Goal: Task Accomplishment & Management: Use online tool/utility

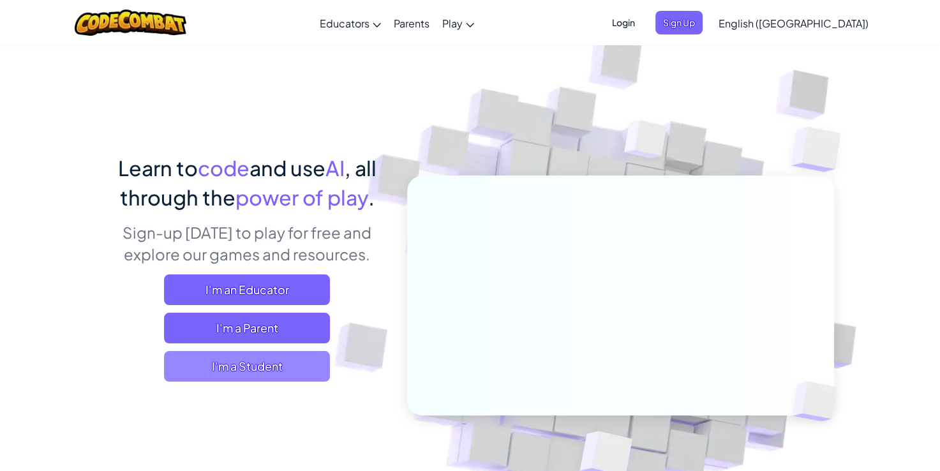
click at [261, 370] on span "I'm a Student" at bounding box center [247, 366] width 166 height 31
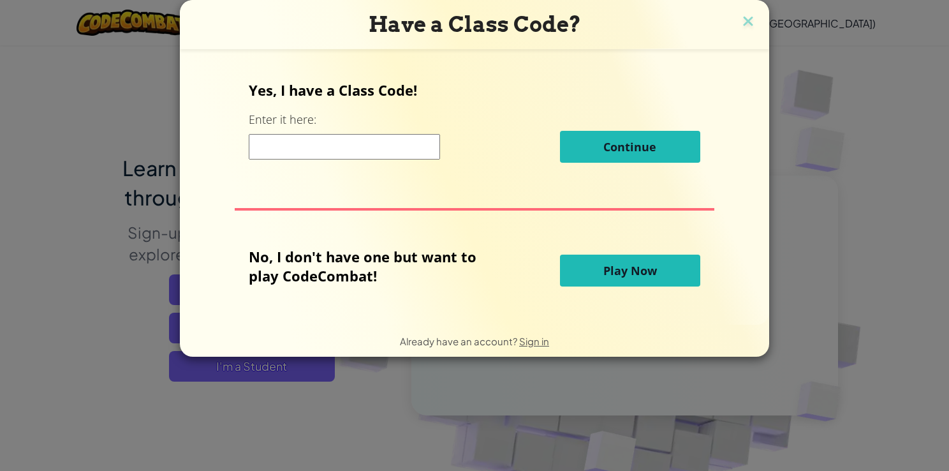
click at [458, 277] on span "Play Now" at bounding box center [630, 270] width 54 height 15
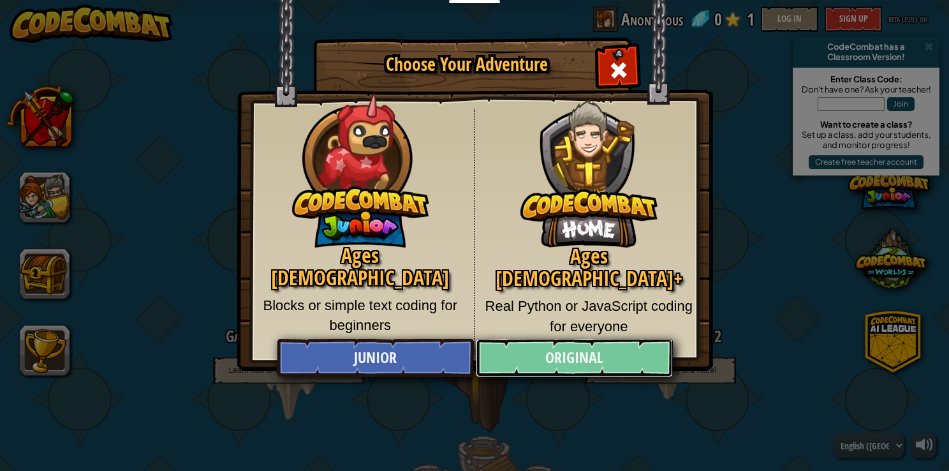
click at [458, 366] on link "Original" at bounding box center [574, 358] width 196 height 38
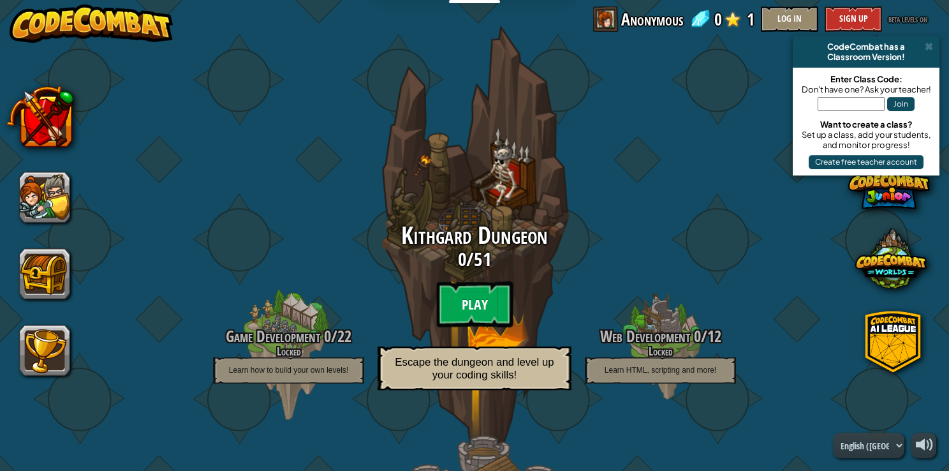
click at [458, 300] on btn "Play" at bounding box center [474, 304] width 77 height 46
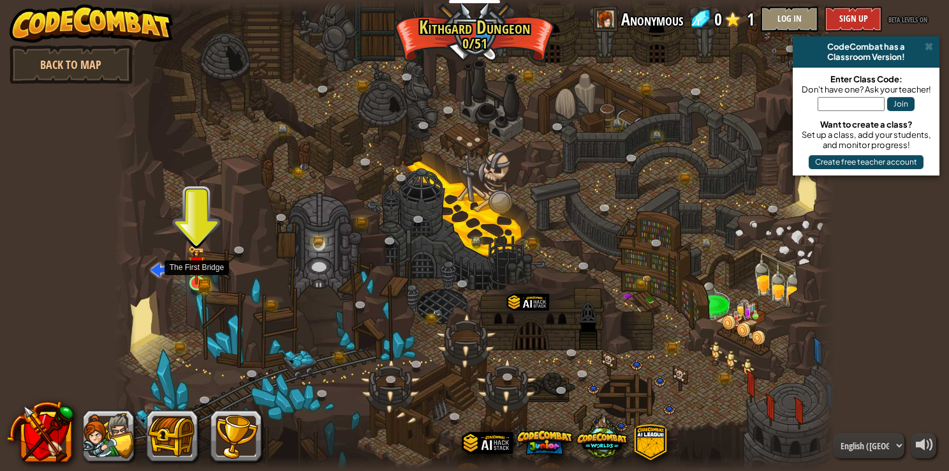
click at [196, 283] on img at bounding box center [197, 265] width 18 height 40
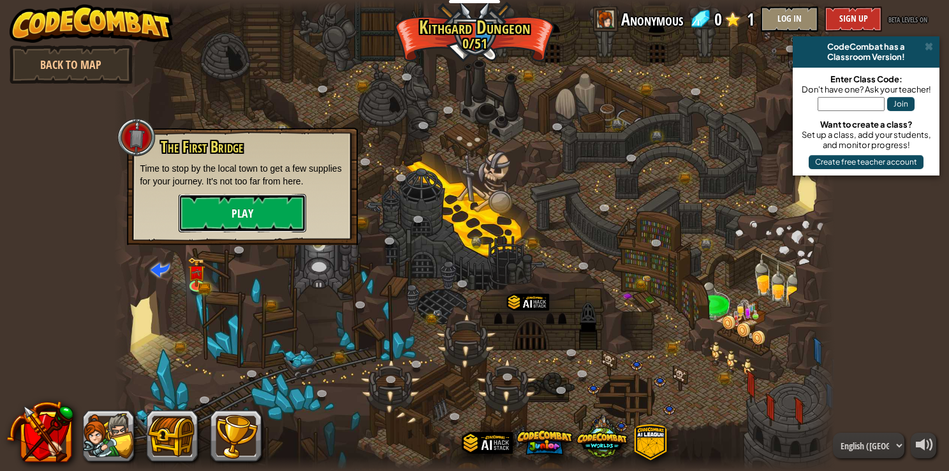
click at [242, 216] on button "Play" at bounding box center [243, 213] width 128 height 38
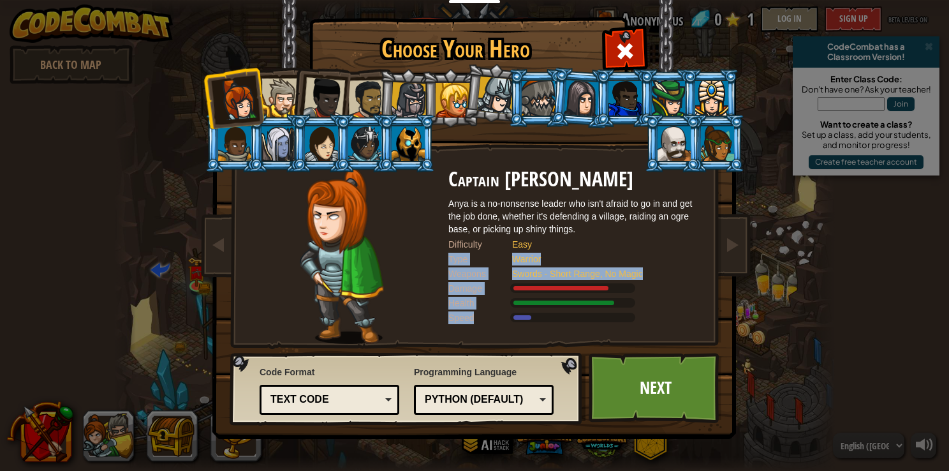
drag, startPoint x: 537, startPoint y: 243, endPoint x: 509, endPoint y: 320, distance: 82.1
click at [458, 320] on div "Captain Anya Weston Anya is a no-nonsense leader who isn't afraid to go in and …" at bounding box center [575, 255] width 255 height 175
click at [458, 320] on div "Speed" at bounding box center [480, 317] width 64 height 13
click at [389, 397] on div "Text code" at bounding box center [329, 400] width 123 height 20
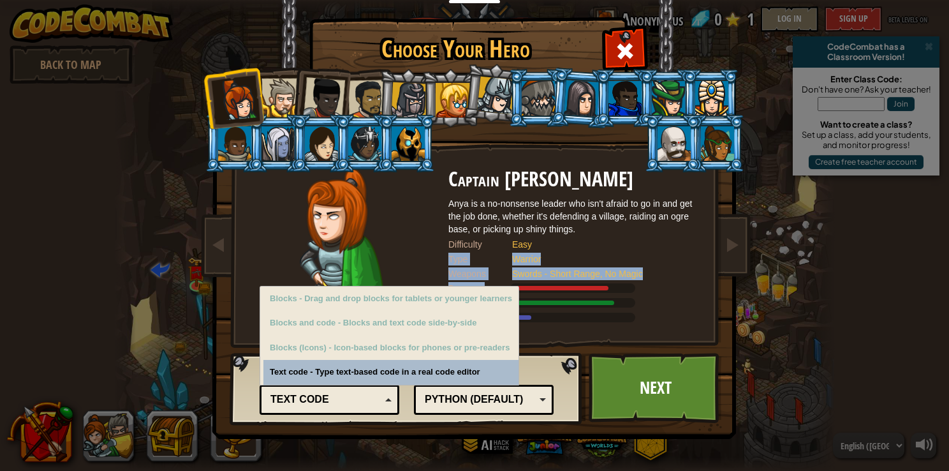
click at [389, 397] on div "Text code" at bounding box center [329, 400] width 123 height 20
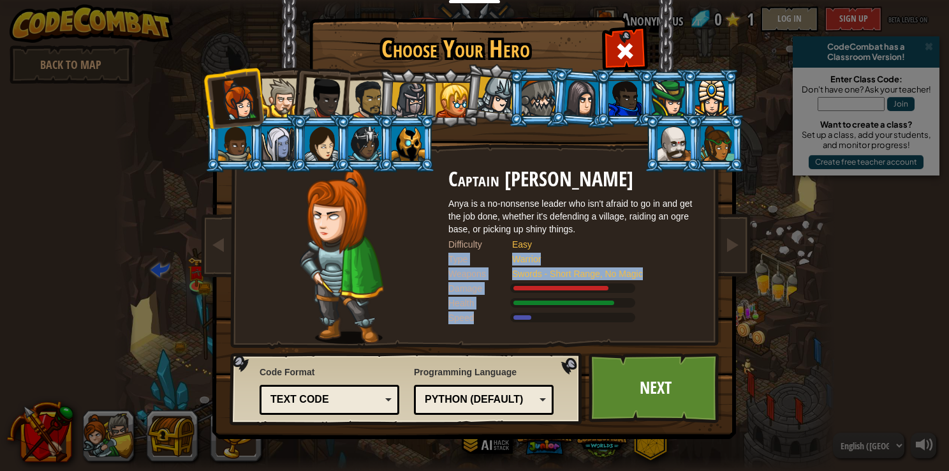
click at [389, 397] on div "Text code" at bounding box center [329, 400] width 123 height 20
click at [378, 369] on div "Code Format Text code Blocks and code Blocks Blocks (Icons) Text code Blocks - …" at bounding box center [330, 389] width 140 height 55
click at [384, 403] on div "Text code" at bounding box center [329, 400] width 123 height 20
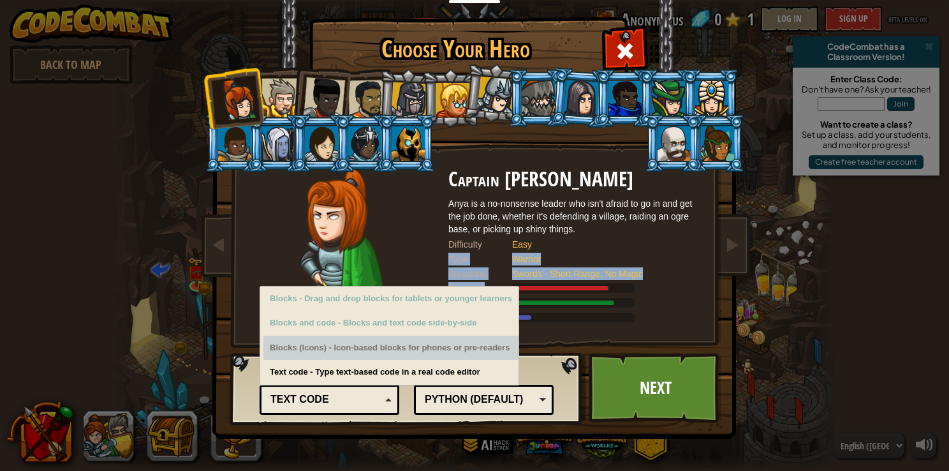
click at [381, 351] on div "Blocks (Icons) - Icon-based blocks for phones or pre-readers" at bounding box center [390, 348] width 255 height 25
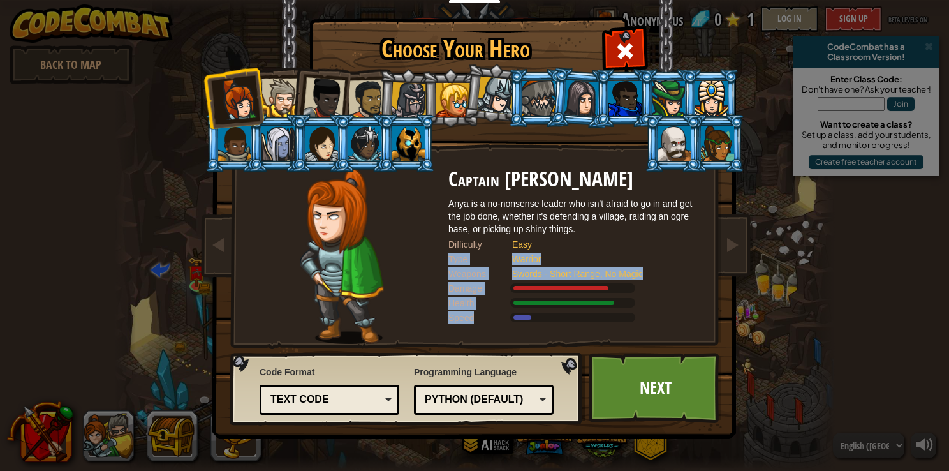
click at [376, 369] on div "Code Format Text code Blocks and code Blocks Blocks (Icons) Text code Blocks - …" at bounding box center [330, 389] width 140 height 55
click at [458, 395] on div "Python (Default)" at bounding box center [480, 399] width 110 height 15
click at [458, 369] on div "Programming Language Python (Default) JavaScript Lua C++ Java (Experimental) Py…" at bounding box center [484, 389] width 140 height 55
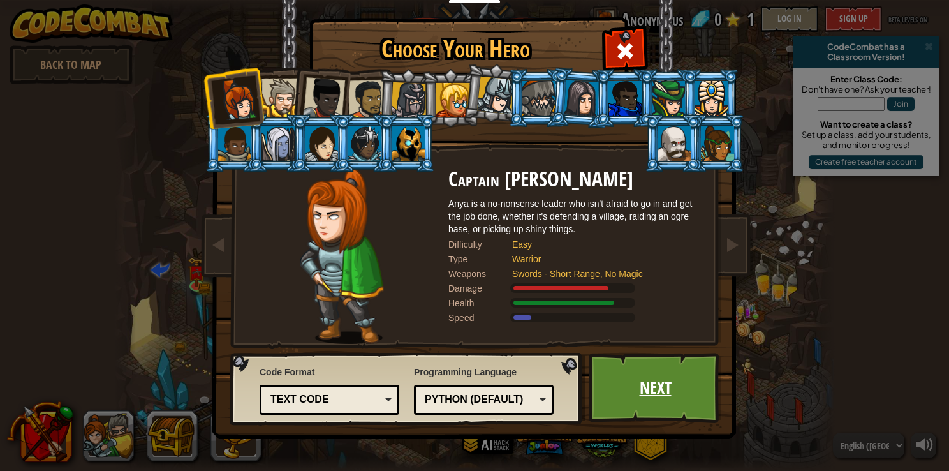
click at [458, 380] on link "Next" at bounding box center [655, 388] width 133 height 70
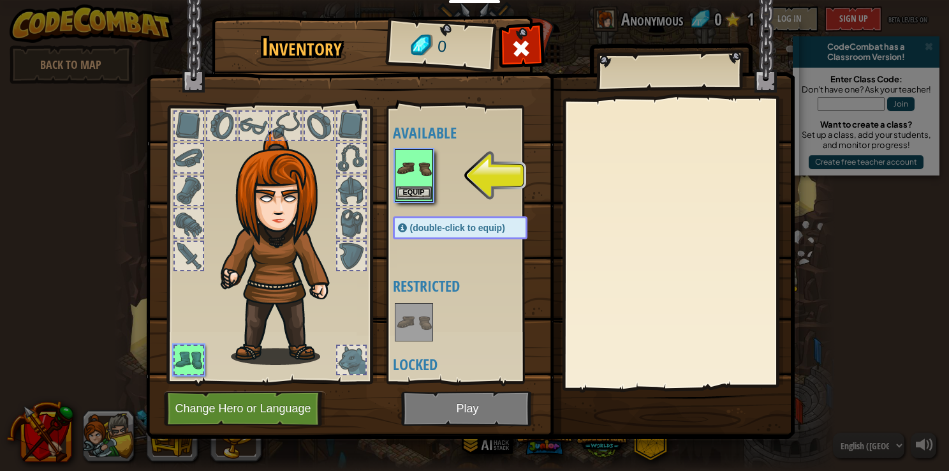
drag, startPoint x: 433, startPoint y: 174, endPoint x: 417, endPoint y: 181, distance: 17.4
click at [417, 181] on div "Available Equip (double-click to equip) Restricted Locked" at bounding box center [473, 245] width 160 height 266
click at [417, 181] on img at bounding box center [414, 169] width 36 height 36
click at [413, 187] on button "Equip" at bounding box center [414, 192] width 36 height 13
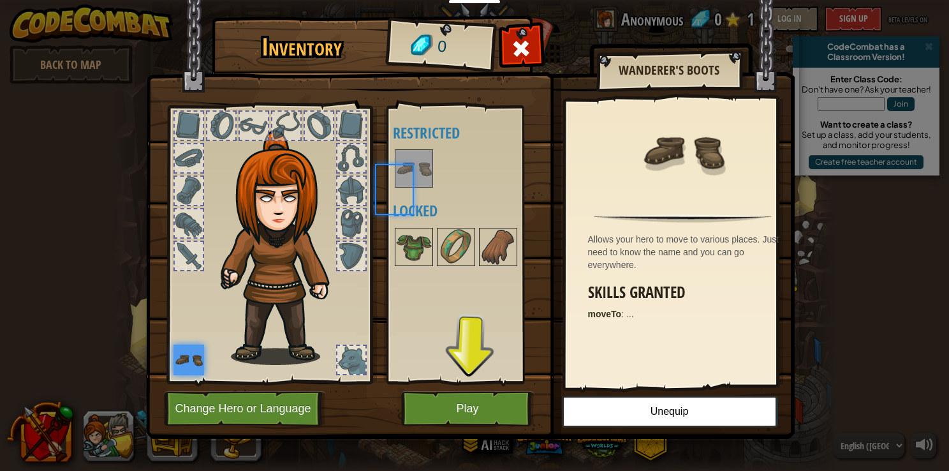
click at [413, 187] on div at bounding box center [414, 168] width 38 height 38
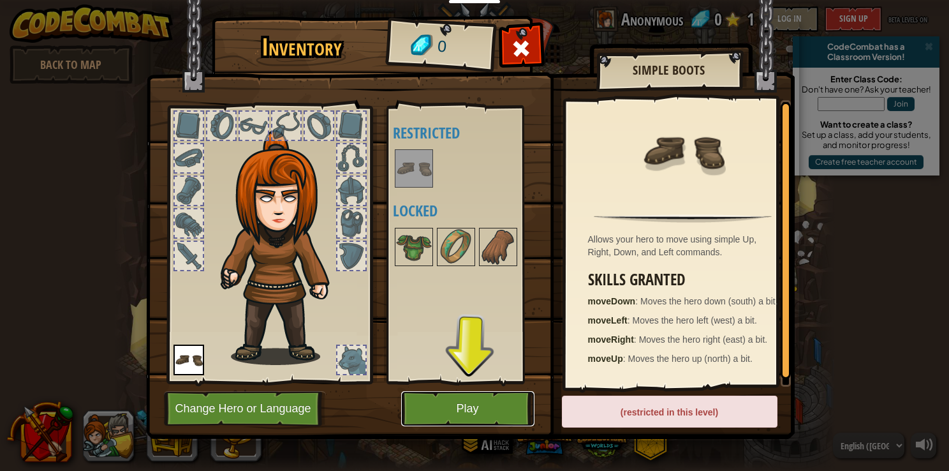
click at [458, 404] on button "Play" at bounding box center [467, 408] width 133 height 35
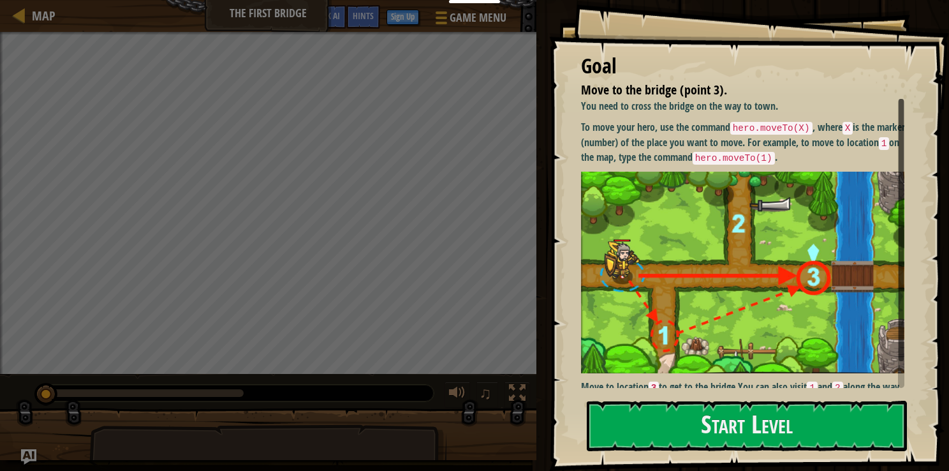
scroll to position [20, 0]
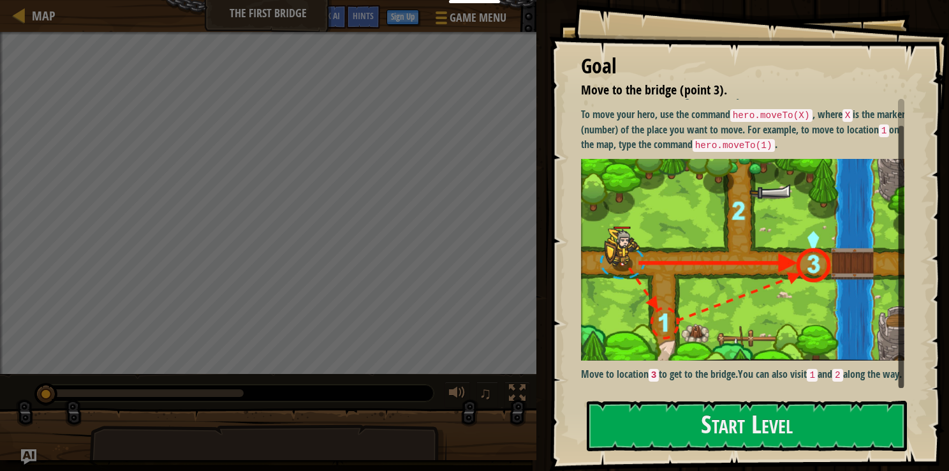
drag, startPoint x: 801, startPoint y: 195, endPoint x: 653, endPoint y: 345, distance: 211.5
click at [458, 345] on img at bounding box center [747, 260] width 333 height 202
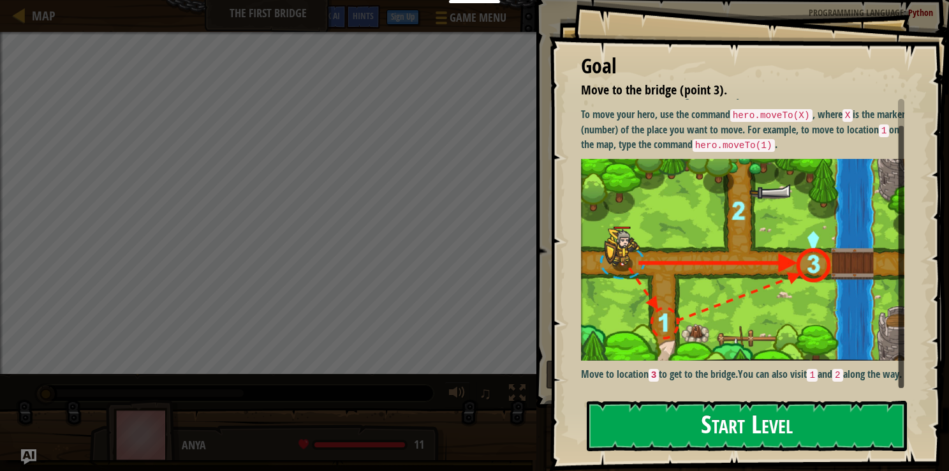
click at [458, 426] on button "Start Level" at bounding box center [747, 426] width 320 height 50
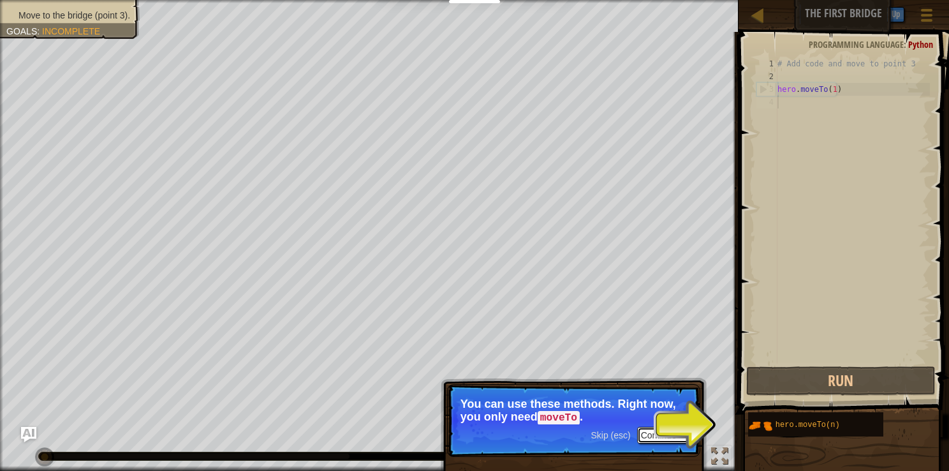
click at [458, 436] on button "Continue" at bounding box center [663, 435] width 53 height 17
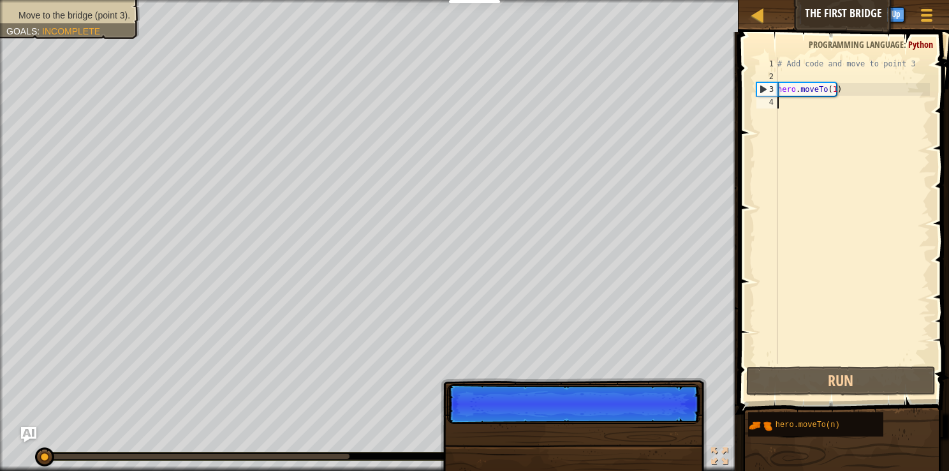
scroll to position [6, 0]
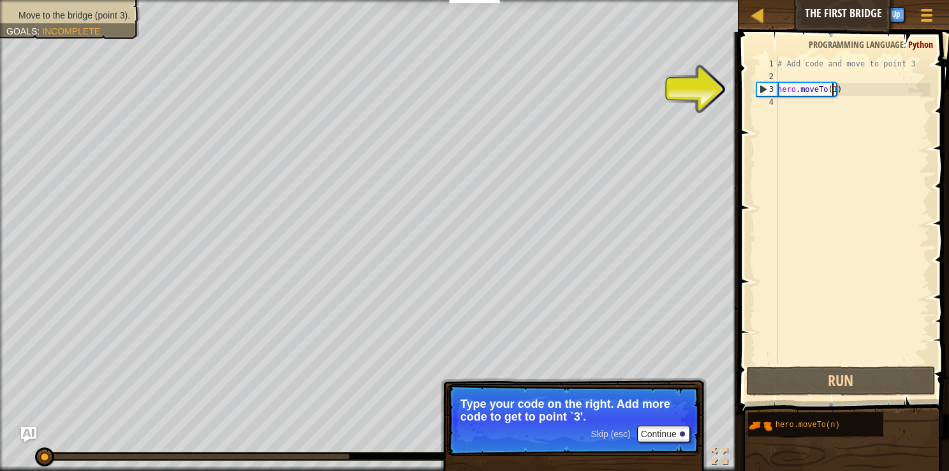
click at [458, 89] on div "# Add code and move to point 3 hero . moveTo ( 1 )" at bounding box center [852, 223] width 155 height 332
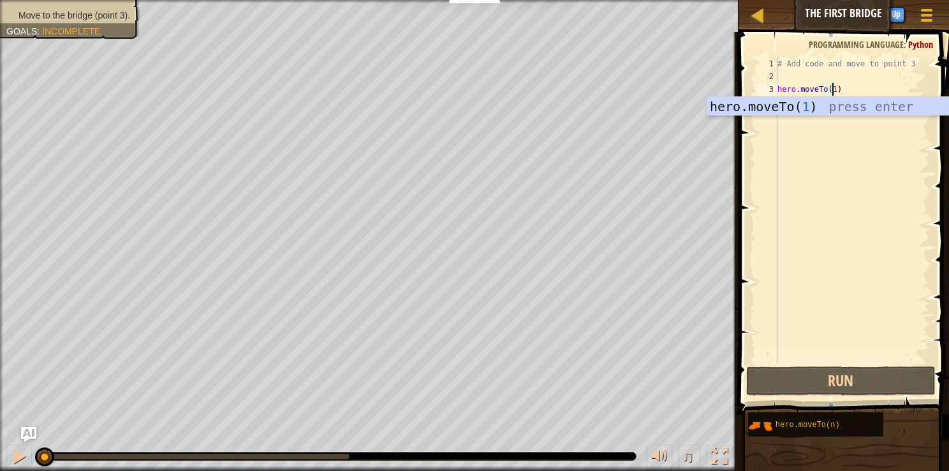
scroll to position [6, 4]
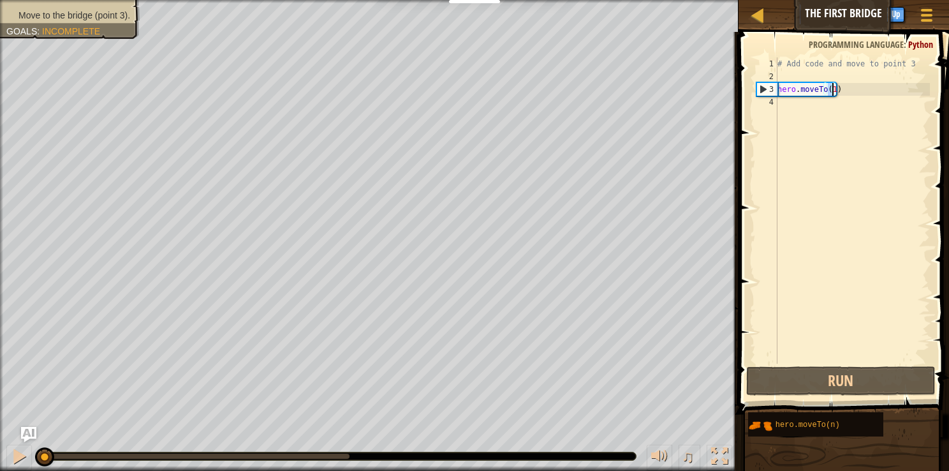
click at [458, 92] on div "3" at bounding box center [767, 89] width 20 height 13
click at [458, 85] on div "3" at bounding box center [767, 89] width 20 height 13
click at [18, 448] on div at bounding box center [19, 456] width 17 height 17
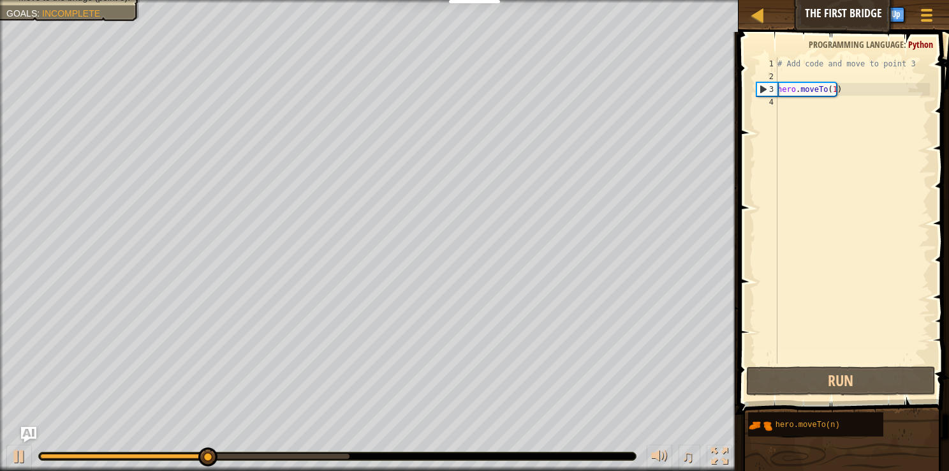
click at [458, 88] on div "# Add code and move to point 3 hero . moveTo ( 1 )" at bounding box center [852, 223] width 155 height 332
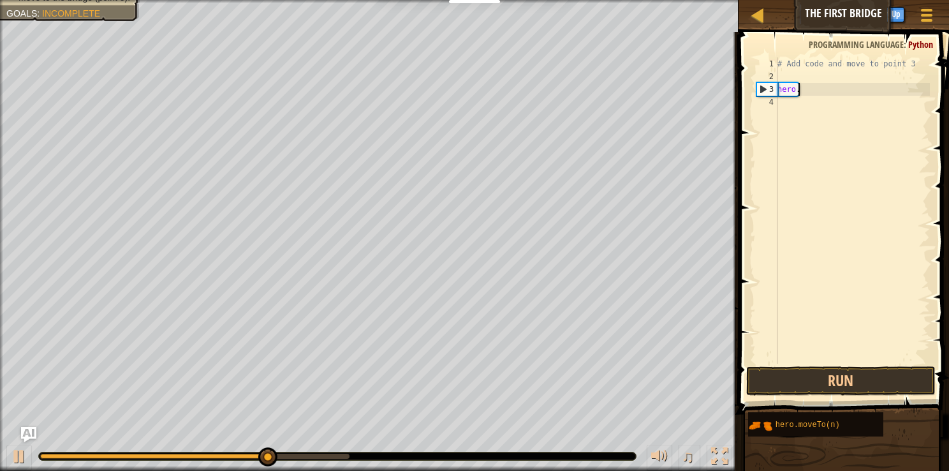
scroll to position [6, 0]
type textarea "h"
type textarea "ا"
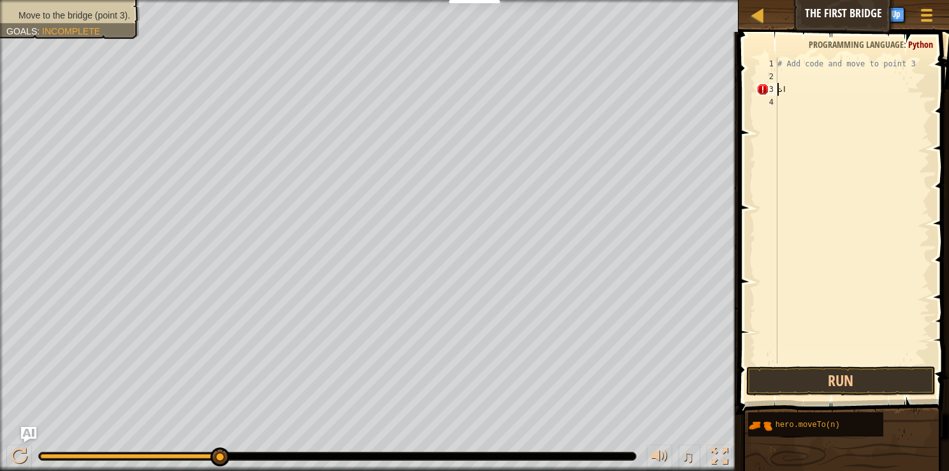
type textarea "ا"
click at [17, 451] on div at bounding box center [19, 456] width 17 height 17
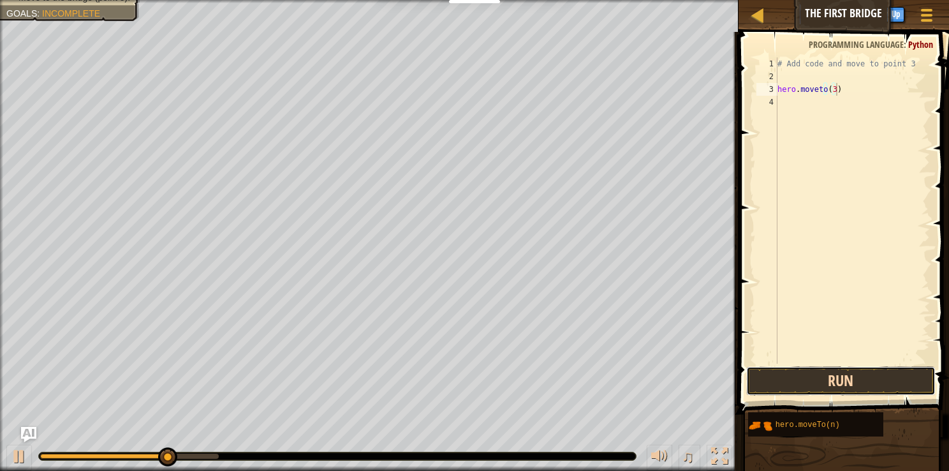
click at [458, 376] on button "Run" at bounding box center [840, 380] width 189 height 29
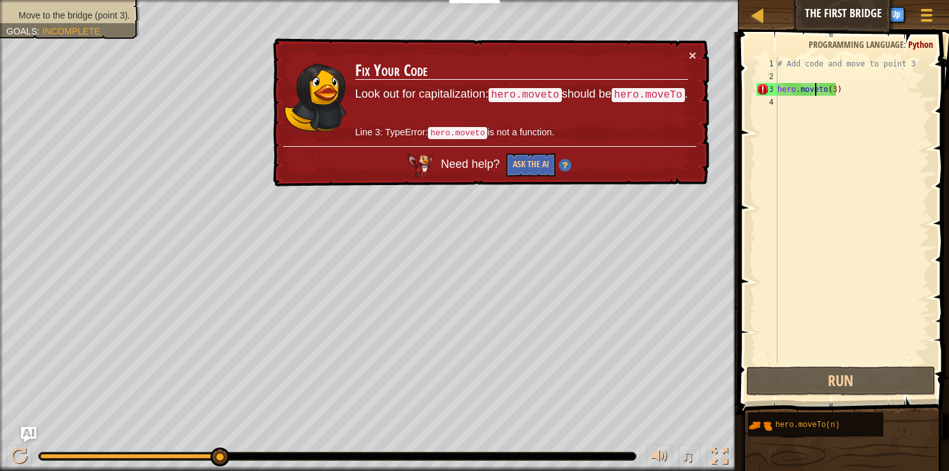
click at [458, 88] on div "# Add code and move to point 3 hero . moveto ( 3 )" at bounding box center [852, 223] width 155 height 332
click at [458, 84] on div "# Add code and move to point 3 hero . moveto ( 3 )" at bounding box center [852, 223] width 155 height 332
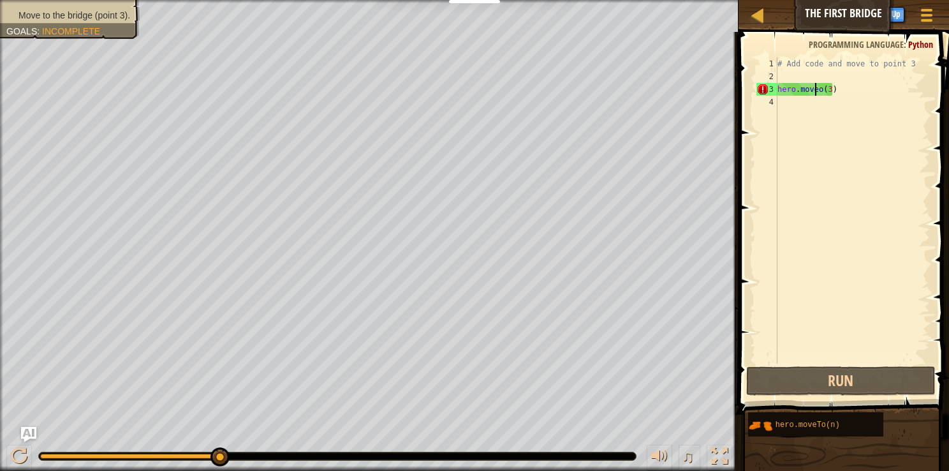
scroll to position [6, 3]
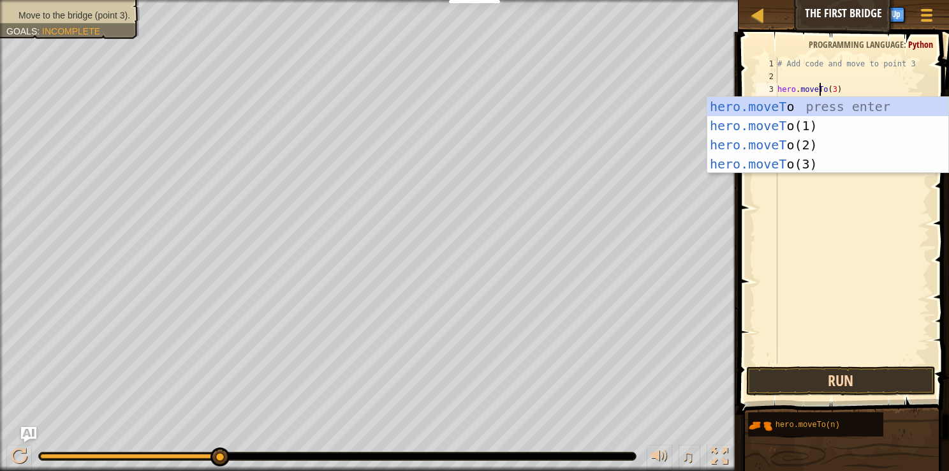
type textarea "hero.moveTo(3)"
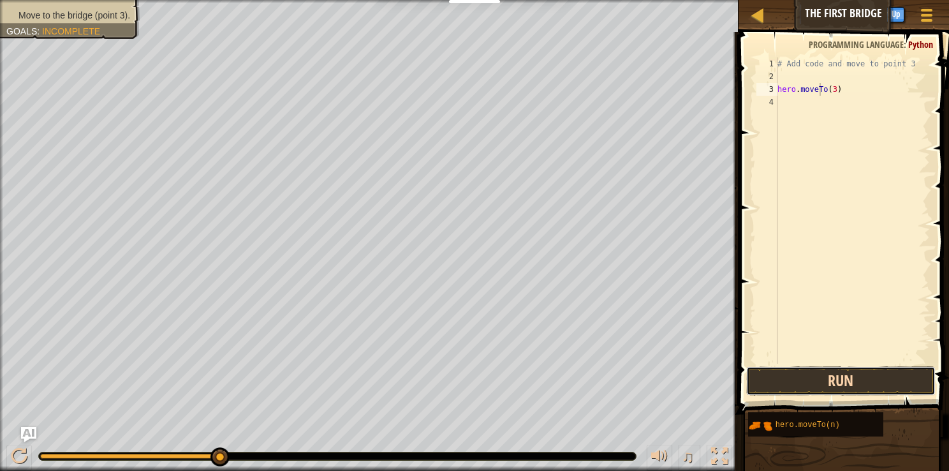
click at [458, 376] on button "Run" at bounding box center [840, 380] width 189 height 29
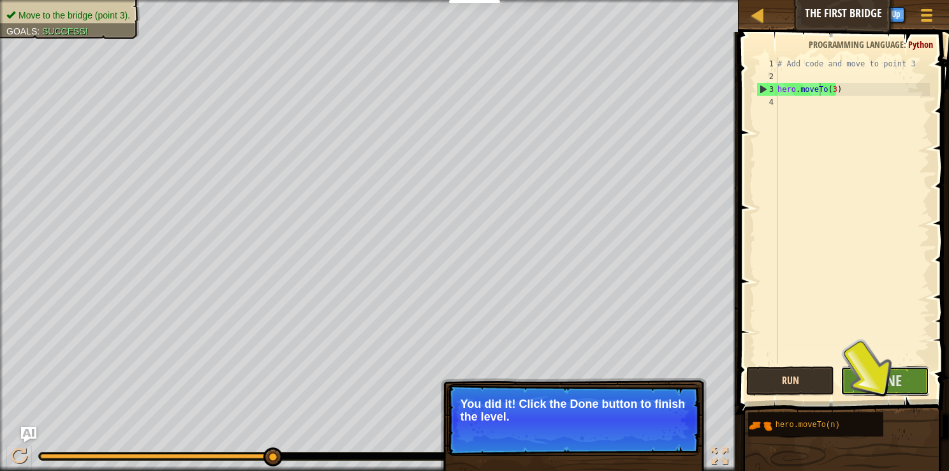
click at [458, 376] on button "Done" at bounding box center [885, 380] width 89 height 29
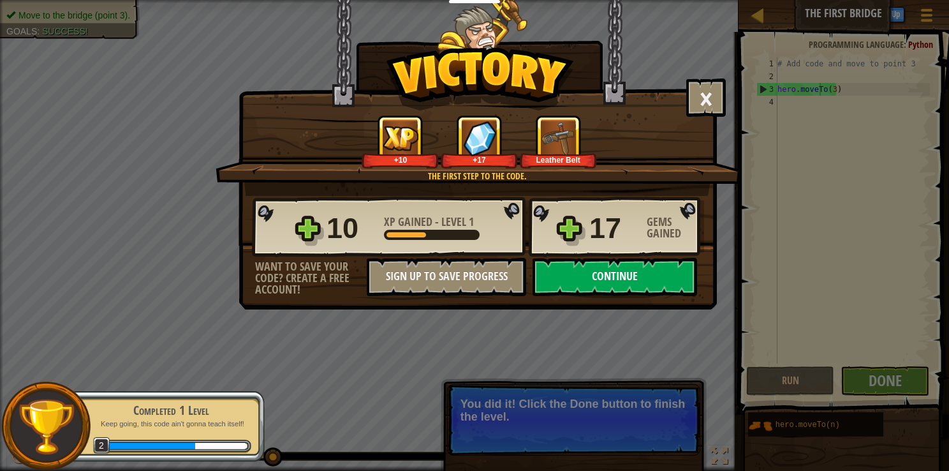
click at [458, 276] on button "Continue" at bounding box center [615, 277] width 165 height 38
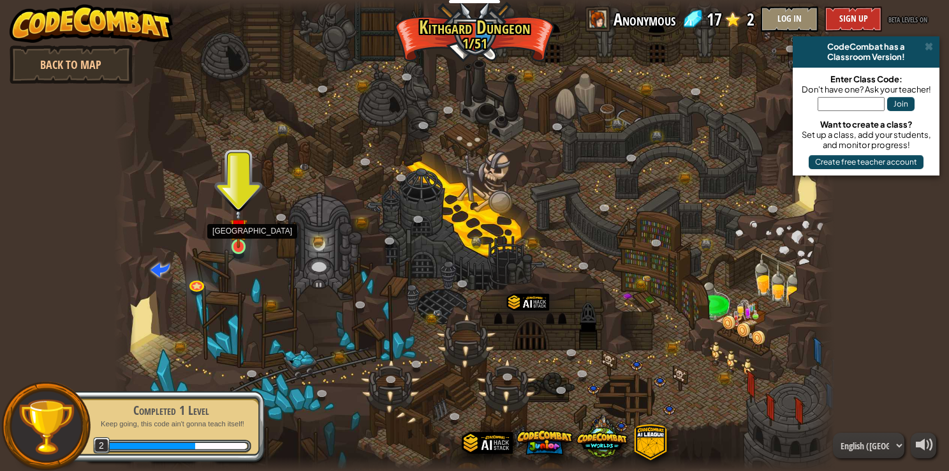
click at [247, 247] on img at bounding box center [239, 227] width 18 height 41
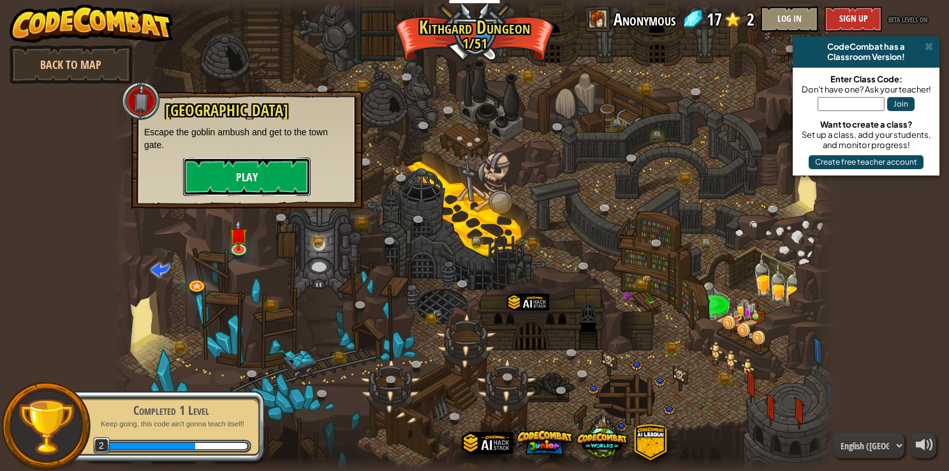
click at [250, 173] on button "Play" at bounding box center [247, 177] width 128 height 38
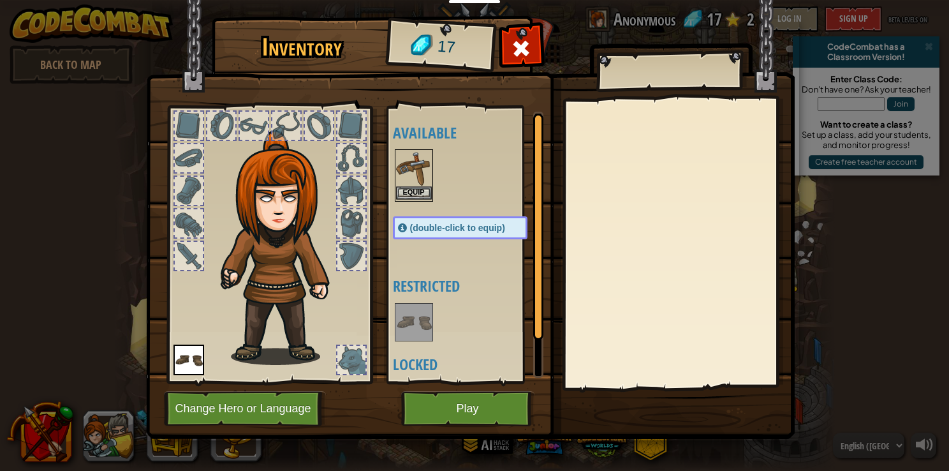
click at [410, 153] on img at bounding box center [414, 169] width 36 height 36
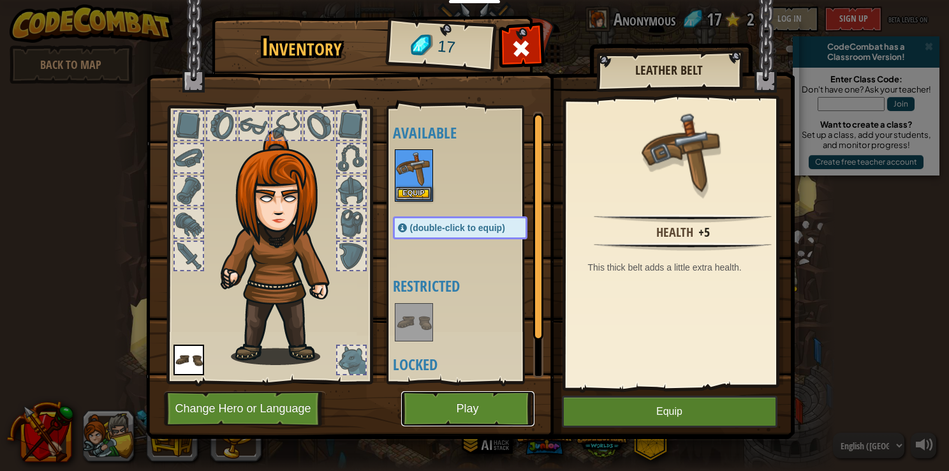
click at [458, 414] on button "Play" at bounding box center [467, 408] width 133 height 35
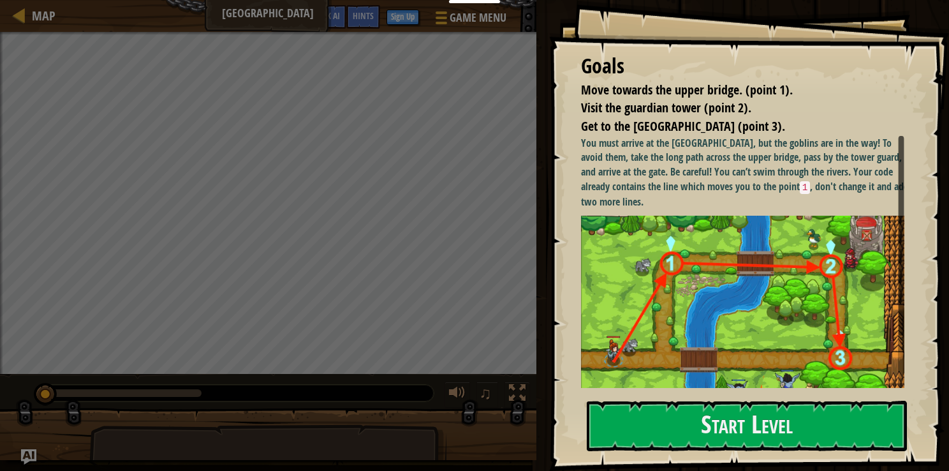
drag, startPoint x: 628, startPoint y: 138, endPoint x: 739, endPoint y: 134, distance: 111.7
click at [458, 134] on div "Goals Move towards the upper bridge. (point 1). Visit the guardian tower (point…" at bounding box center [749, 235] width 400 height 471
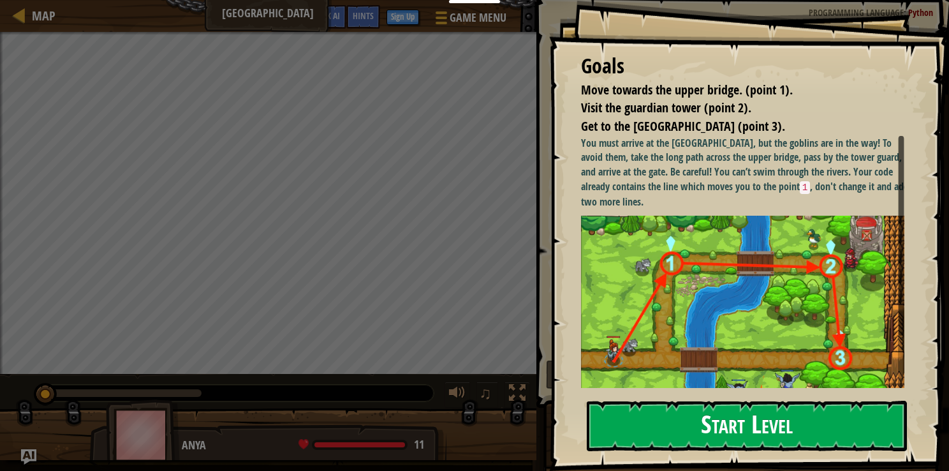
click at [458, 425] on button "Start Level" at bounding box center [747, 426] width 320 height 50
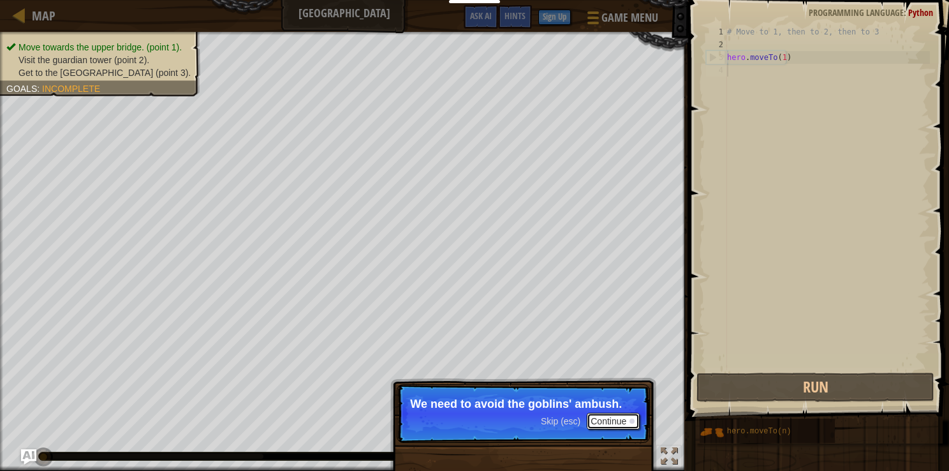
click at [458, 422] on button "Continue" at bounding box center [613, 421] width 53 height 17
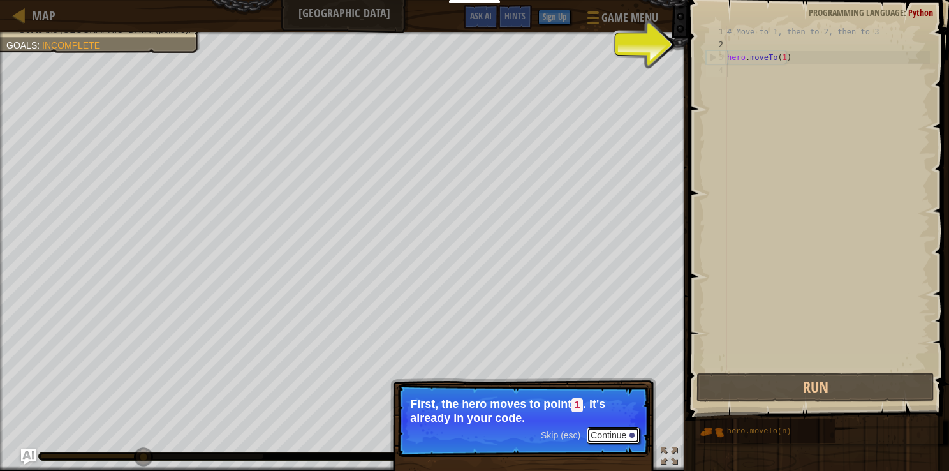
click at [458, 433] on button "Continue" at bounding box center [613, 435] width 53 height 17
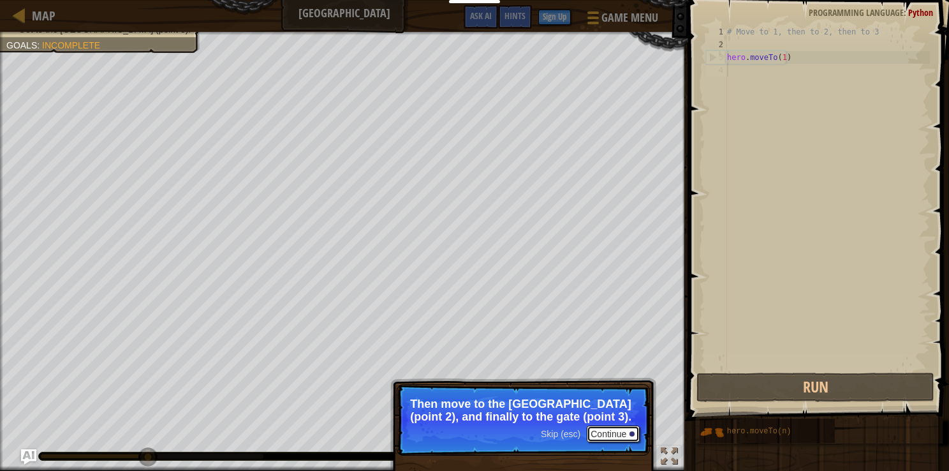
click at [458, 428] on button "Continue" at bounding box center [613, 433] width 53 height 17
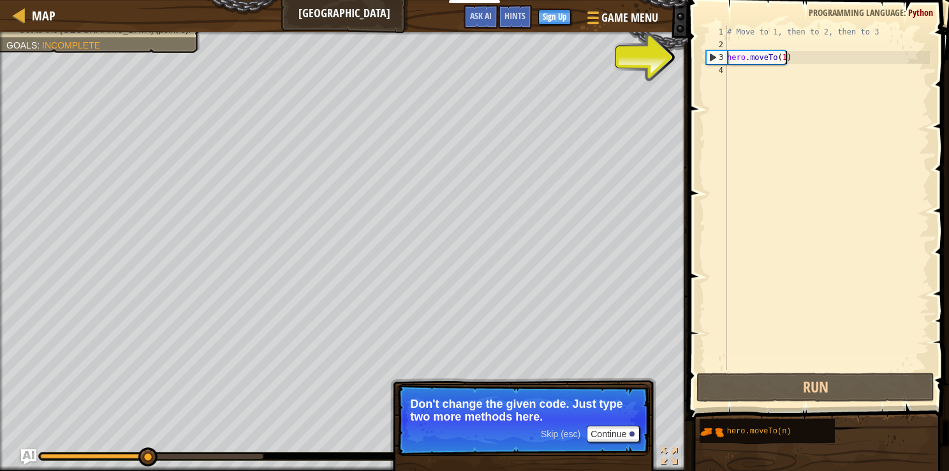
click at [458, 61] on div "# Move to 1, then to 2, then to 3 hero . moveTo ( 1 )" at bounding box center [827, 211] width 205 height 370
type textarea "hero.moveTo(1)"
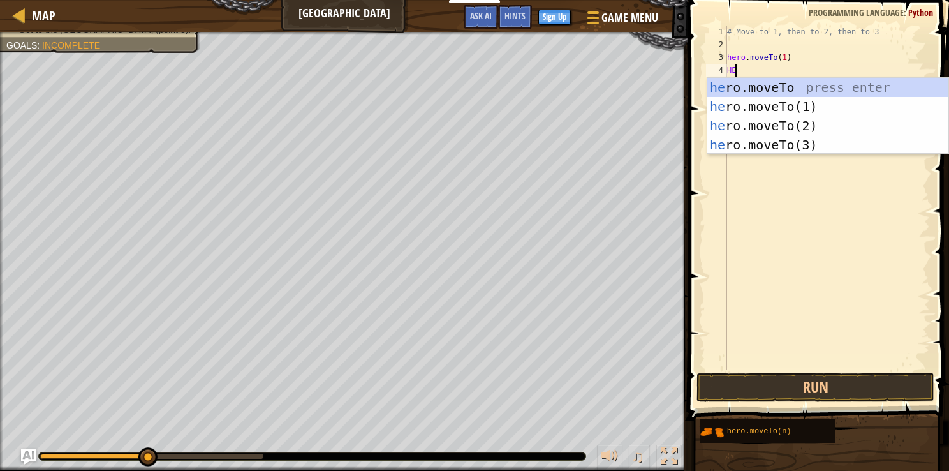
type textarea "H"
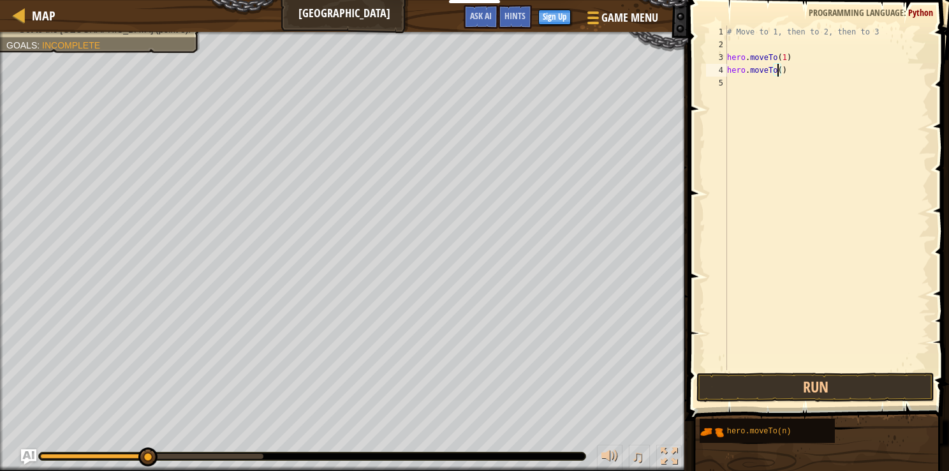
scroll to position [6, 4]
click at [458, 61] on div "# Move to 1, then to 2, then to 3 hero . moveTo ( 1 ) hero . moveTo ( 2 )" at bounding box center [827, 211] width 205 height 370
click at [458, 74] on div "# Move to 1, then to 2, then to 3 hero . moveTo ( 1 ) hero . moveTo ( 2 )" at bounding box center [827, 211] width 205 height 370
type textarea "hero.moveTo(2)"
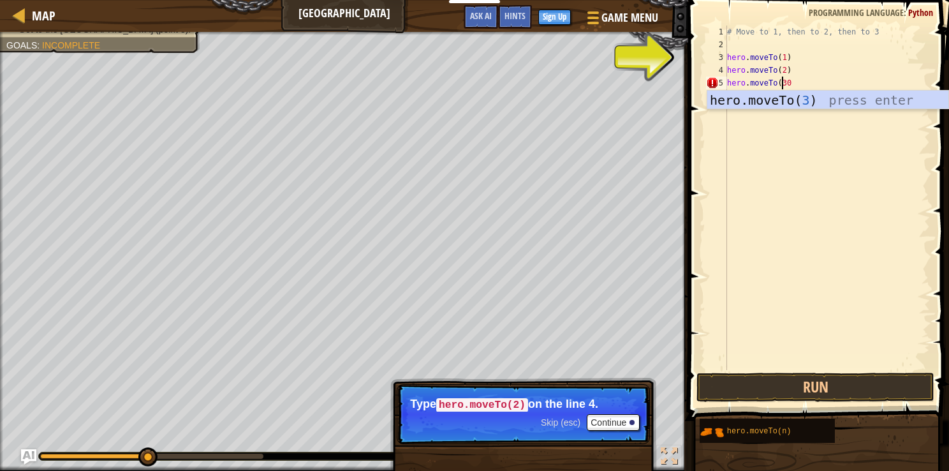
click at [458, 75] on div "# Move to 1, then to 2, then to 3 hero . moveTo ( 1 ) hero . moveTo ( 2 ) hero …" at bounding box center [827, 211] width 205 height 370
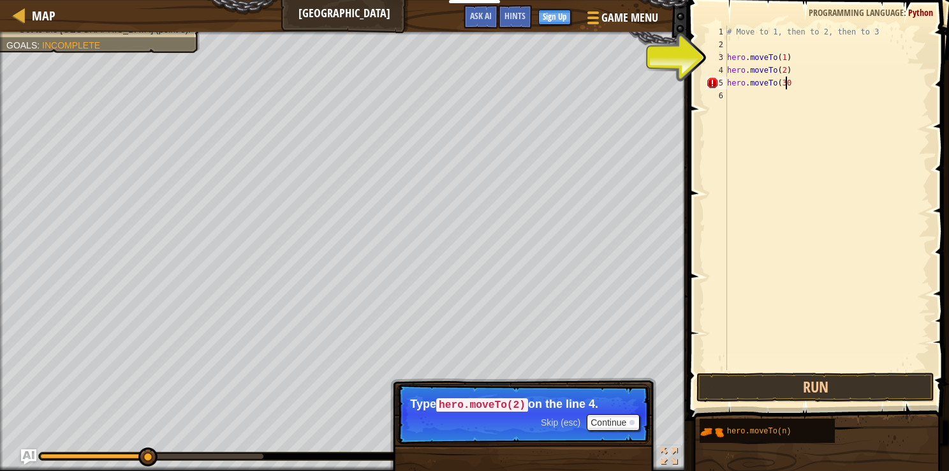
click at [458, 84] on div "# Move to 1, then to 2, then to 3 hero . moveTo ( 1 ) hero . moveTo ( 2 ) hero …" at bounding box center [827, 211] width 205 height 370
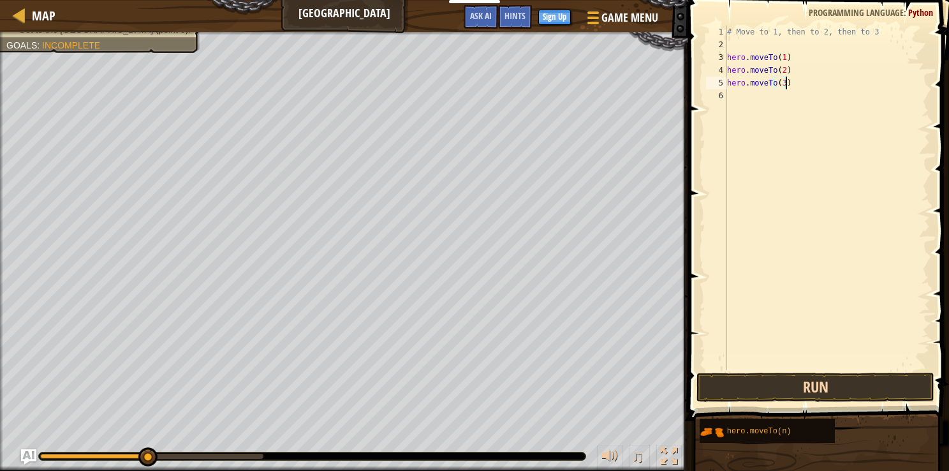
type textarea "hero.moveTo(3)"
click at [458, 384] on button "Run" at bounding box center [816, 387] width 238 height 29
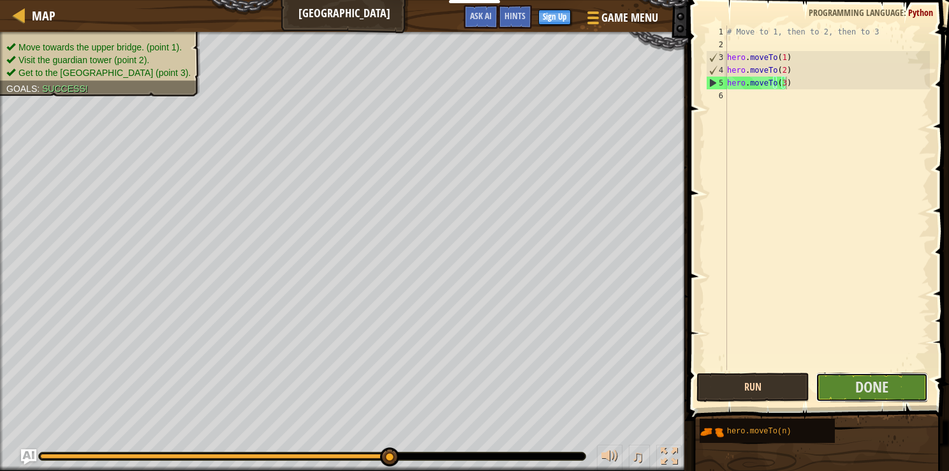
click at [458, 384] on button "Done" at bounding box center [872, 387] width 113 height 29
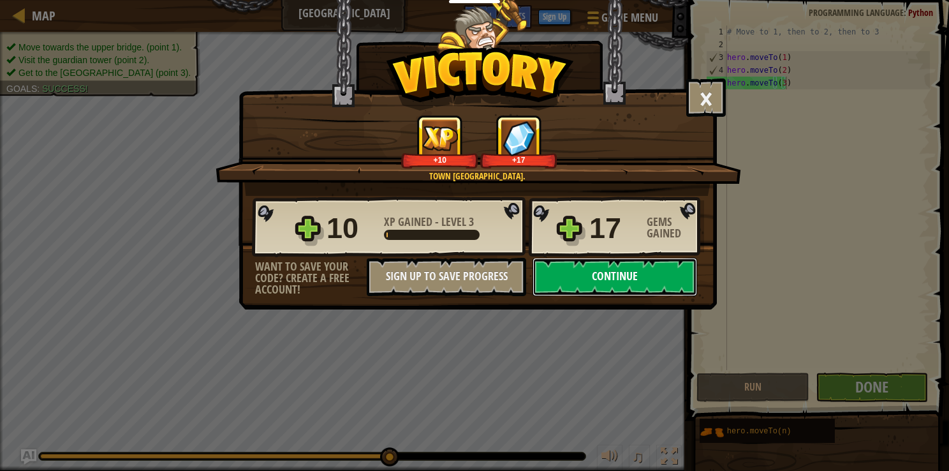
click at [458, 274] on button "Continue" at bounding box center [615, 277] width 165 height 38
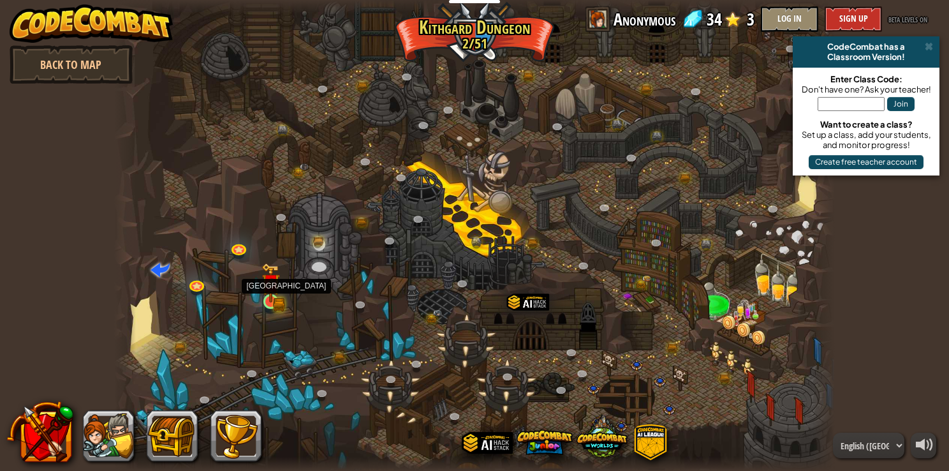
click at [276, 286] on img at bounding box center [270, 283] width 11 height 11
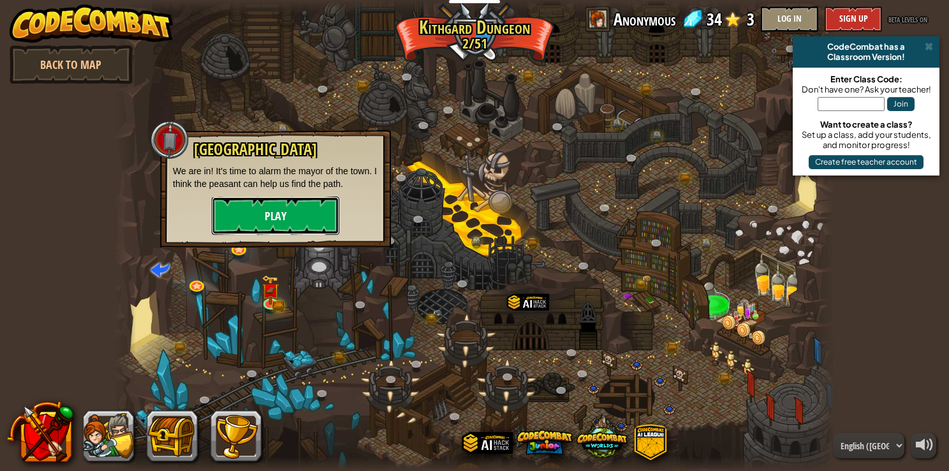
click at [287, 228] on button "Play" at bounding box center [276, 215] width 128 height 38
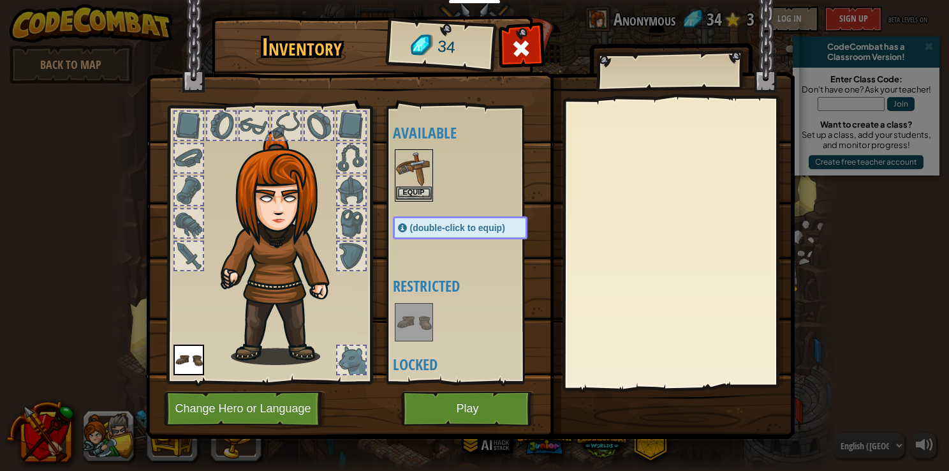
drag, startPoint x: 419, startPoint y: 310, endPoint x: 406, endPoint y: 186, distance: 125.1
click at [406, 186] on div "Available Equip (double-click to equip) Restricted Locked" at bounding box center [473, 245] width 160 height 266
click at [406, 186] on button "Equip" at bounding box center [414, 192] width 36 height 13
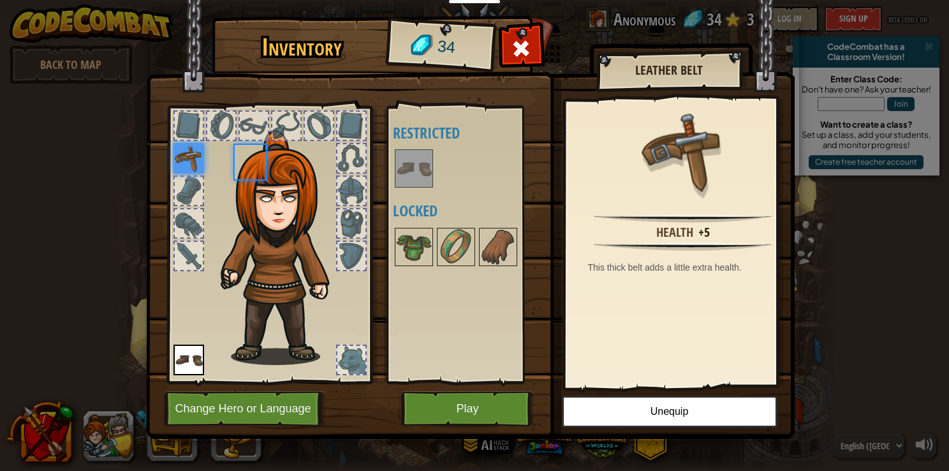
click at [406, 186] on img at bounding box center [414, 169] width 36 height 36
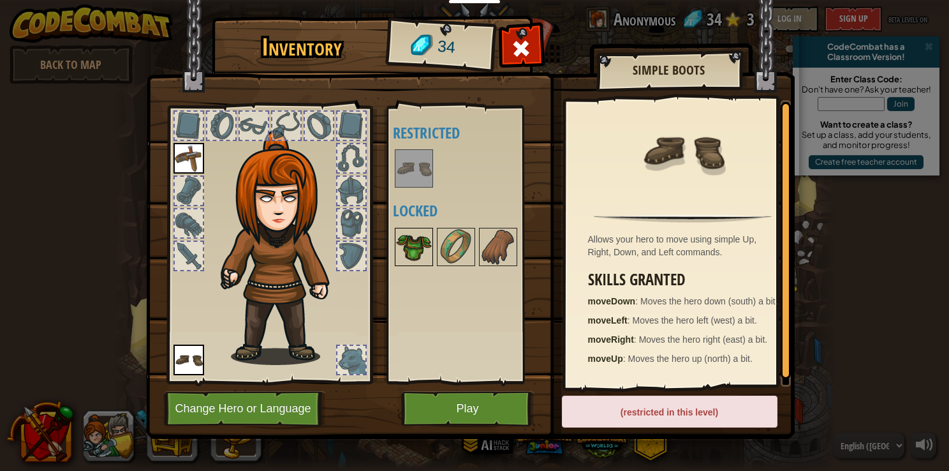
click at [407, 240] on img at bounding box center [414, 247] width 36 height 36
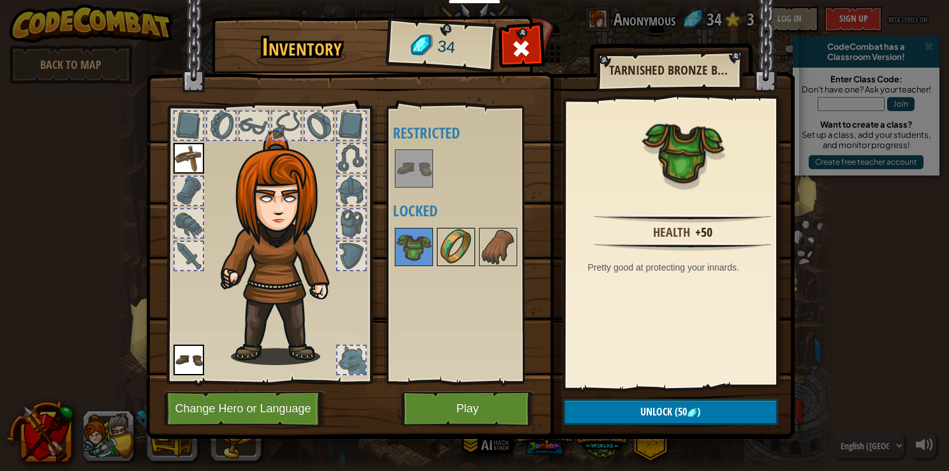
click at [454, 249] on img at bounding box center [456, 247] width 36 height 36
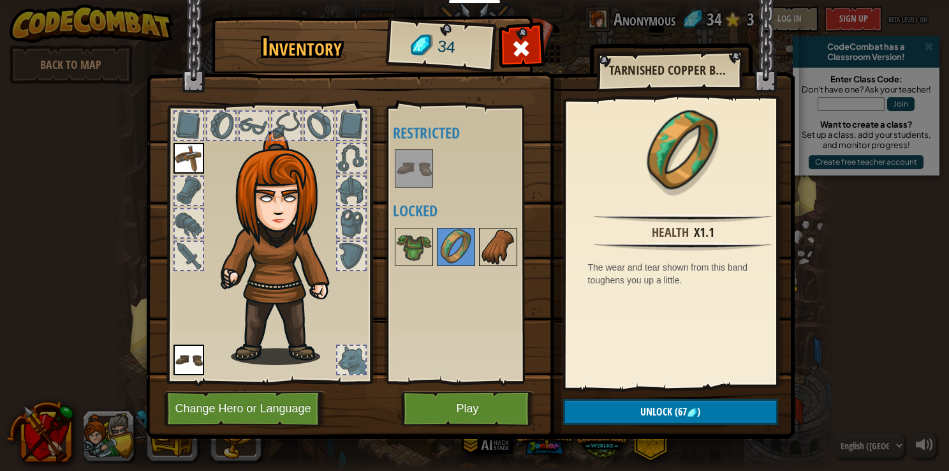
click at [458, 255] on img at bounding box center [498, 247] width 36 height 36
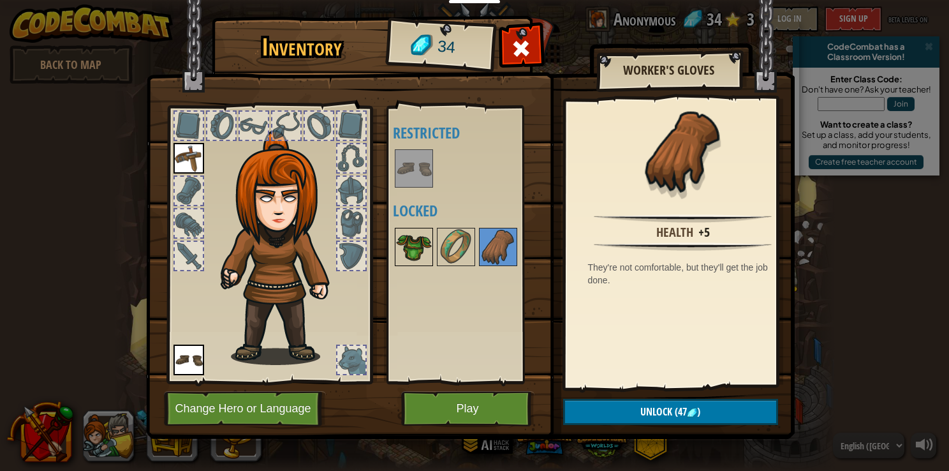
click at [424, 246] on img at bounding box center [414, 247] width 36 height 36
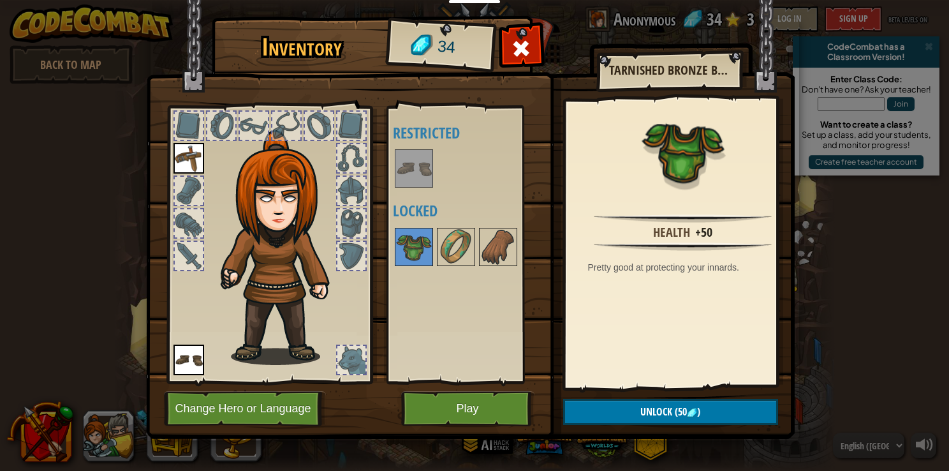
drag, startPoint x: 417, startPoint y: 188, endPoint x: 417, endPoint y: 166, distance: 21.7
click at [417, 166] on div "Available Equip (double-click to equip) Restricted Locked" at bounding box center [473, 245] width 160 height 266
click at [417, 166] on img at bounding box center [414, 169] width 36 height 36
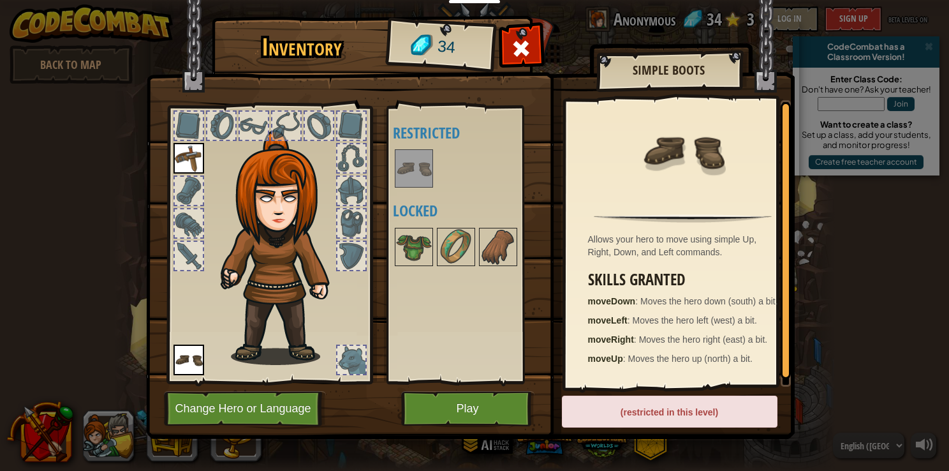
click at [458, 407] on div "(restricted in this level)" at bounding box center [670, 411] width 216 height 32
click at [458, 399] on button "Play" at bounding box center [467, 408] width 133 height 35
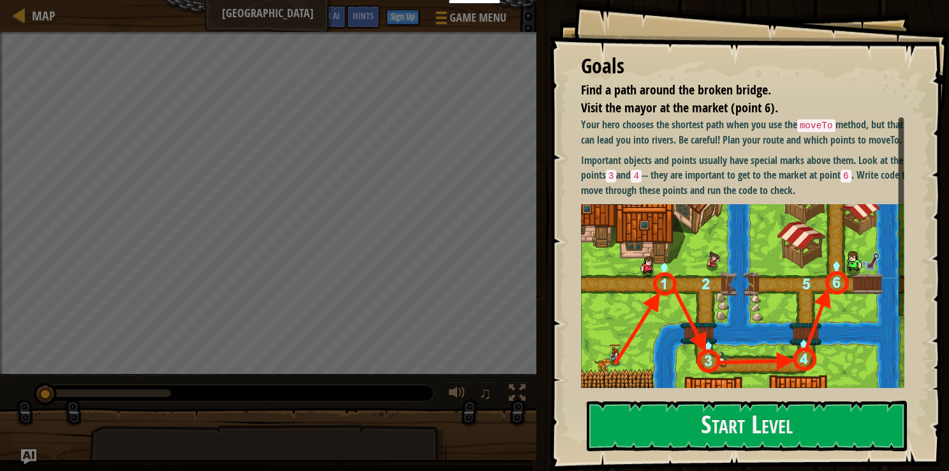
drag, startPoint x: 739, startPoint y: 178, endPoint x: 799, endPoint y: 179, distance: 60.0
click at [458, 179] on p "Important objects and points usually have special marks above them. Look at the…" at bounding box center [747, 175] width 333 height 44
drag, startPoint x: 799, startPoint y: 179, endPoint x: 709, endPoint y: 164, distance: 91.2
click at [458, 164] on div "Your hero chooses the shortest path when you use the moveTo method, but that ca…" at bounding box center [747, 289] width 333 height 344
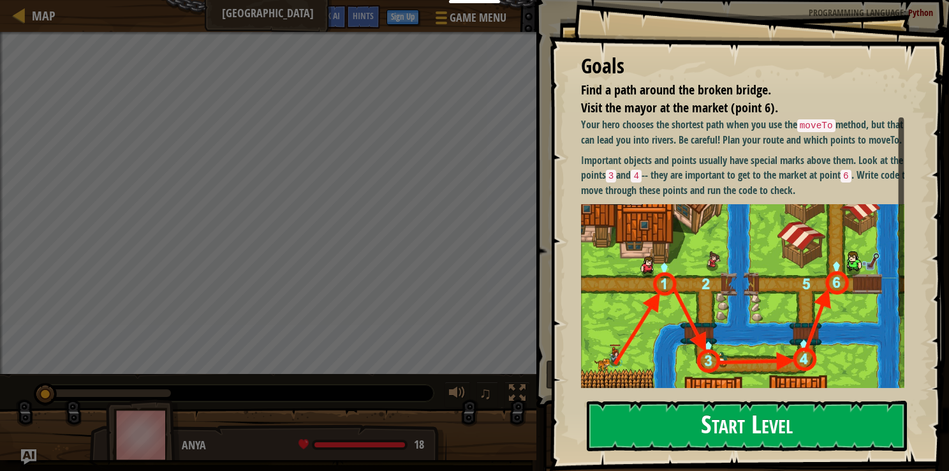
click at [458, 429] on button "Start Level" at bounding box center [747, 426] width 320 height 50
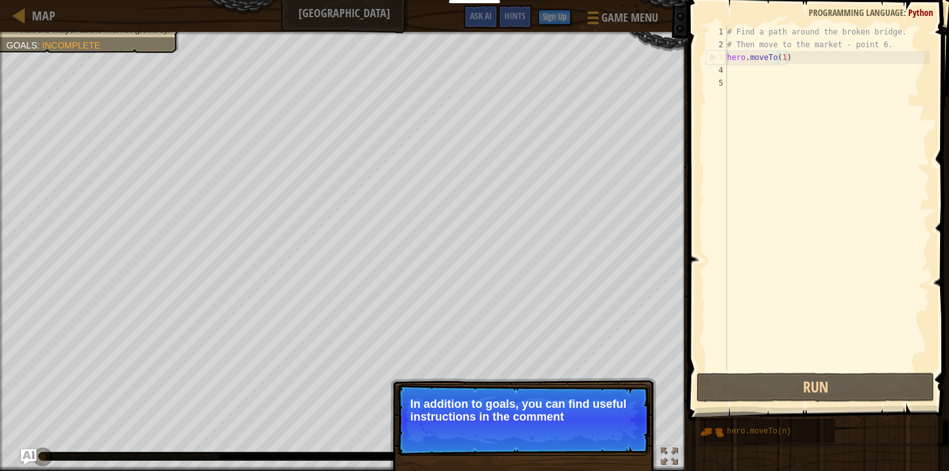
click at [458, 59] on div "# Find a path around the broken bridge. # Then move to the market - point 6. he…" at bounding box center [827, 211] width 205 height 370
click at [458, 57] on div "# Find a path around the broken bridge. # Then move to the market - point 6. he…" at bounding box center [827, 211] width 205 height 370
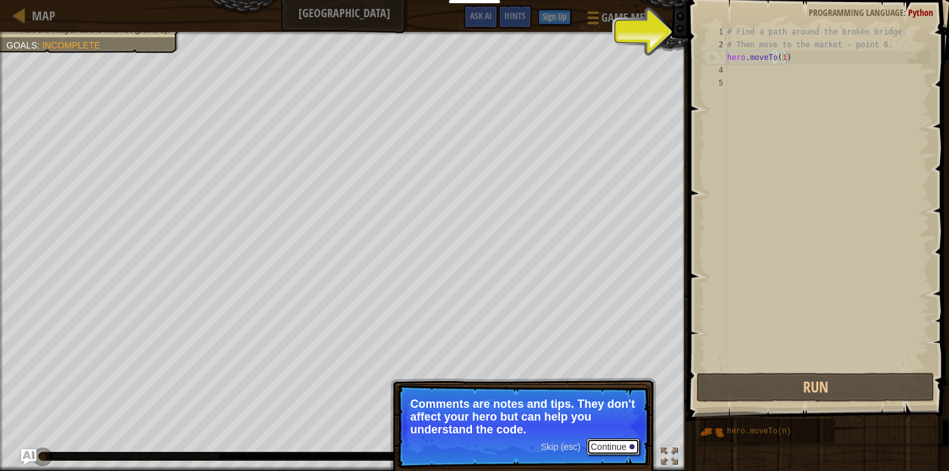
click at [458, 446] on button "Continue" at bounding box center [613, 446] width 53 height 17
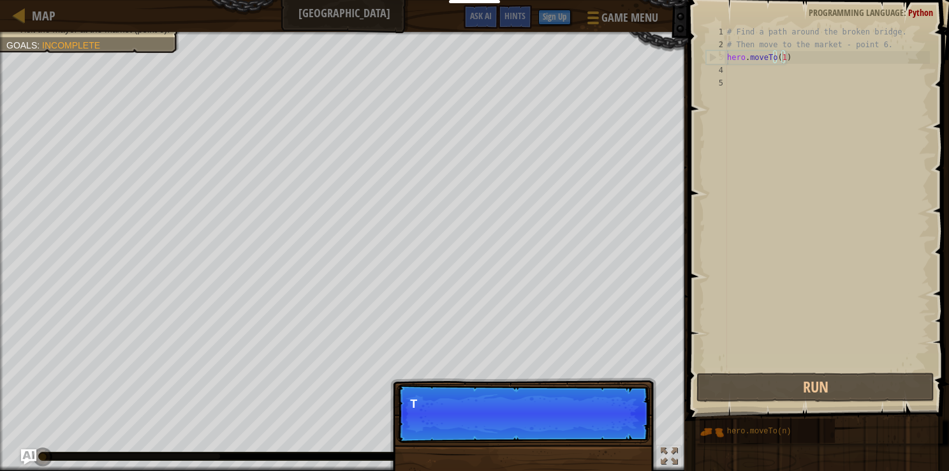
scroll to position [6, 4]
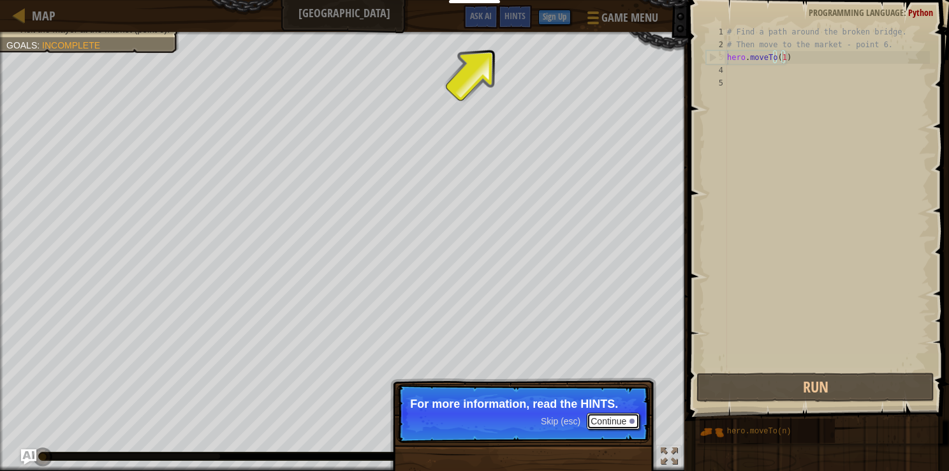
click at [458, 419] on button "Continue" at bounding box center [613, 421] width 53 height 17
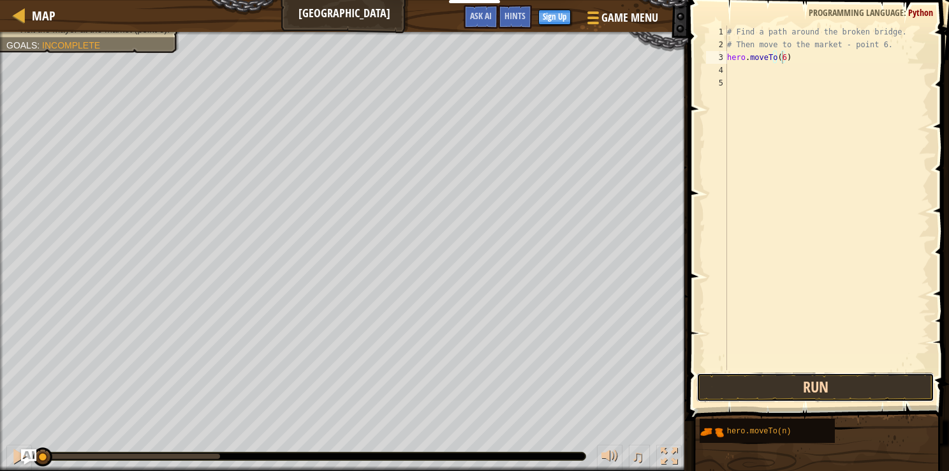
click at [458, 385] on button "Run" at bounding box center [816, 387] width 238 height 29
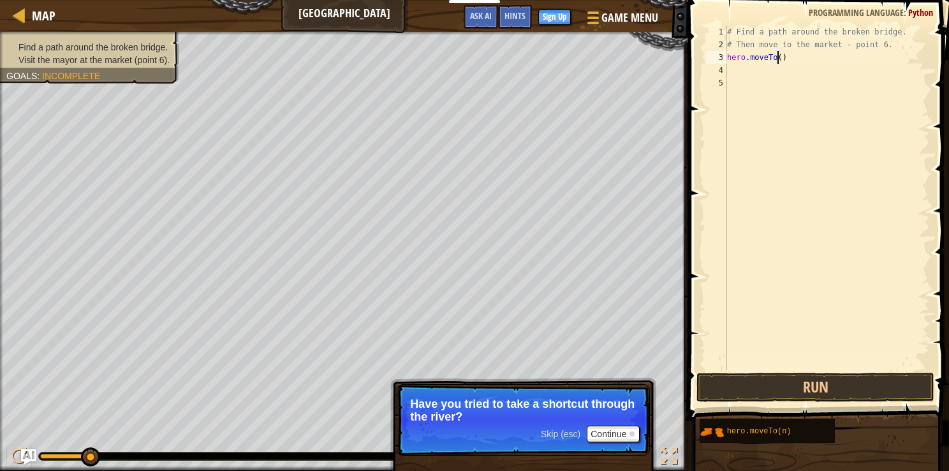
type textarea "hero.moveTo(1)"
click at [458, 56] on div "# Find a path around the broken bridge. # Then move to the market - point 6. he…" at bounding box center [827, 211] width 205 height 370
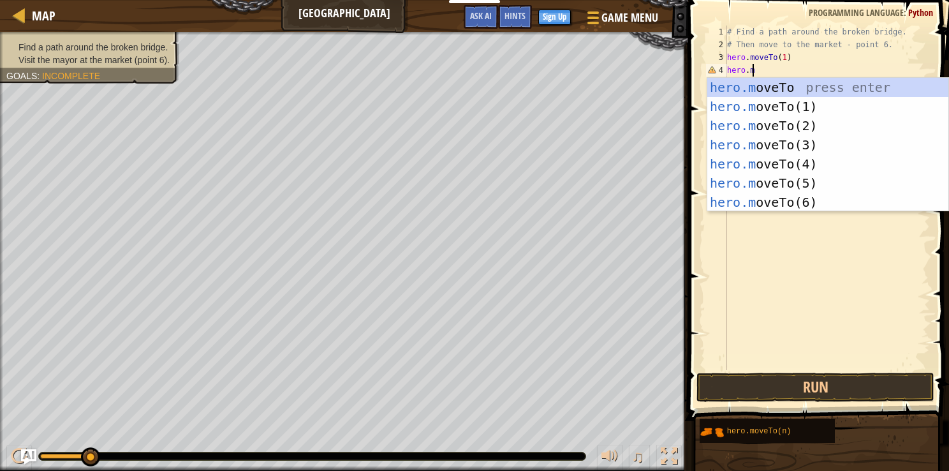
scroll to position [6, 1]
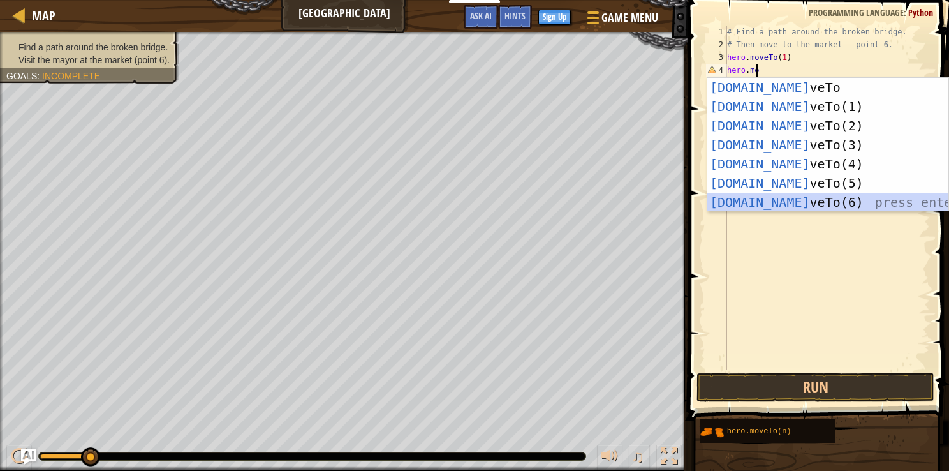
click at [458, 207] on div "hero.mo veTo press enter hero.mo veTo(1) press enter hero.mo veTo(2) press ente…" at bounding box center [827, 164] width 241 height 172
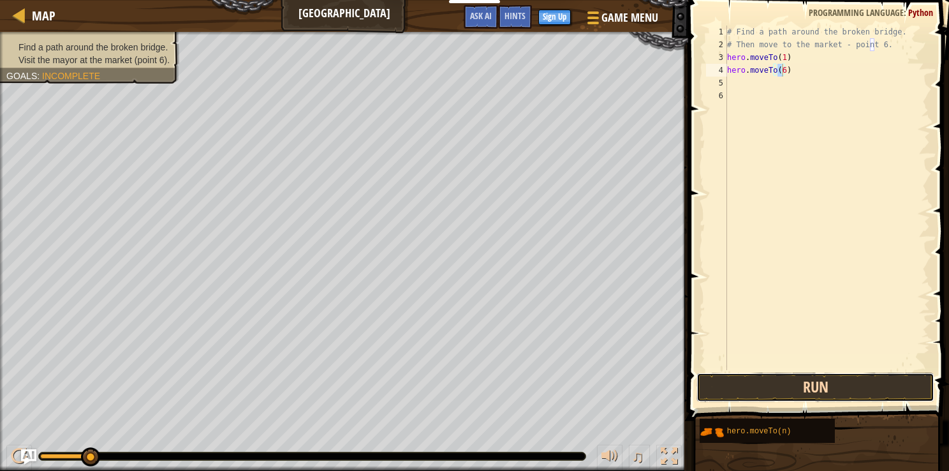
click at [458, 391] on button "Run" at bounding box center [816, 387] width 238 height 29
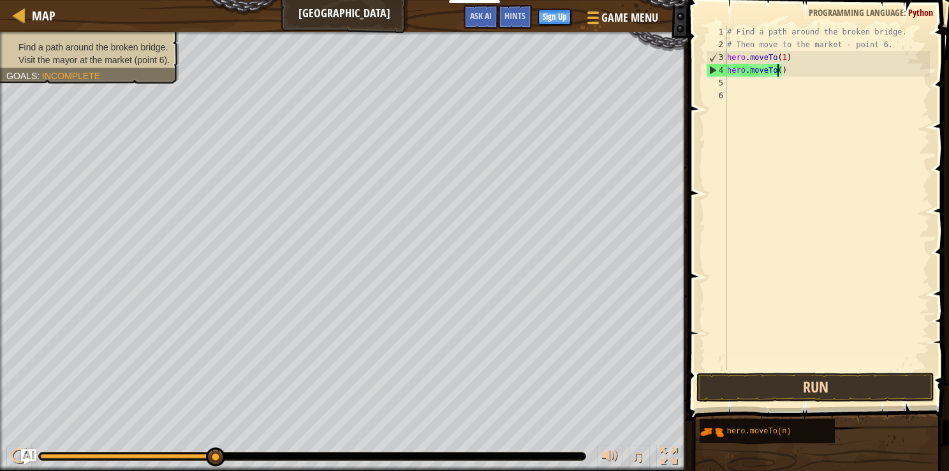
type textarea "hero.moveTo(3)"
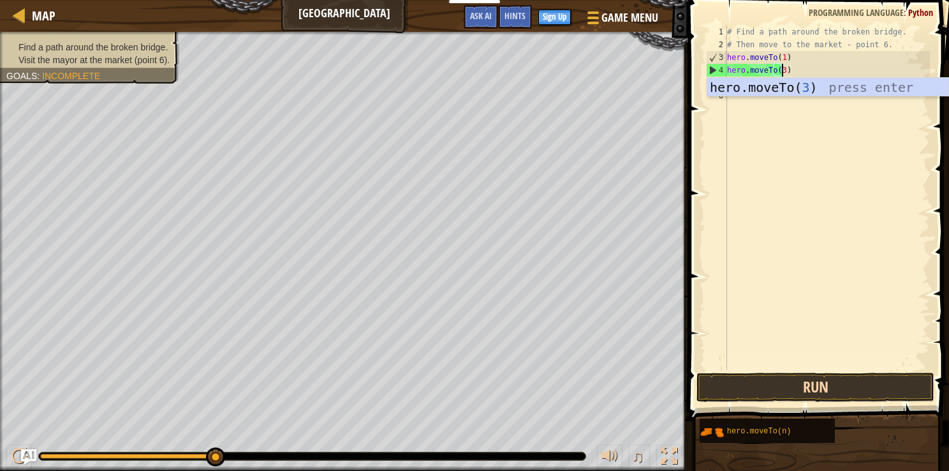
scroll to position [6, 4]
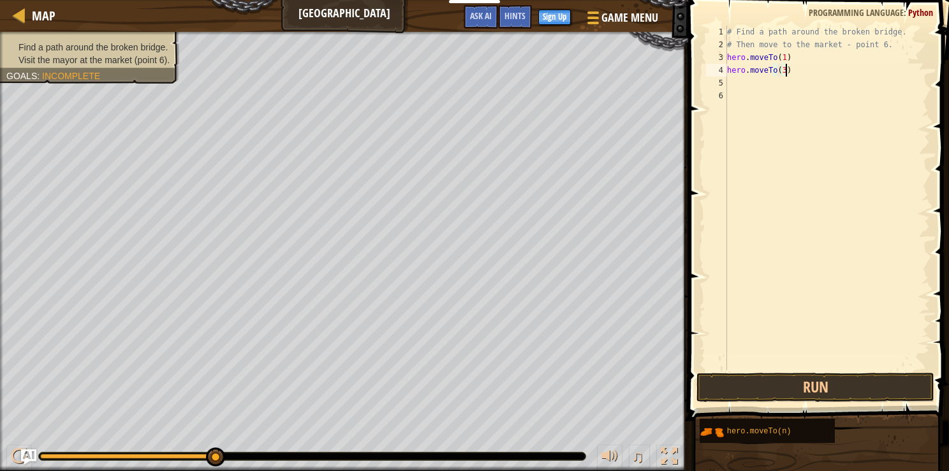
click at [458, 64] on div "# Find a path around the broken bridge. # Then move to the market - point 6. he…" at bounding box center [827, 211] width 205 height 370
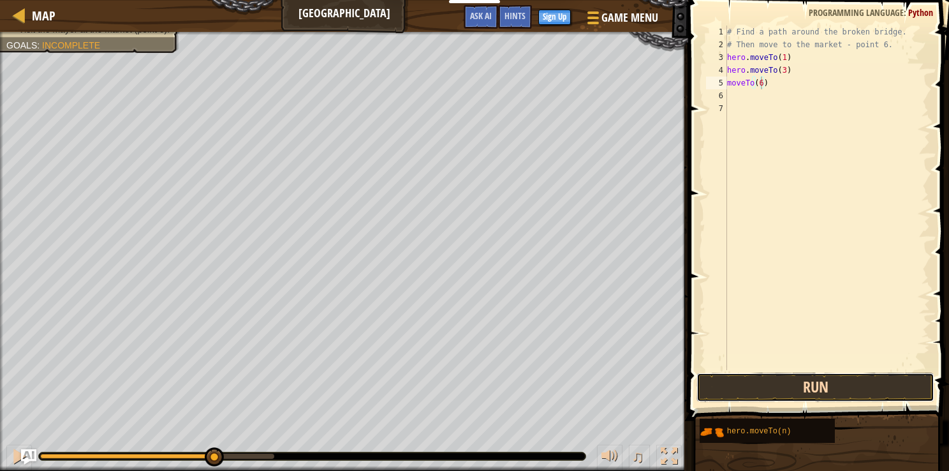
click at [458, 388] on button "Run" at bounding box center [816, 387] width 238 height 29
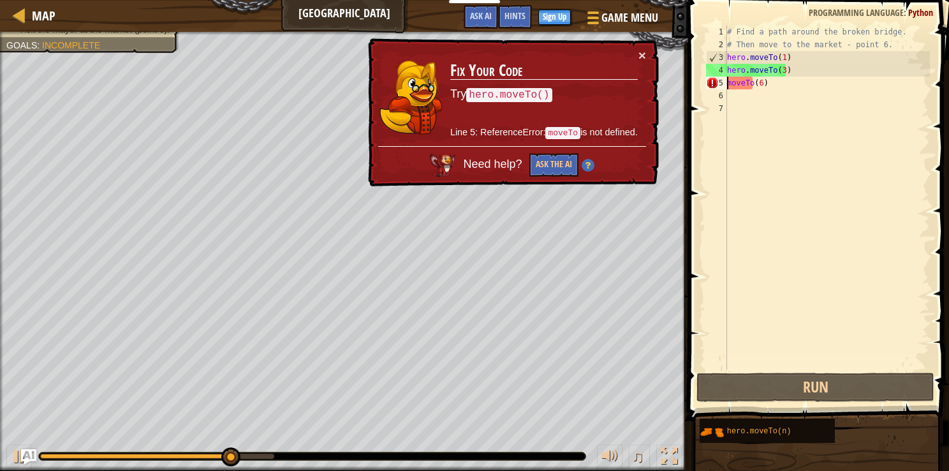
click at [458, 87] on div "# Find a path around the broken bridge. # Then move to the market - point 6. he…" at bounding box center [827, 211] width 205 height 370
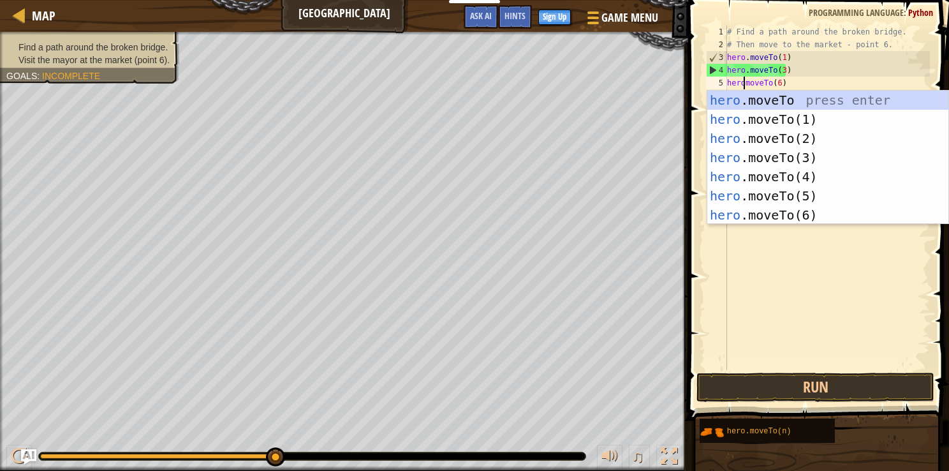
scroll to position [6, 1]
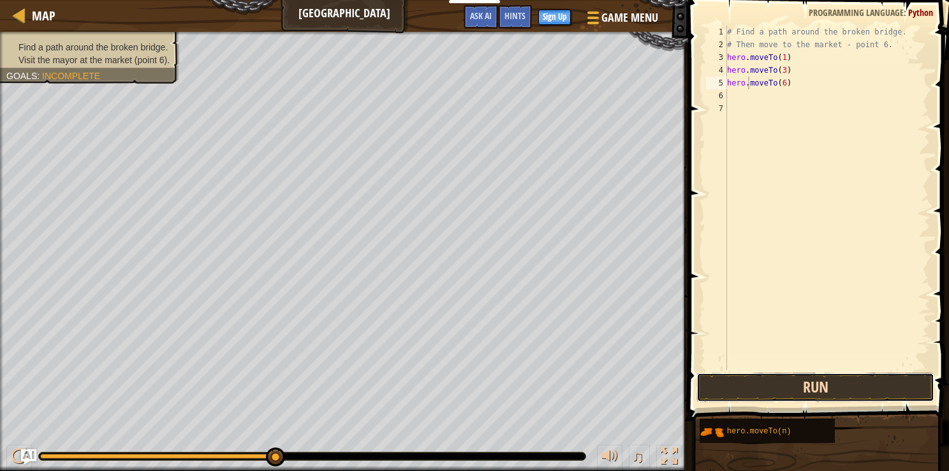
click at [458, 384] on button "Run" at bounding box center [816, 387] width 238 height 29
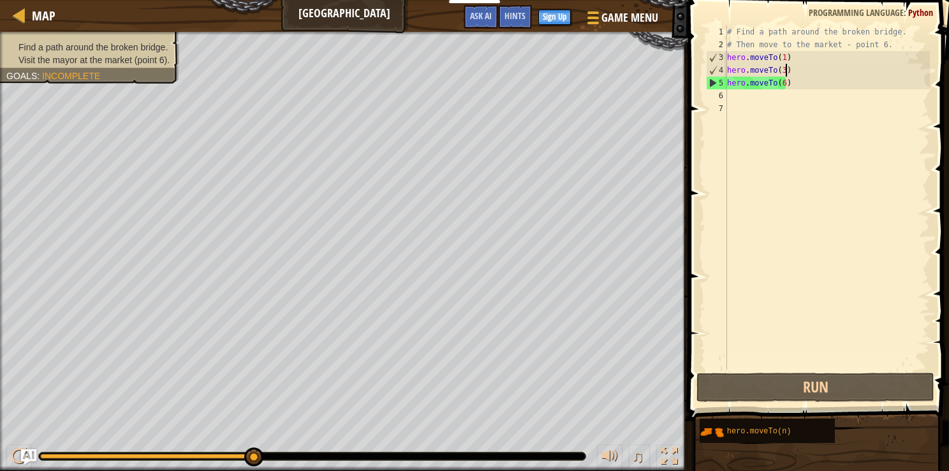
click at [458, 68] on div "# Find a path around the broken bridge. # Then move to the market - point 6. he…" at bounding box center [827, 211] width 205 height 370
type textarea "hero.moveTo(3)"
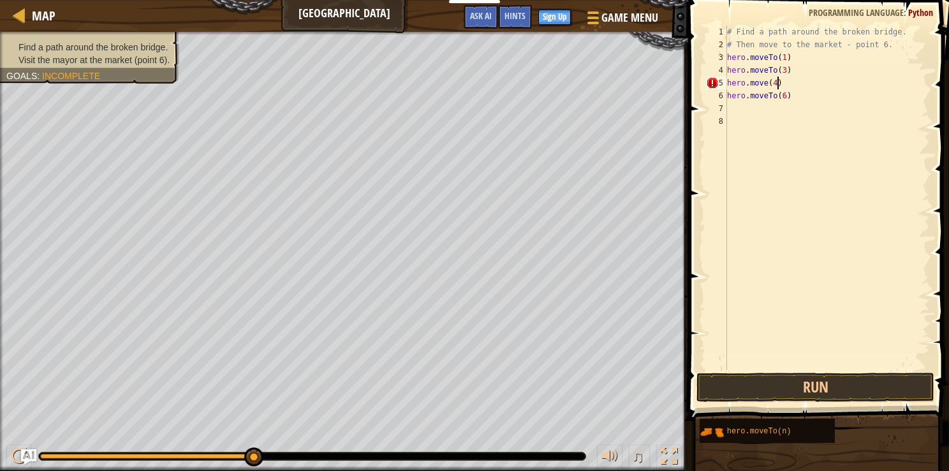
scroll to position [6, 3]
click at [458, 78] on div "# Find a path around the broken bridge. # Then move to the market - point 6. he…" at bounding box center [827, 211] width 205 height 370
type textarea "hero.move(4)"
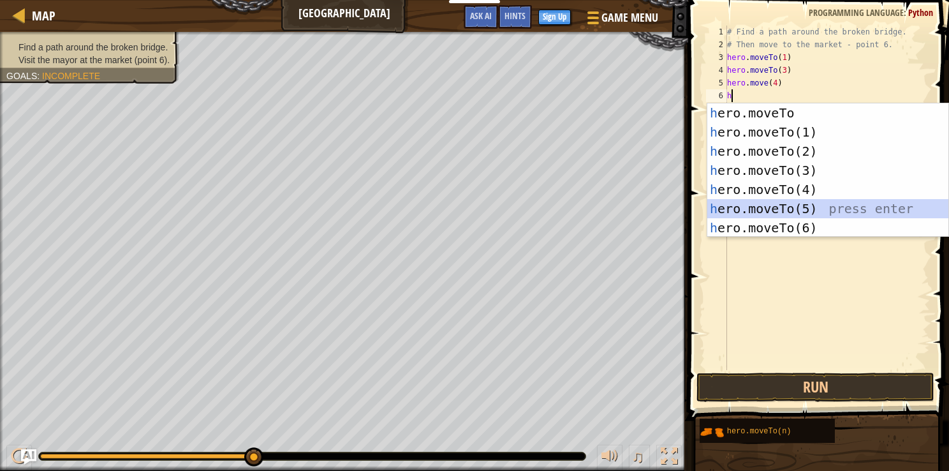
click at [458, 207] on div "h ero.moveTo press enter h ero.moveTo(1) press enter h ero.moveTo(2) press ente…" at bounding box center [827, 189] width 241 height 172
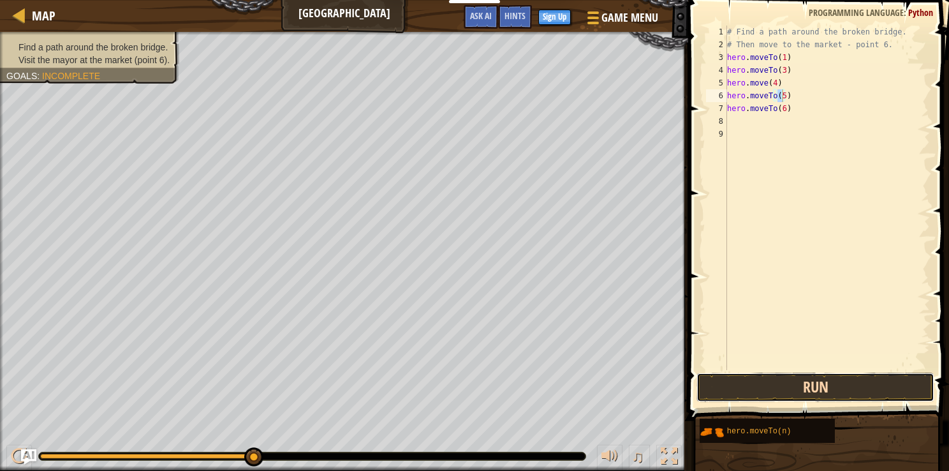
click at [458, 385] on button "Run" at bounding box center [816, 387] width 238 height 29
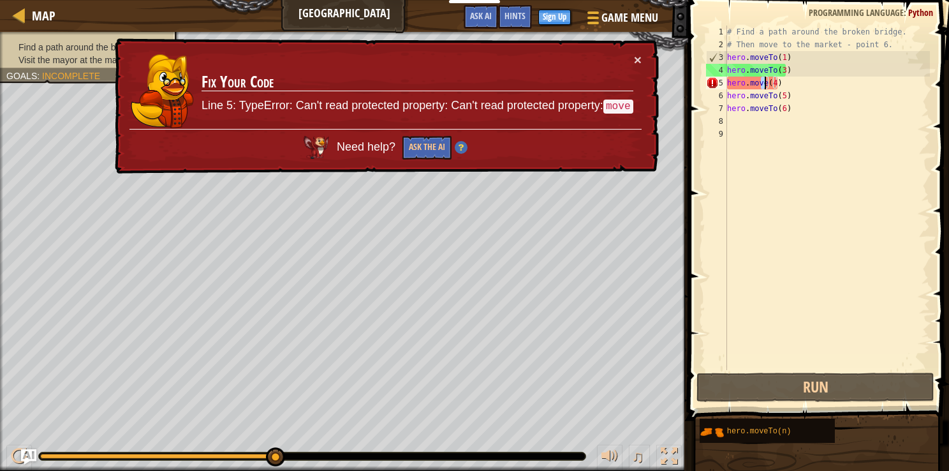
click at [458, 80] on div "# Find a path around the broken bridge. # Then move to the market - point 6. he…" at bounding box center [827, 211] width 205 height 370
click at [458, 80] on div "# Find a path around the broken bridge. # Then move to the market - point 6. he…" at bounding box center [827, 198] width 205 height 344
click at [458, 80] on div "# Find a path around the broken bridge. # Then move to the market - point 6. he…" at bounding box center [827, 211] width 205 height 370
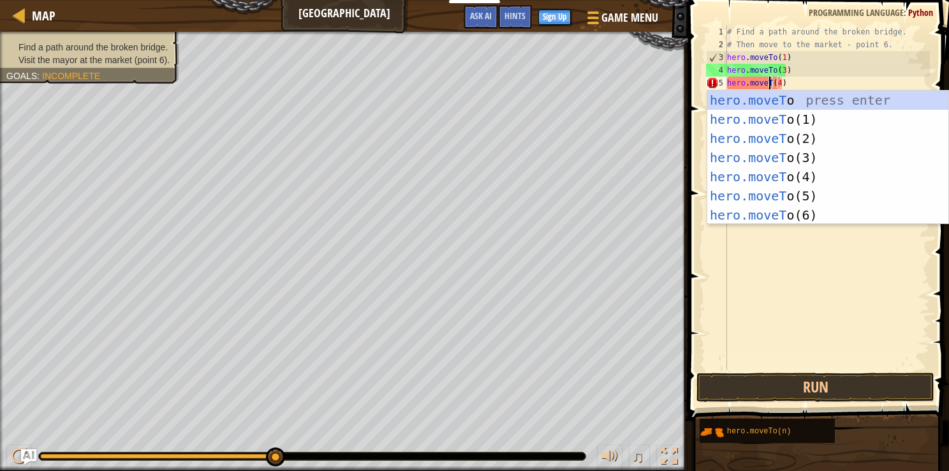
scroll to position [6, 3]
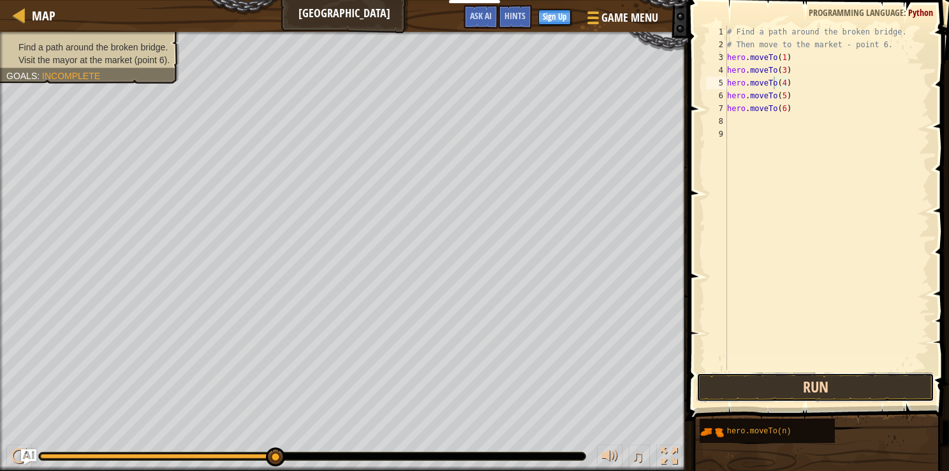
click at [458, 374] on button "Run" at bounding box center [816, 387] width 238 height 29
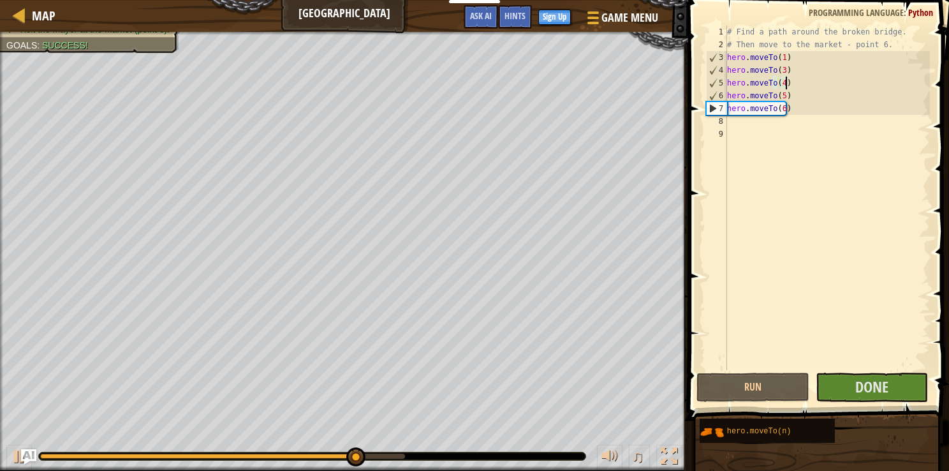
click at [458, 89] on div "# Find a path around the broken bridge. # Then move to the market - point 6. he…" at bounding box center [827, 211] width 205 height 370
type textarea "h"
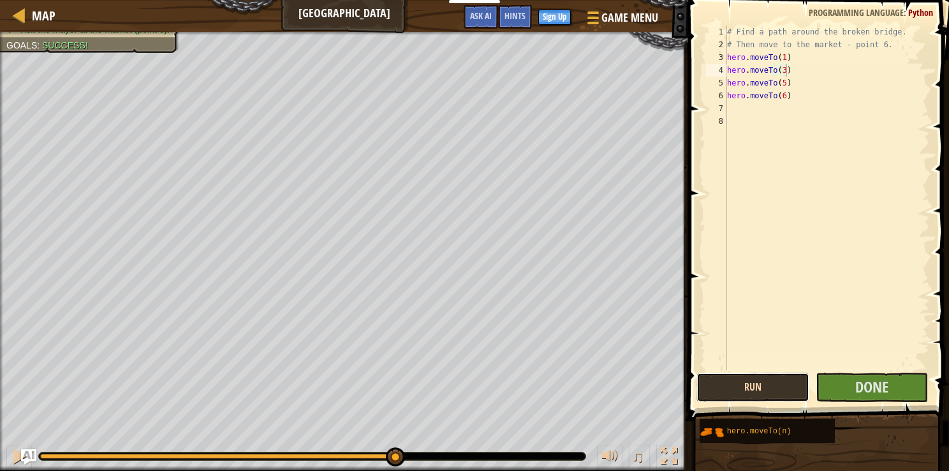
click at [458, 388] on button "Run" at bounding box center [753, 387] width 113 height 29
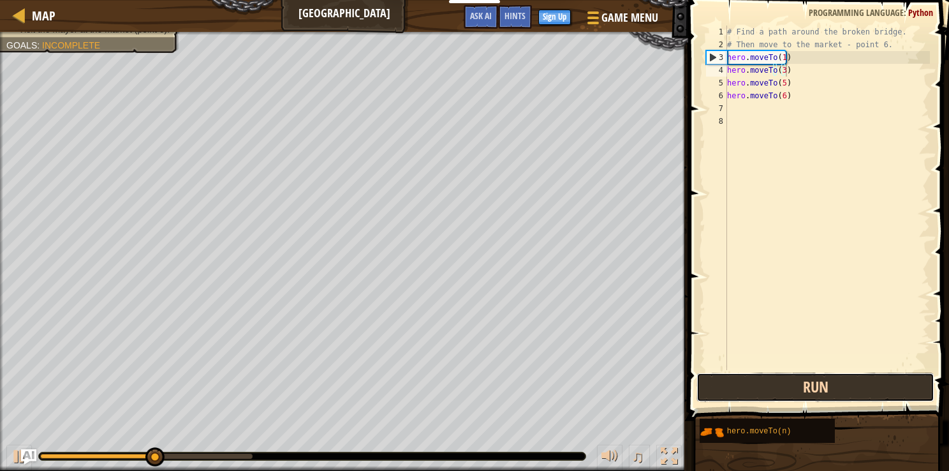
click at [458, 388] on button "Run" at bounding box center [816, 387] width 238 height 29
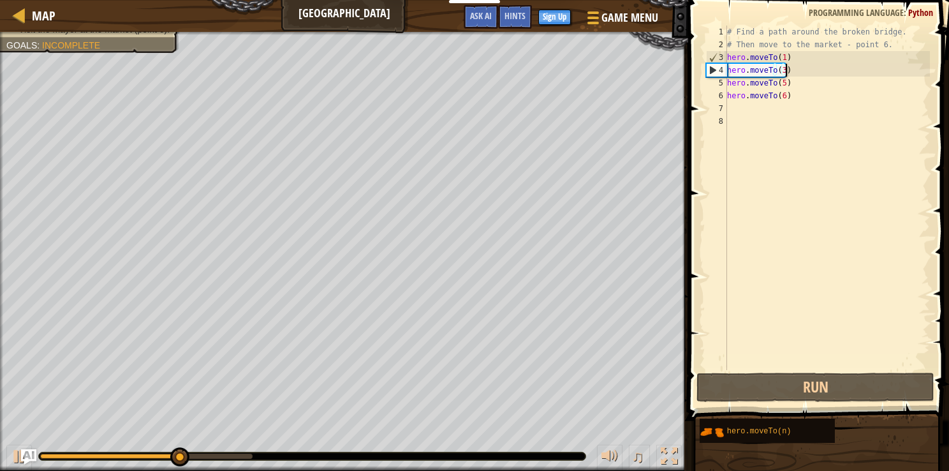
click at [458, 82] on div "# Find a path around the broken bridge. # Then move to the market - point 6. he…" at bounding box center [827, 211] width 205 height 370
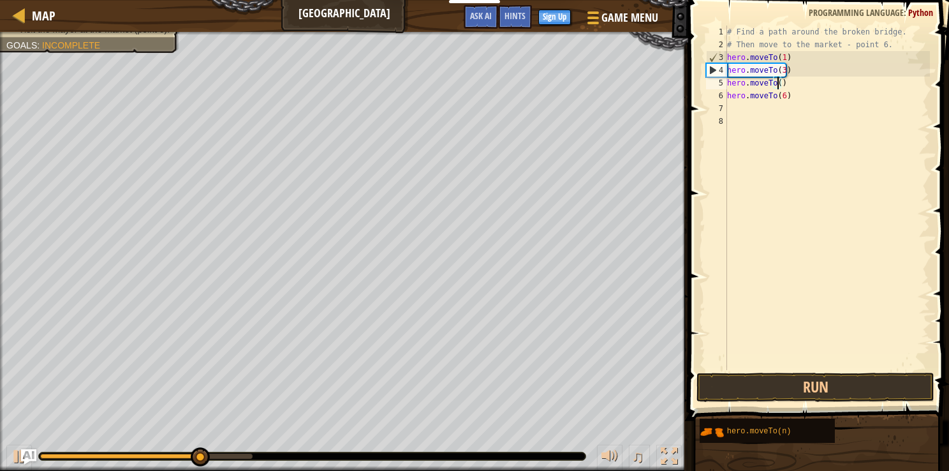
scroll to position [6, 4]
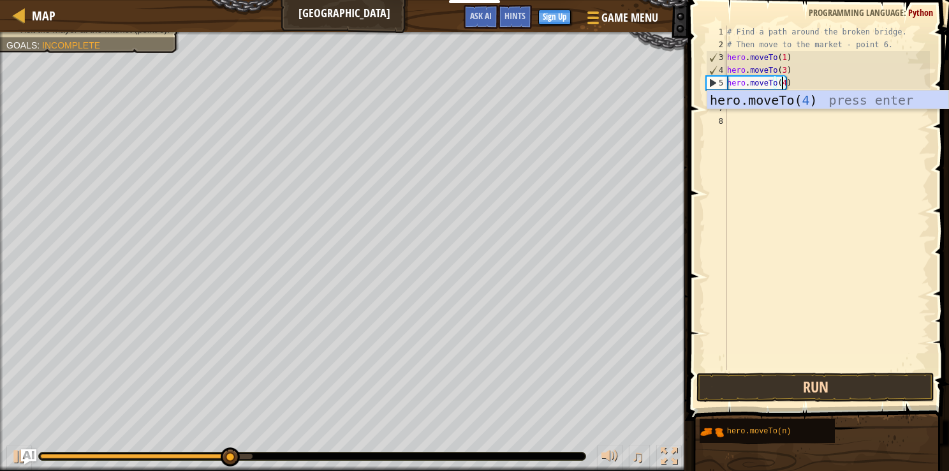
type textarea "hero.moveTo(4)"
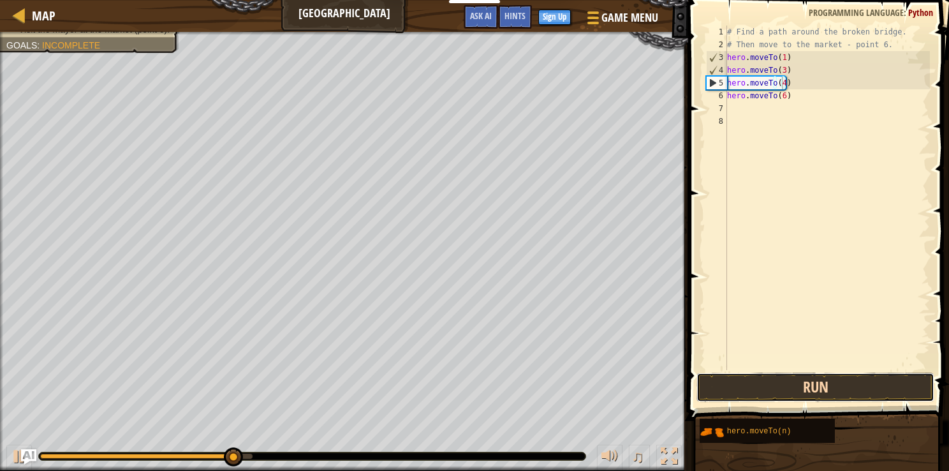
click at [458, 378] on button "Run" at bounding box center [816, 387] width 238 height 29
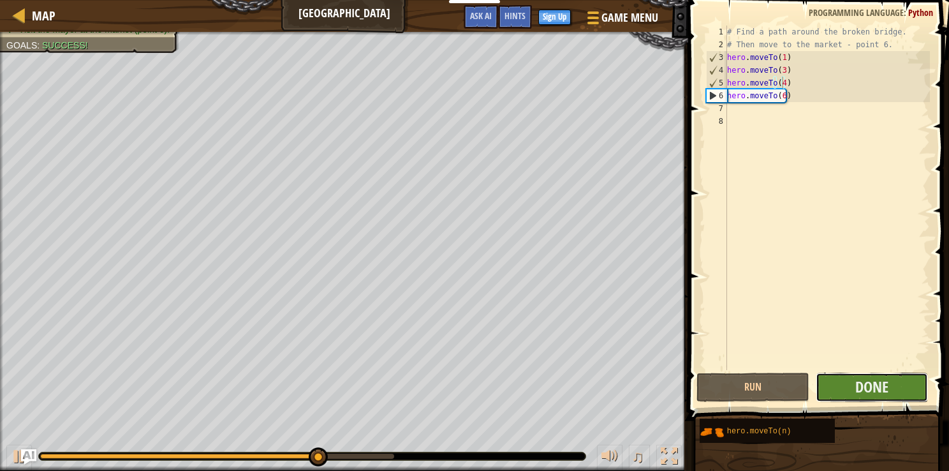
click at [458, 385] on button "Done" at bounding box center [872, 387] width 113 height 29
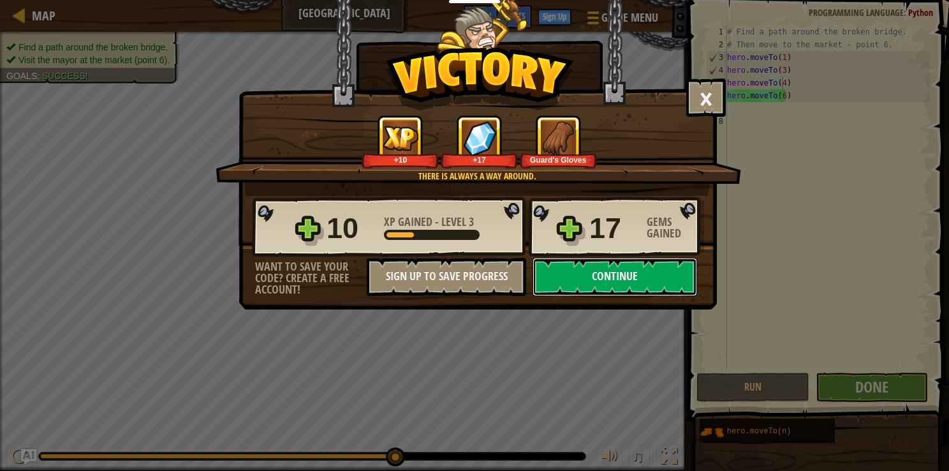
click at [458, 265] on button "Continue" at bounding box center [615, 277] width 165 height 38
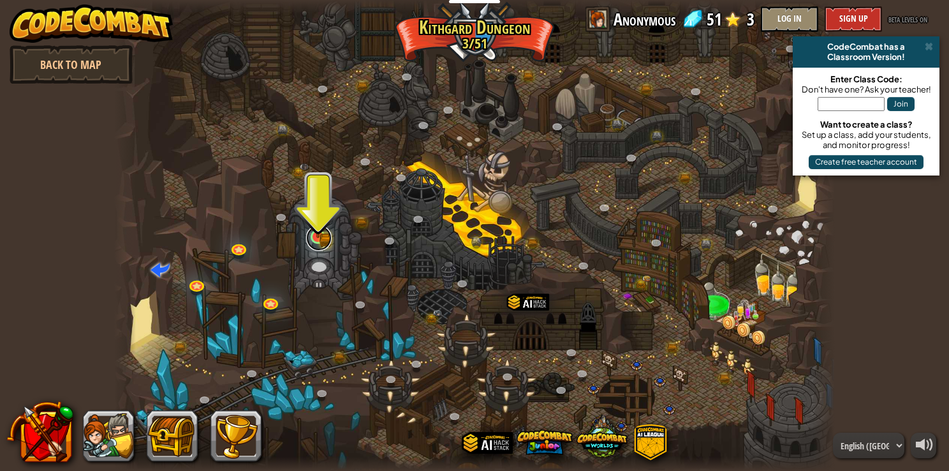
click at [312, 240] on link at bounding box center [319, 238] width 26 height 26
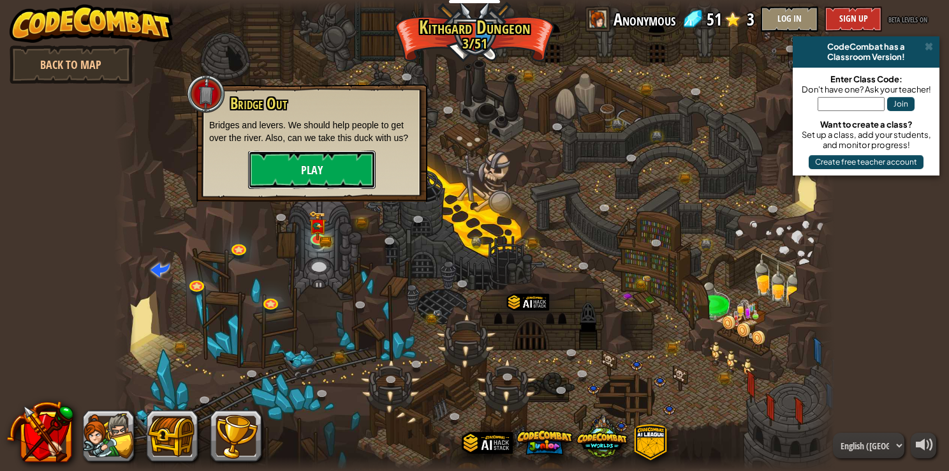
click at [326, 183] on button "Play" at bounding box center [312, 170] width 128 height 38
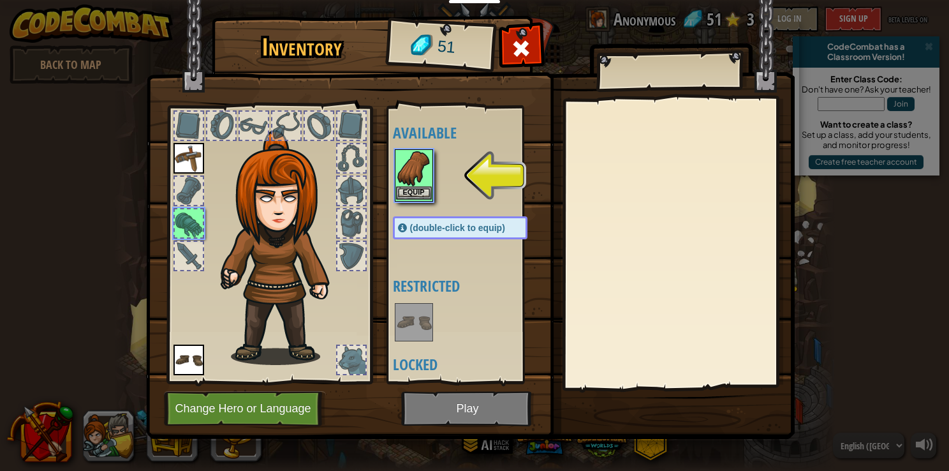
click at [411, 177] on img at bounding box center [414, 169] width 36 height 36
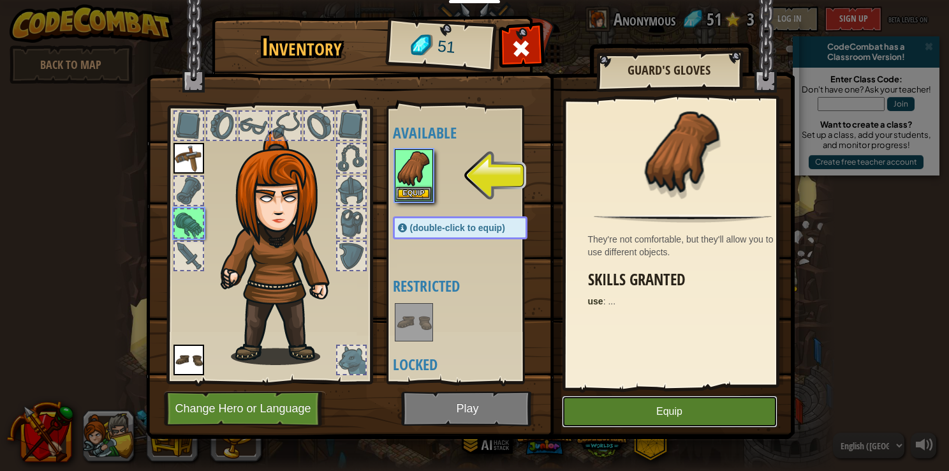
click at [458, 422] on button "Equip" at bounding box center [670, 411] width 216 height 32
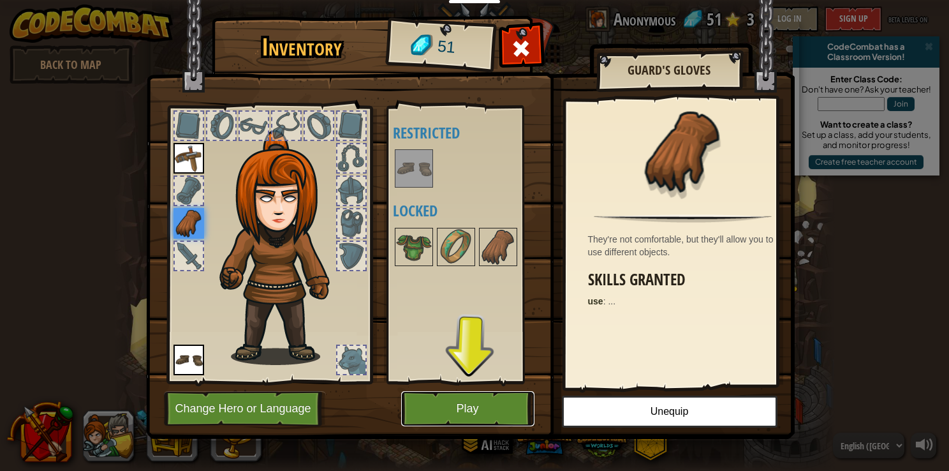
click at [458, 404] on button "Play" at bounding box center [467, 408] width 133 height 35
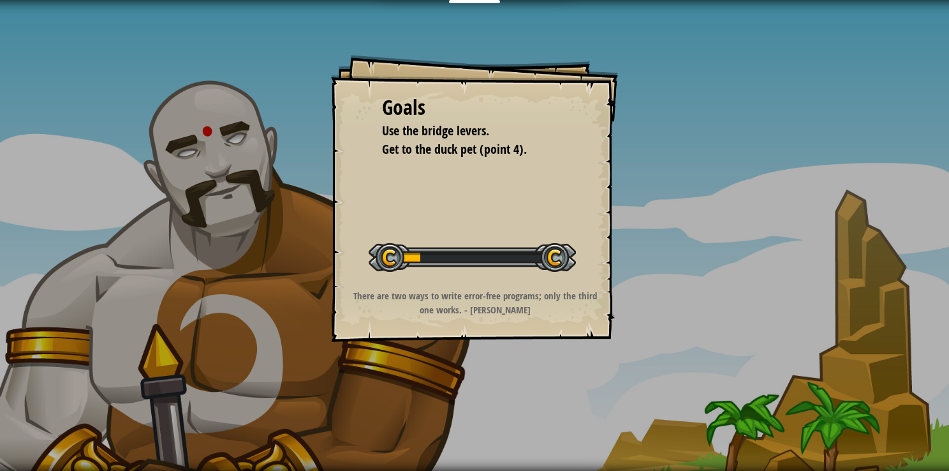
drag, startPoint x: 525, startPoint y: 207, endPoint x: 442, endPoint y: 259, distance: 98.0
click at [442, 259] on div at bounding box center [472, 257] width 207 height 29
drag, startPoint x: 399, startPoint y: 119, endPoint x: 490, endPoint y: 147, distance: 95.2
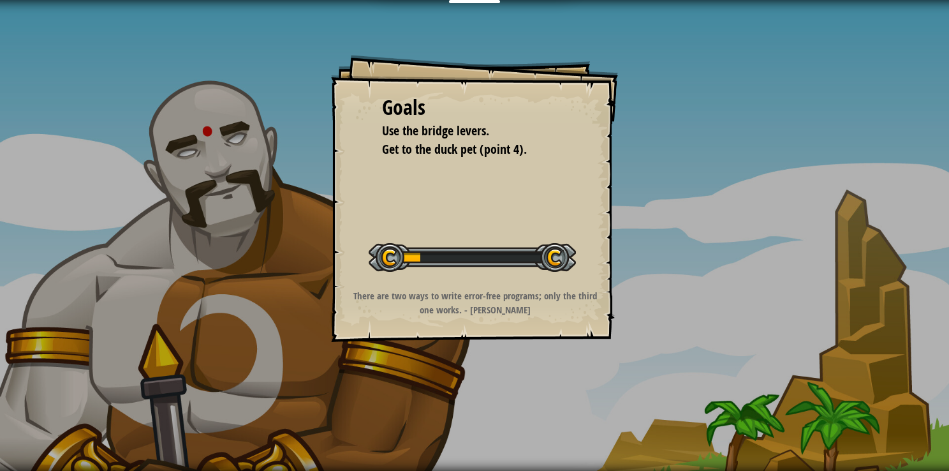
click at [458, 147] on div "Goals Use the bridge levers. Get to the duck pet (point 4)." at bounding box center [474, 126] width 185 height 66
click at [393, 263] on div at bounding box center [472, 257] width 207 height 29
drag, startPoint x: 393, startPoint y: 263, endPoint x: 491, endPoint y: 262, distance: 97.6
click at [458, 262] on div at bounding box center [472, 257] width 207 height 29
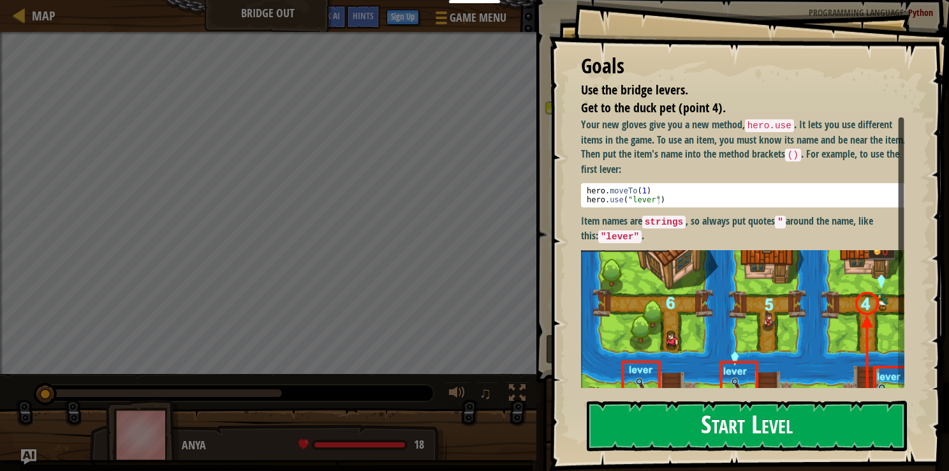
click at [458, 419] on button "Start Level" at bounding box center [747, 426] width 320 height 50
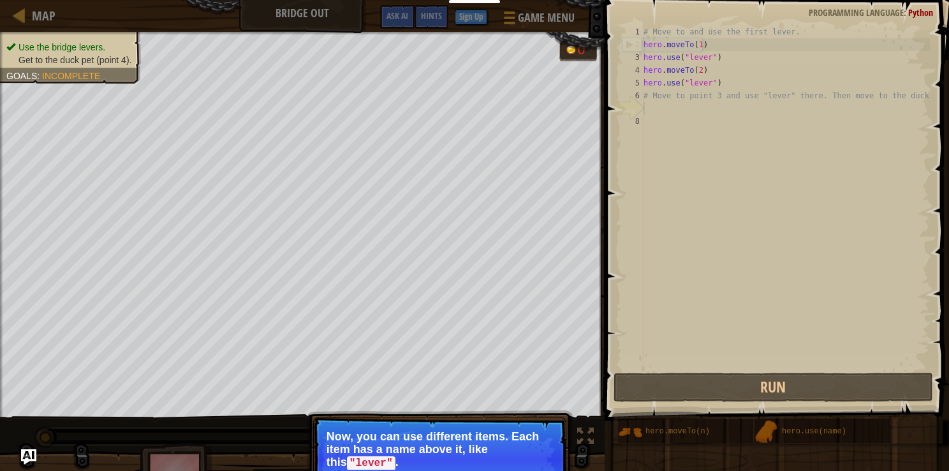
click at [401, 439] on p "Now, you can use different items. Each item has a name above it, like this "lev…" at bounding box center [440, 450] width 226 height 40
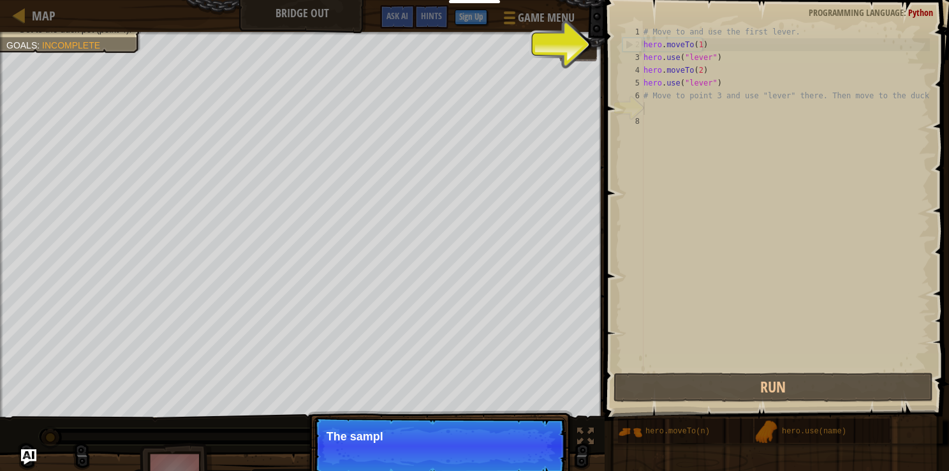
click at [401, 439] on p "The sampl" at bounding box center [440, 436] width 226 height 13
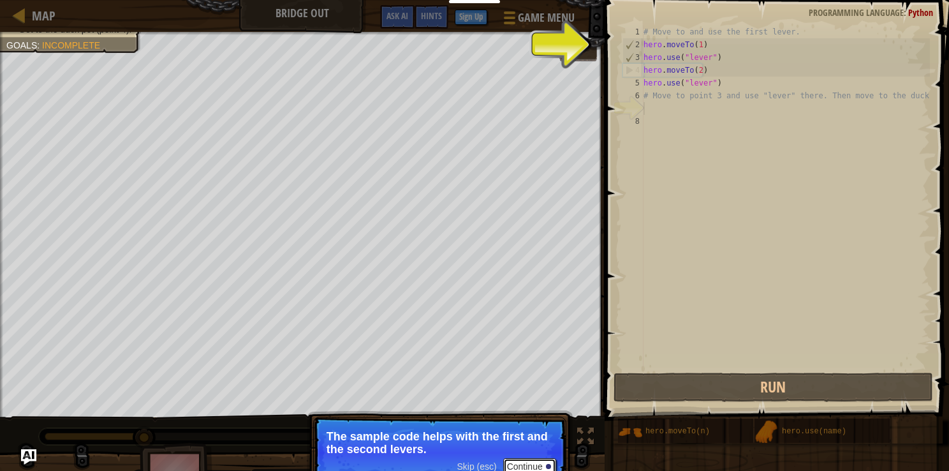
click at [458, 464] on button "Continue" at bounding box center [529, 466] width 53 height 17
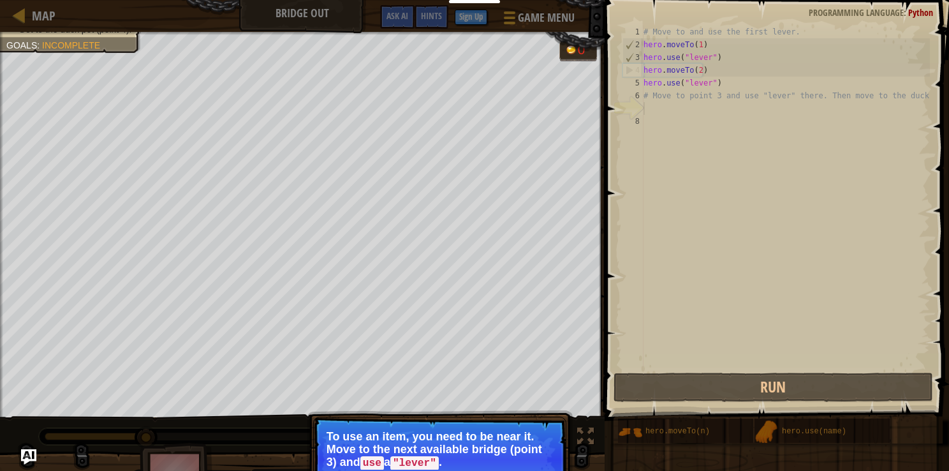
click at [454, 452] on p "To use an item, you need to be near it. Move to the next available bridge (poin…" at bounding box center [440, 450] width 226 height 40
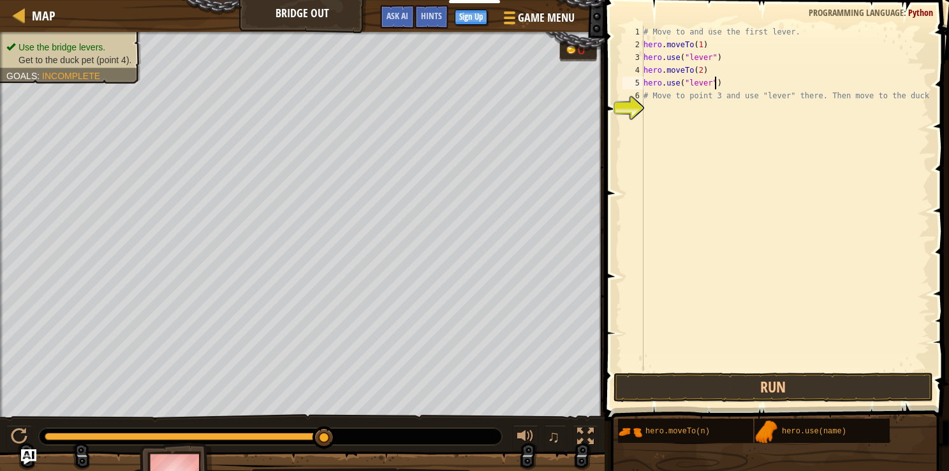
click at [458, 78] on div "# Move to and use the first lever. hero . moveTo ( 1 ) hero . use ( "lever" ) h…" at bounding box center [785, 211] width 289 height 370
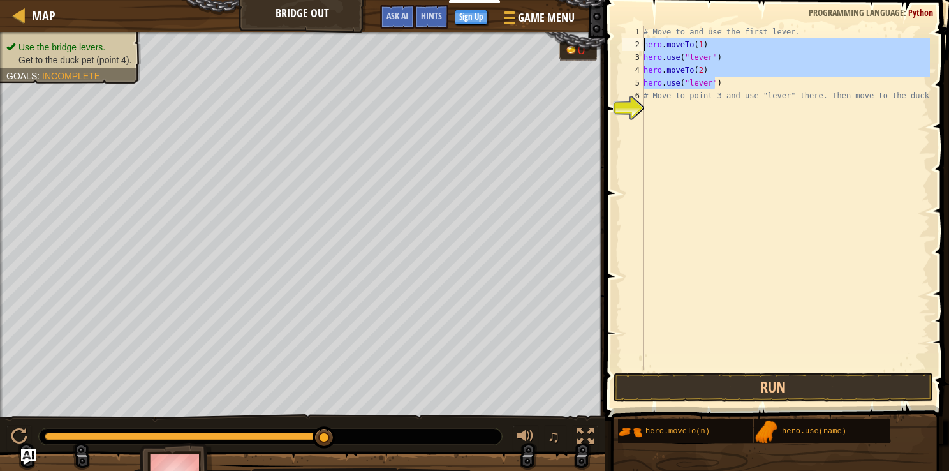
drag, startPoint x: 719, startPoint y: 78, endPoint x: 645, endPoint y: 45, distance: 81.7
click at [458, 45] on div "# Move to and use the first lever. hero . moveTo ( 1 ) hero . use ( "lever" ) h…" at bounding box center [785, 211] width 289 height 370
type textarea "hero.moveTo(1) hero.use("lever")"
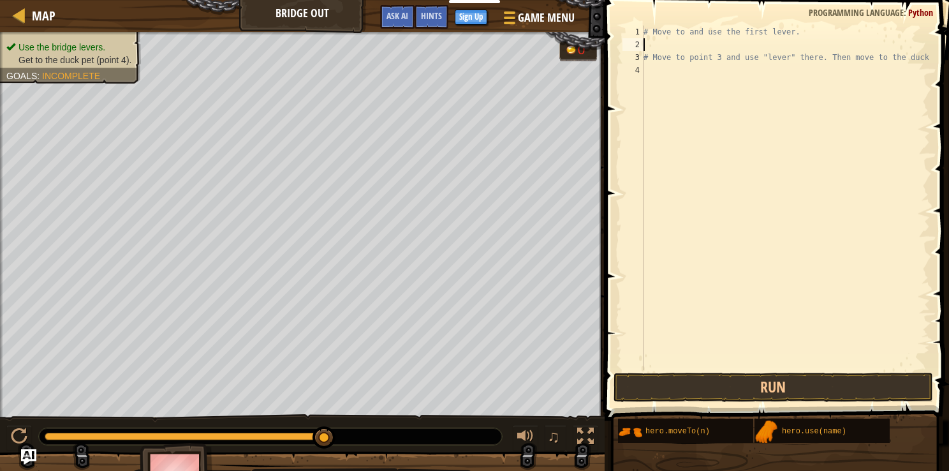
type textarea "m"
type textarea "e"
type textarea "hero.moveTo(1)"
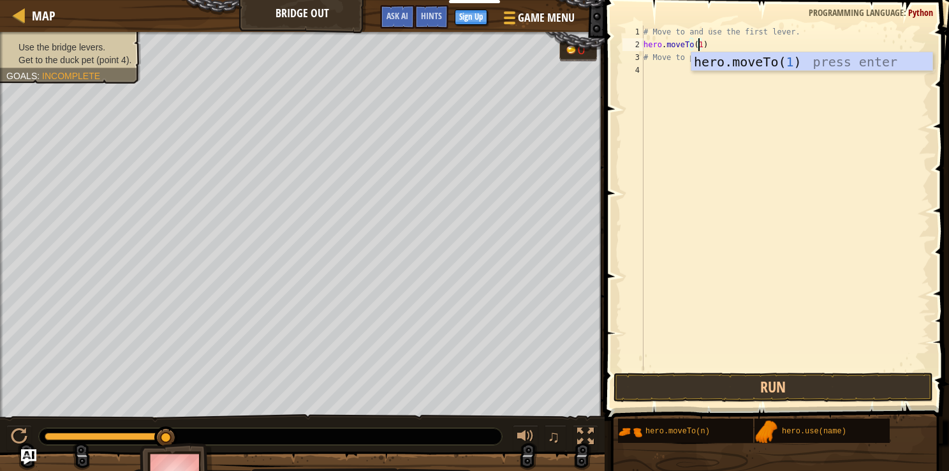
scroll to position [6, 4]
click at [458, 45] on div "# Move to and use the first lever. hero . moveTo ( 1 ) # Move to point 3 and us…" at bounding box center [785, 211] width 289 height 370
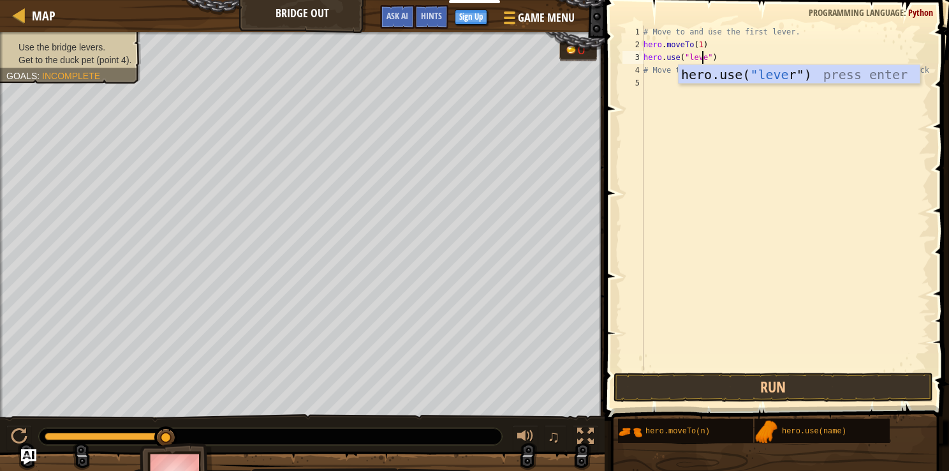
scroll to position [6, 5]
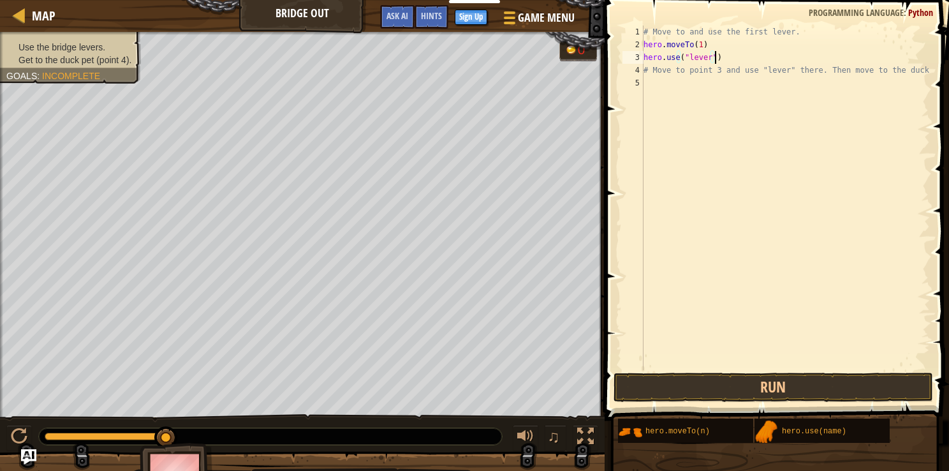
click at [458, 59] on div "# Move to and use the first lever. hero . moveTo ( 1 ) hero . use ( "lever" ) #…" at bounding box center [785, 211] width 289 height 370
click at [458, 55] on div "# Move to and use the first lever. hero . moveTo ( 1 ) hero . use ( "lever" ) #…" at bounding box center [785, 211] width 289 height 370
type textarea "hero.use("lever1")"
click at [458, 385] on button "Run" at bounding box center [774, 387] width 320 height 29
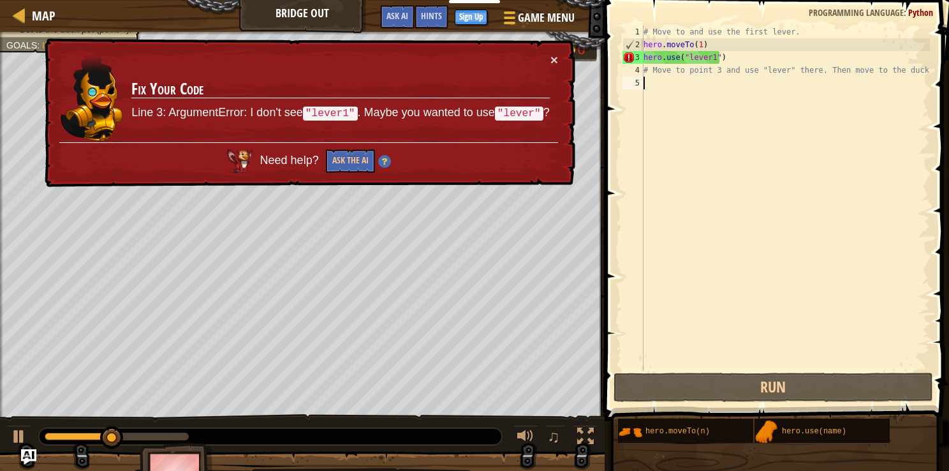
click at [458, 191] on div "# Move to and use the first lever. hero . moveTo ( 1 ) hero . use ( "lever1" ) …" at bounding box center [785, 211] width 289 height 370
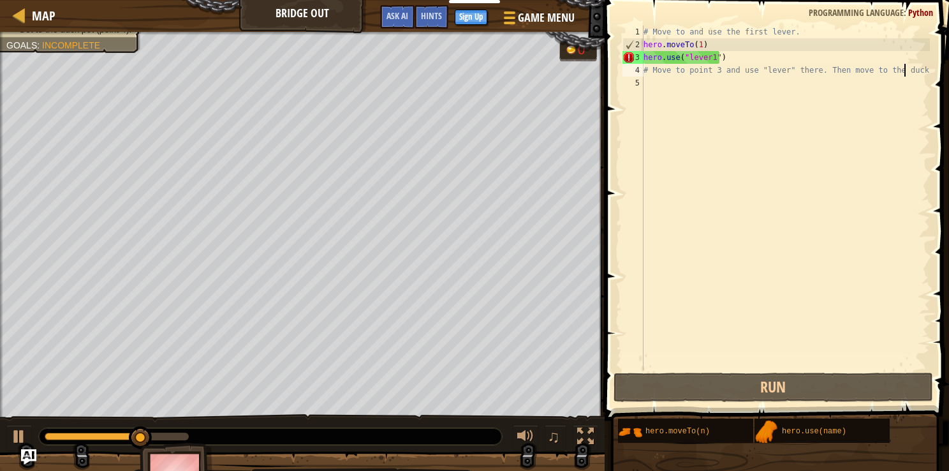
click at [458, 58] on div "# Move to and use the first lever. hero . moveTo ( 1 ) hero . use ( "lever1" ) …" at bounding box center [785, 211] width 289 height 370
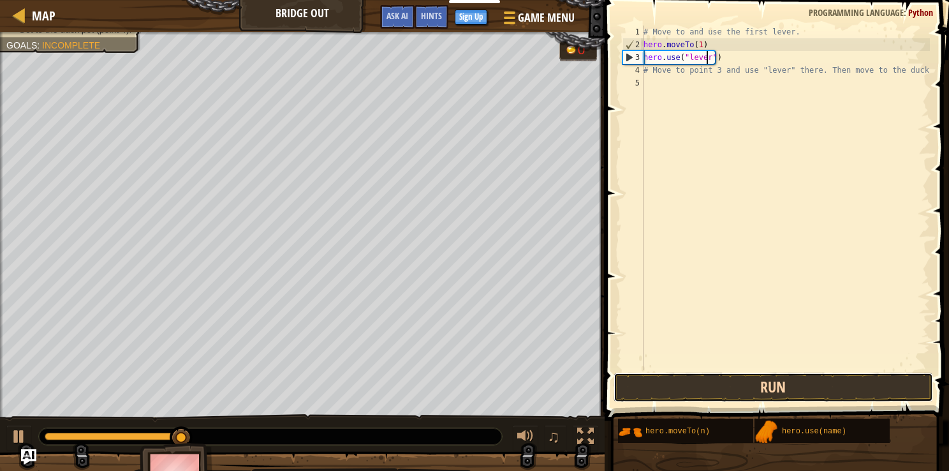
click at [458, 381] on button "Run" at bounding box center [774, 387] width 320 height 29
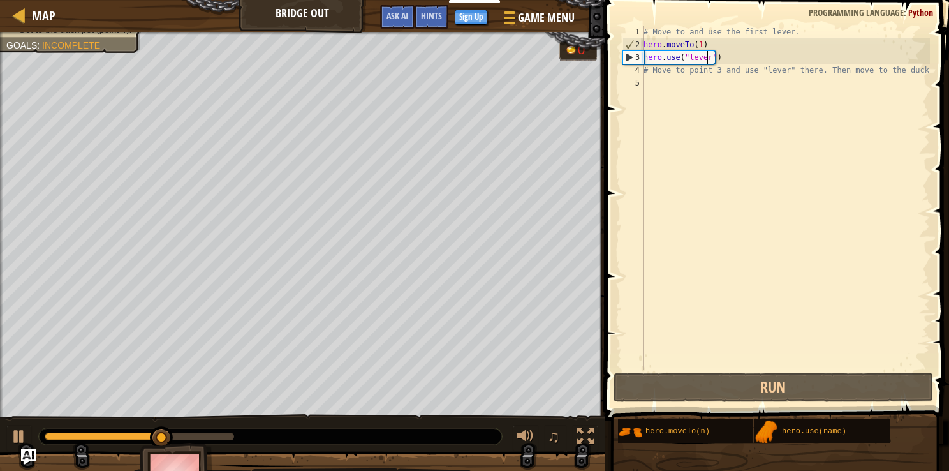
click at [458, 41] on div "# Move to and use the first lever. hero . moveTo ( 1 ) hero . use ( "lever" ) #…" at bounding box center [785, 211] width 289 height 370
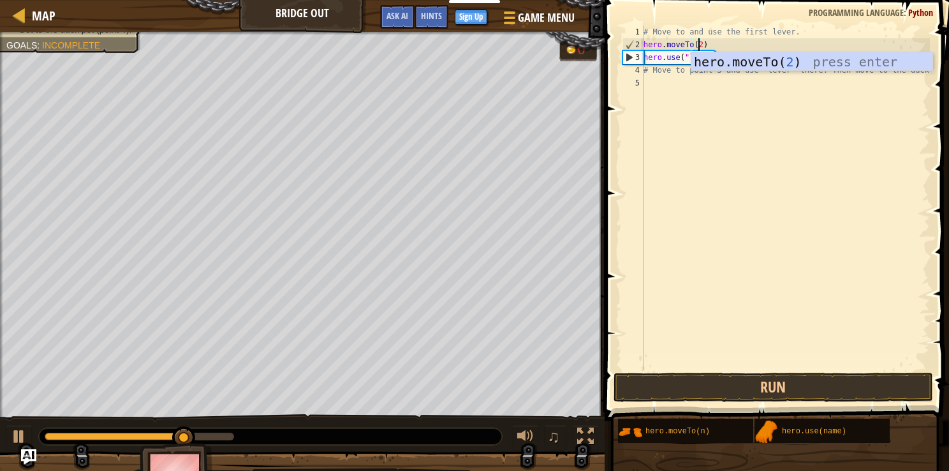
scroll to position [6, 4]
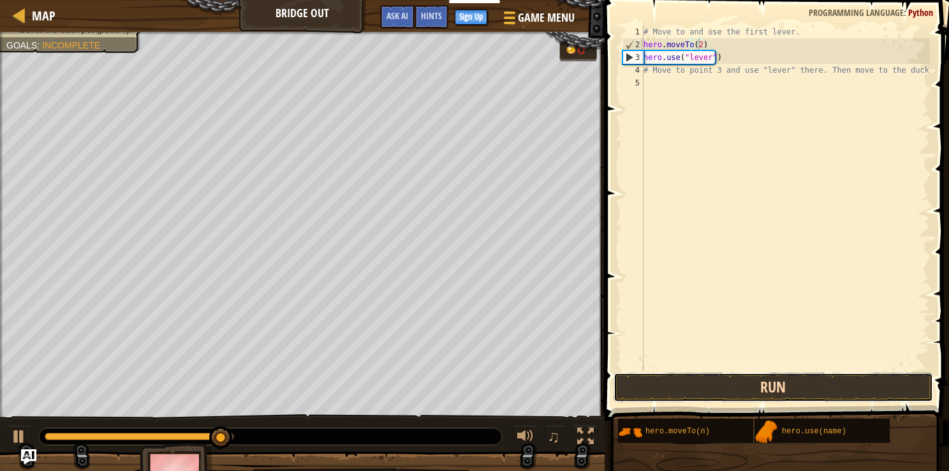
click at [458, 385] on button "Run" at bounding box center [774, 387] width 320 height 29
click at [458, 38] on div "# Move to and use the first lever. hero . moveTo ( 1 ) hero . use ( "lever" ) #…" at bounding box center [785, 211] width 289 height 370
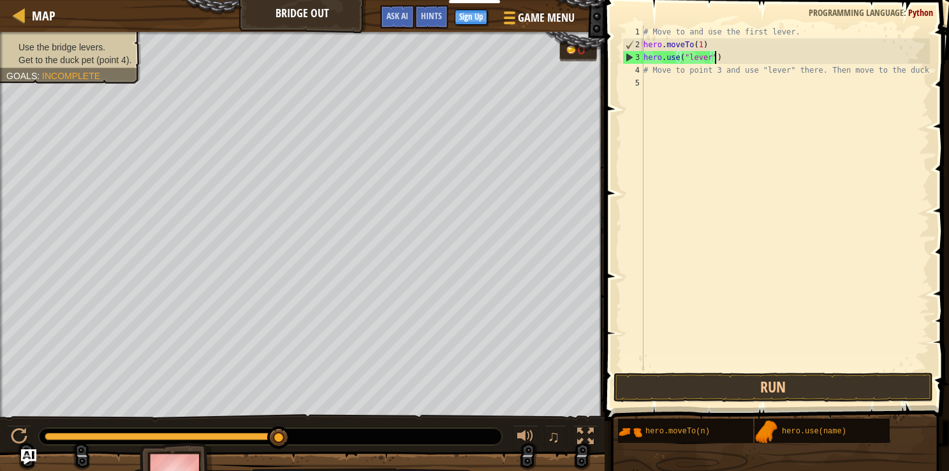
click at [458, 56] on div "# Move to and use the first lever. hero . moveTo ( 1 ) hero . use ( "lever" ) #…" at bounding box center [785, 211] width 289 height 370
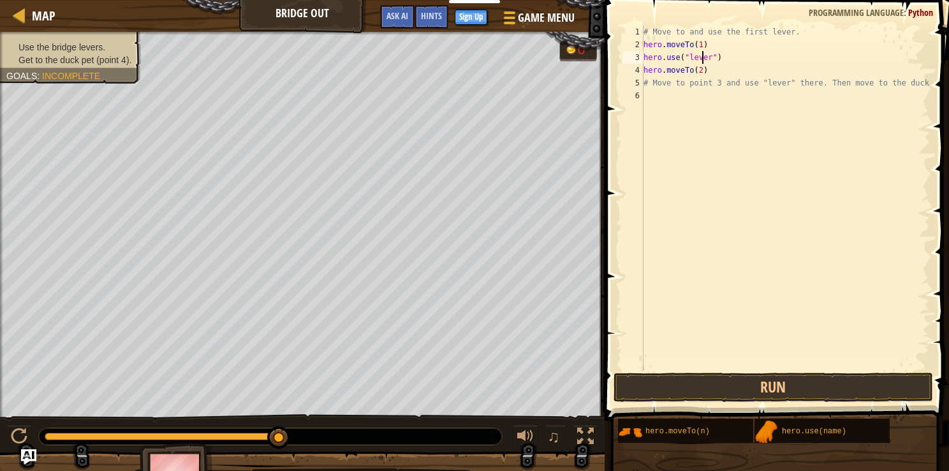
click at [458, 63] on div "# Move to and use the first lever. hero . moveTo ( 1 ) hero . use ( "lever" ) h…" at bounding box center [785, 211] width 289 height 370
click at [458, 70] on div "# Move to and use the first lever. hero . moveTo ( 1 ) hero . use ( "lever" ) h…" at bounding box center [785, 211] width 289 height 370
type textarea "hero.moveTo(2)"
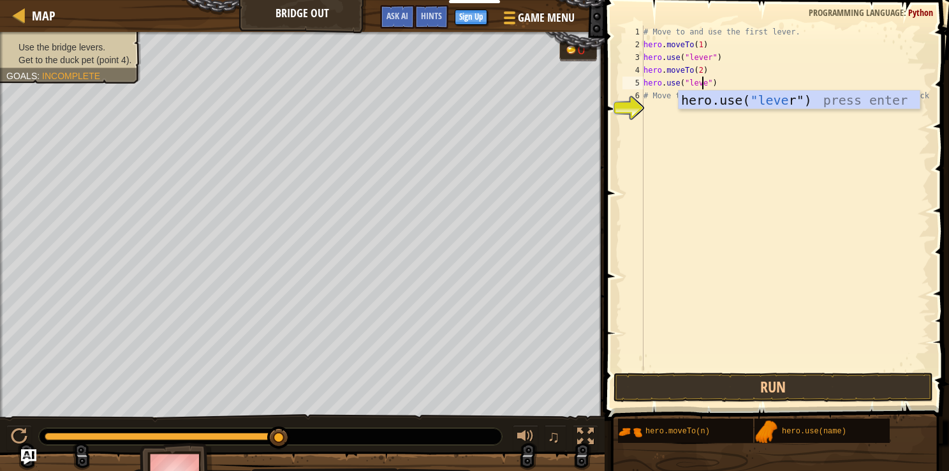
scroll to position [6, 5]
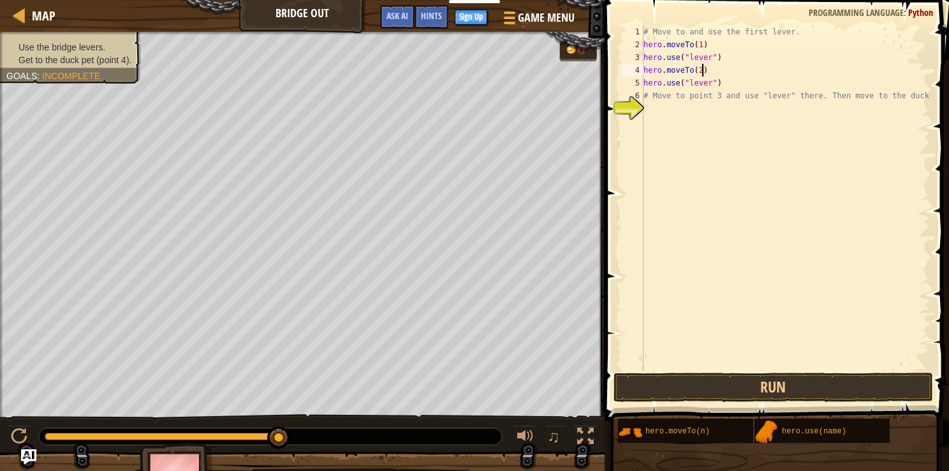
click at [458, 72] on div "# Move to and use the first lever. hero . moveTo ( 1 ) hero . use ( "lever" ) h…" at bounding box center [785, 211] width 289 height 370
click at [458, 78] on div "# Move to and use the first lever. hero . moveTo ( 1 ) hero . use ( "lever" ) h…" at bounding box center [785, 211] width 289 height 370
type textarea "hero.use("lever")"
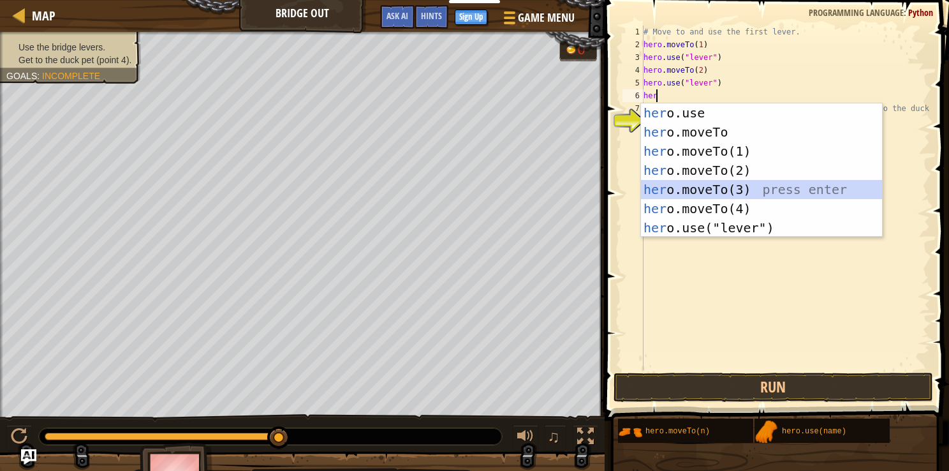
click at [458, 188] on div "her o.use press enter her o.moveTo press enter her o.moveTo(1) press enter her …" at bounding box center [761, 189] width 241 height 172
type textarea "hero.moveTo(3)"
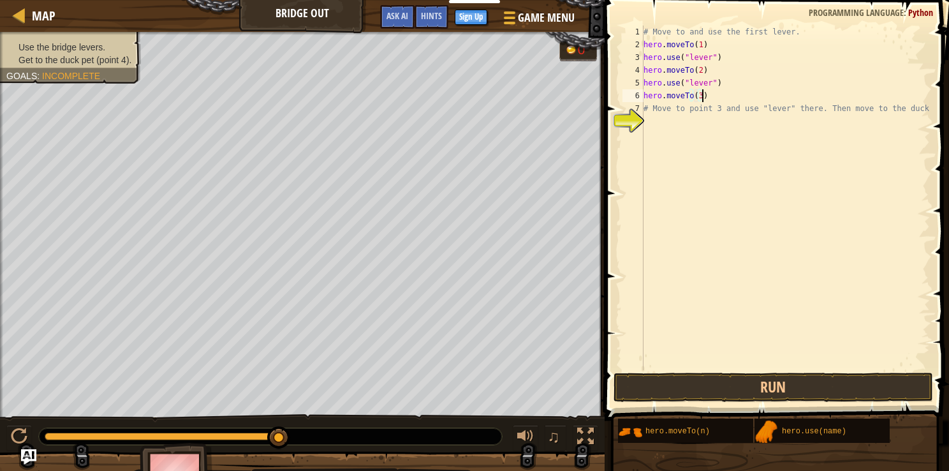
click at [458, 99] on div "# Move to and use the first lever. hero . moveTo ( 1 ) hero . use ( "lever" ) h…" at bounding box center [785, 211] width 289 height 370
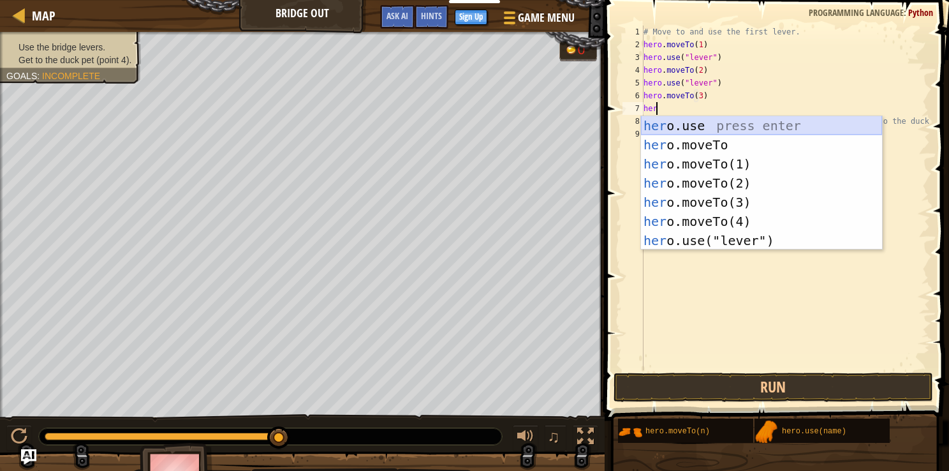
click at [458, 129] on div "her o.use press enter her o.moveTo press enter her o.moveTo(1) press enter her …" at bounding box center [761, 202] width 241 height 172
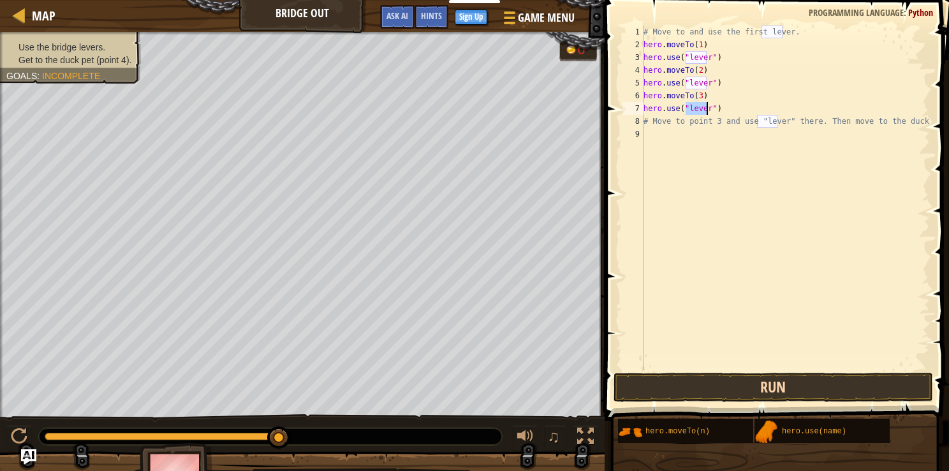
type textarea "hero.use("lever")"
click at [458, 387] on button "Run" at bounding box center [774, 387] width 320 height 29
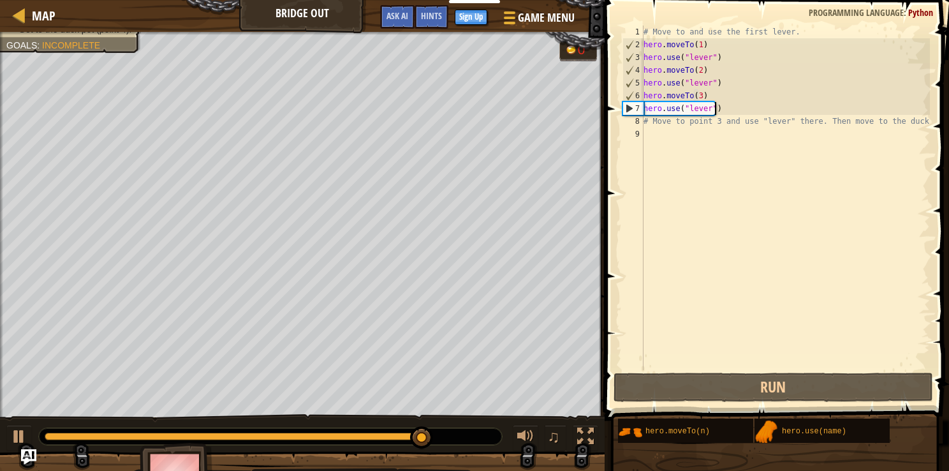
click at [458, 106] on div "# Move to and use the first lever. hero . moveTo ( 1 ) hero . use ( "lever" ) h…" at bounding box center [785, 211] width 289 height 370
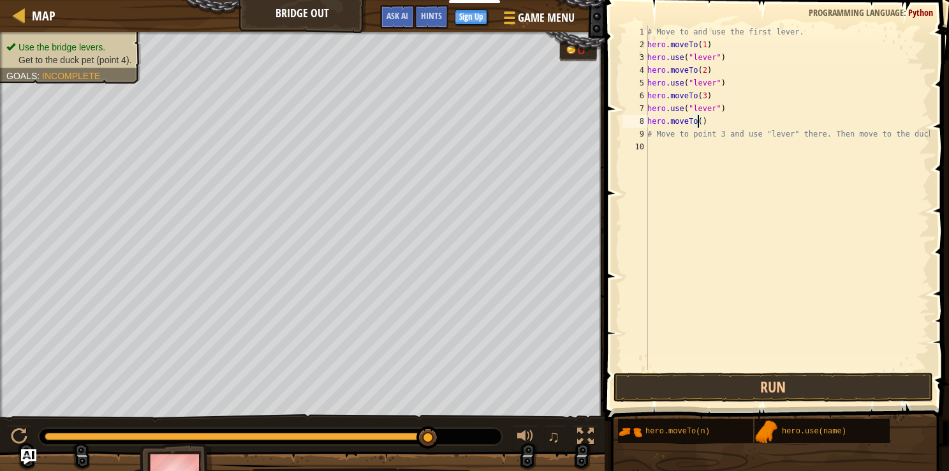
scroll to position [6, 4]
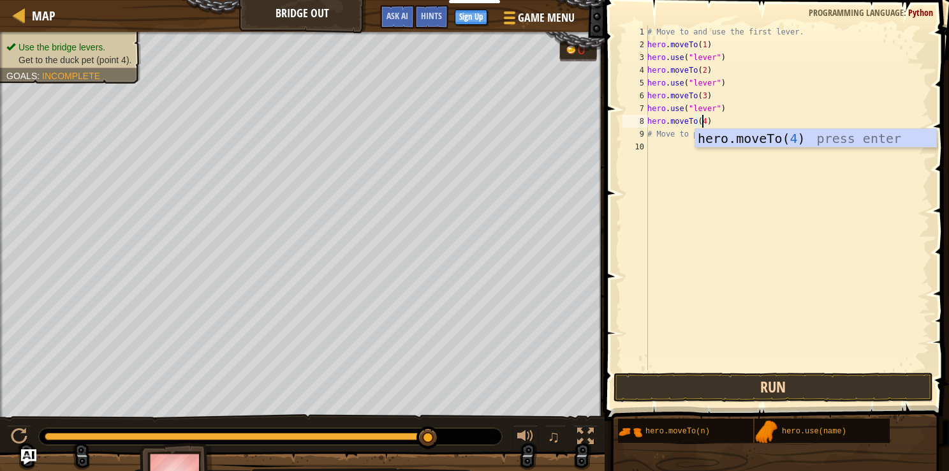
type textarea "hero.moveTo(4)"
click at [458, 385] on button "Run" at bounding box center [774, 387] width 320 height 29
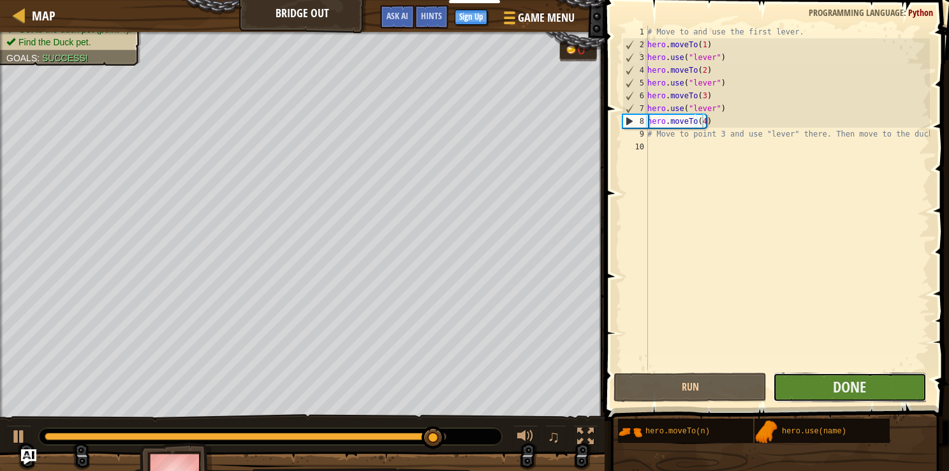
click at [458, 387] on button "Done" at bounding box center [849, 387] width 153 height 29
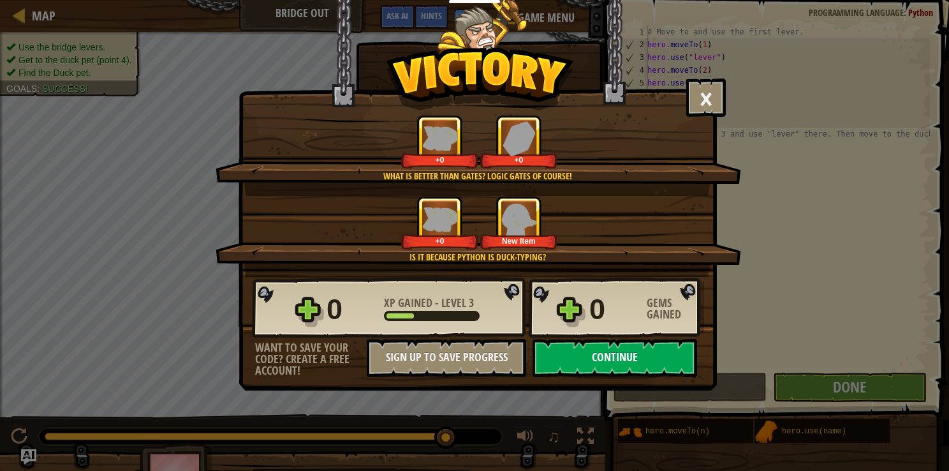
click at [458, 357] on button "Continue" at bounding box center [615, 358] width 165 height 38
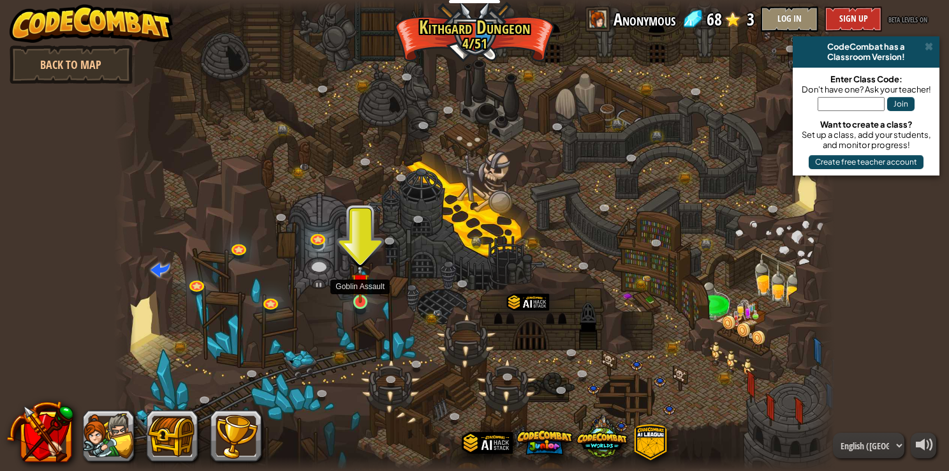
click at [357, 301] on img at bounding box center [360, 282] width 18 height 41
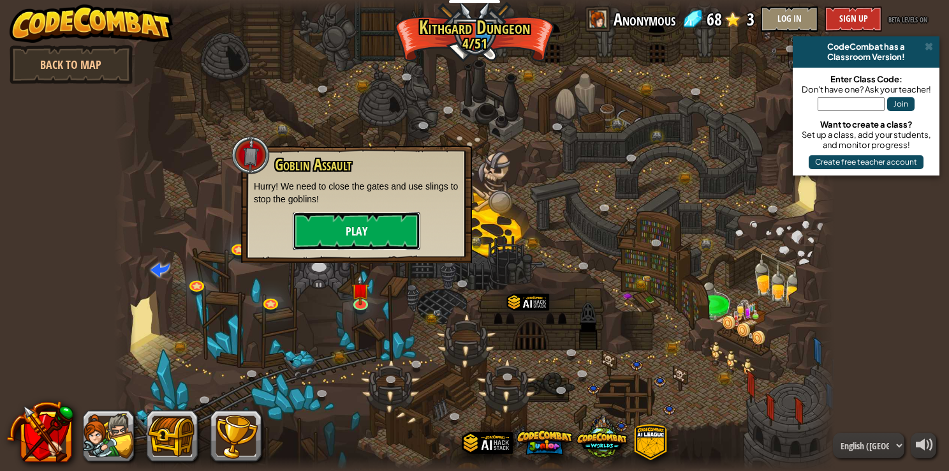
click at [362, 239] on button "Play" at bounding box center [357, 231] width 128 height 38
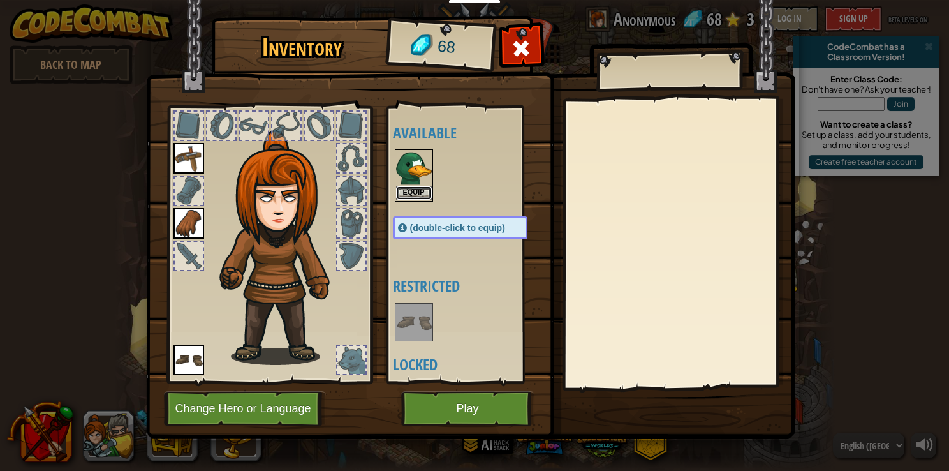
click at [405, 189] on button "Equip" at bounding box center [414, 192] width 36 height 13
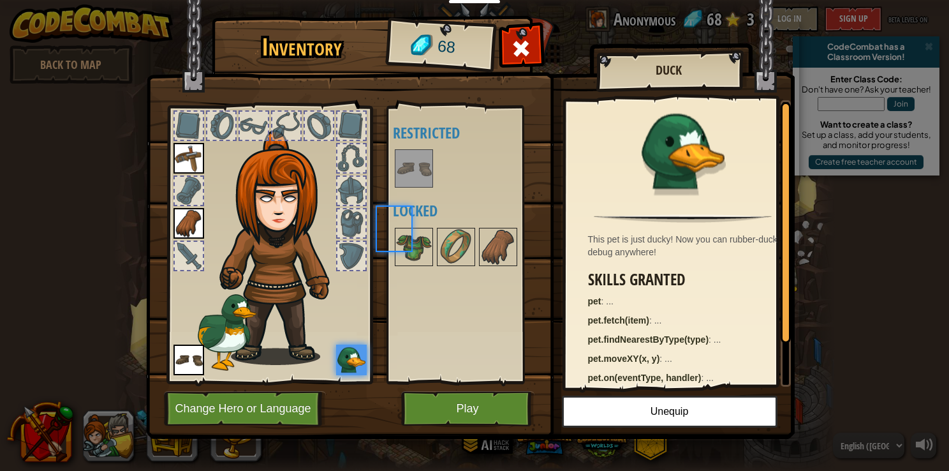
click at [405, 1] on body "Educators Create Free Account School & District Solutions Teacher Toolkit Previ…" at bounding box center [474, 0] width 949 height 1
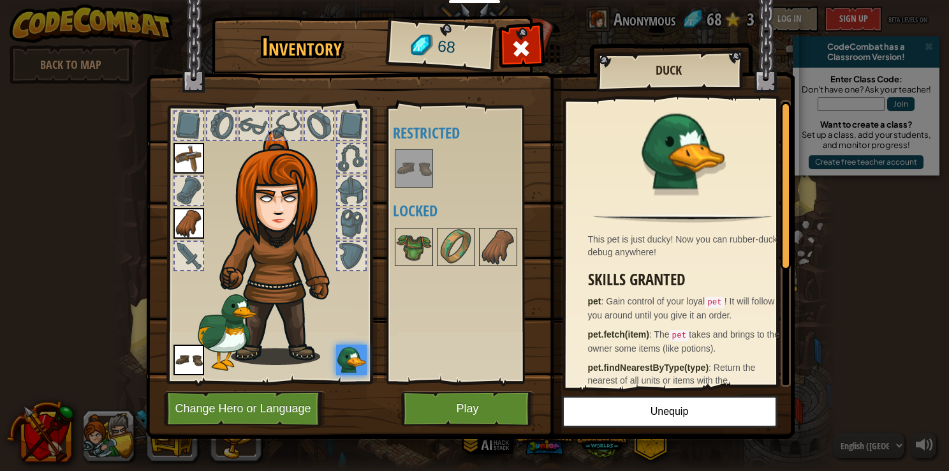
click at [350, 352] on img at bounding box center [351, 359] width 31 height 31
click at [413, 237] on img at bounding box center [414, 247] width 36 height 36
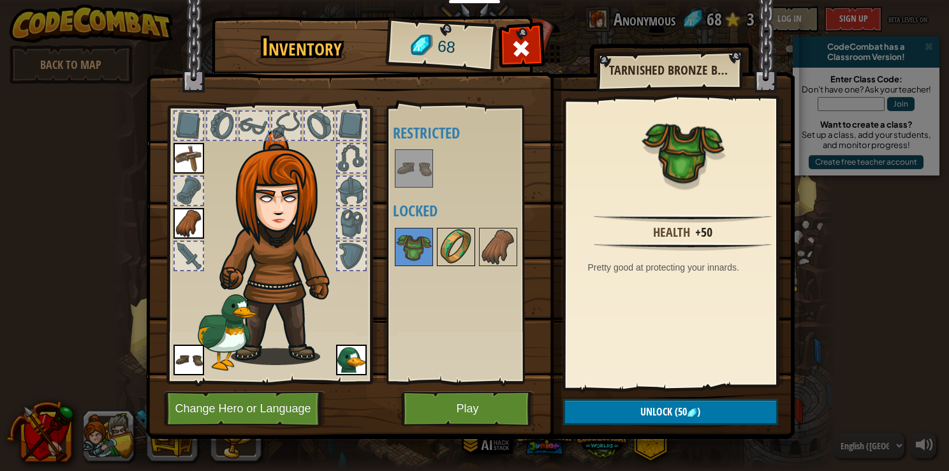
click at [446, 243] on img at bounding box center [456, 247] width 36 height 36
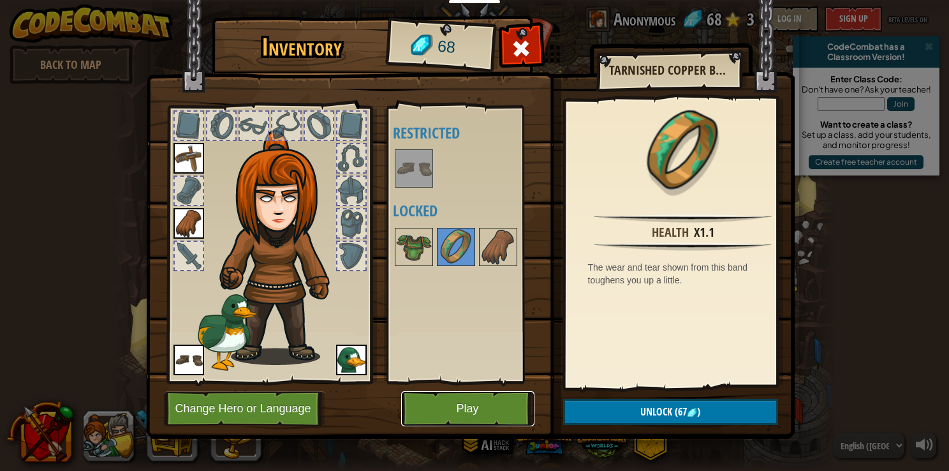
click at [457, 415] on button "Play" at bounding box center [467, 408] width 133 height 35
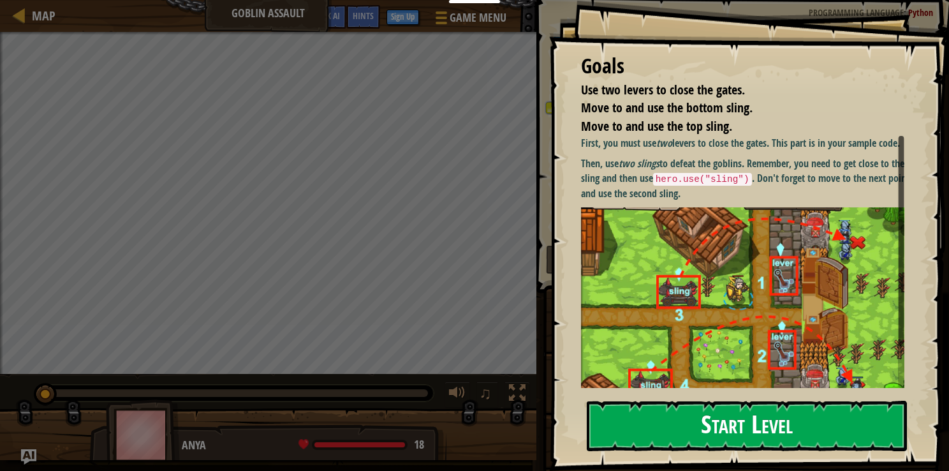
click at [458, 418] on button "Start Level" at bounding box center [747, 426] width 320 height 50
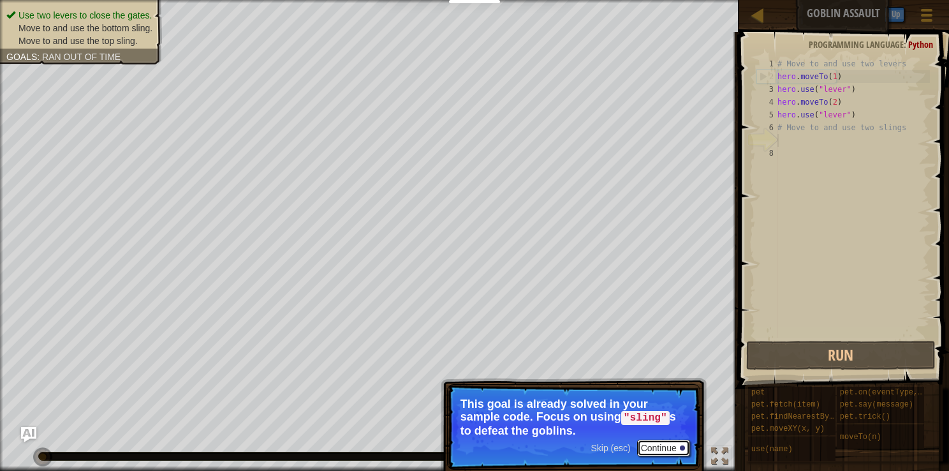
click at [458, 445] on button "Continue" at bounding box center [663, 447] width 53 height 17
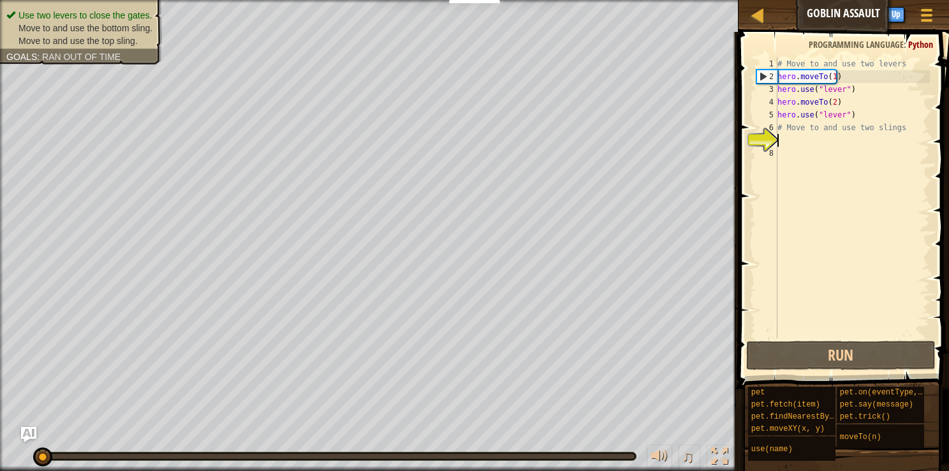
scroll to position [6, 0]
click at [458, 162] on div "# Move to and use two levers hero . moveTo ( 1 ) hero . use ( "lever" ) hero . …" at bounding box center [852, 210] width 155 height 306
click at [458, 355] on button "Run" at bounding box center [840, 355] width 189 height 29
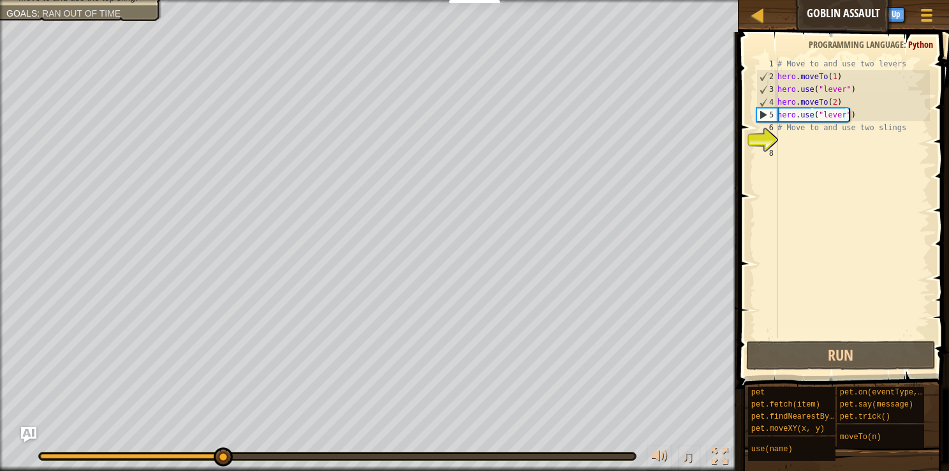
click at [458, 116] on div "# Move to and use two levers hero . moveTo ( 1 ) hero . use ( "lever" ) hero . …" at bounding box center [852, 210] width 155 height 306
type textarea "hero.use("lever")"
click at [458, 116] on div "# Move to and use two levers hero . moveTo ( 1 ) hero . use ( "lever" ) hero . …" at bounding box center [852, 210] width 155 height 306
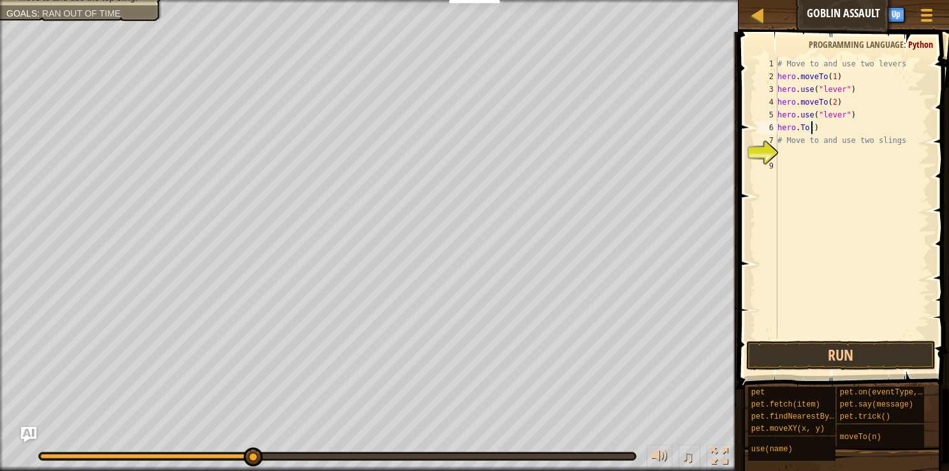
scroll to position [6, 3]
click at [458, 133] on div "# Move to and use two levers hero . moveTo ( 1 ) hero . use ( "lever" ) hero . …" at bounding box center [852, 210] width 155 height 306
click at [458, 128] on div "# Move to and use two levers hero . moveTo ( 1 ) hero . use ( "lever" ) hero . …" at bounding box center [852, 210] width 155 height 306
click at [458, 127] on div "# Move to and use two levers hero . moveTo ( 1 ) hero . use ( "lever" ) hero . …" at bounding box center [852, 210] width 155 height 306
click at [458, 127] on div "# Move to and use two levers hero . moveTo ( 1 ) hero . use ( "lever" ) hero . …" at bounding box center [852, 197] width 155 height 281
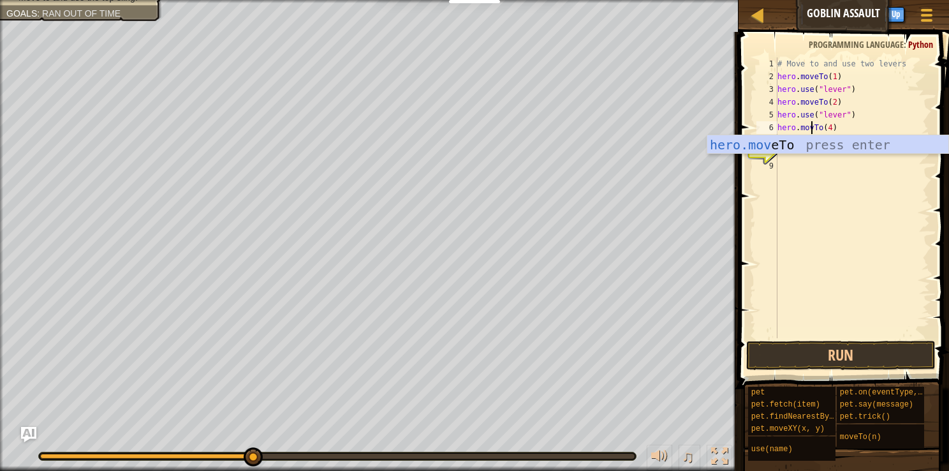
type textarea "hero.moveTo(4)"
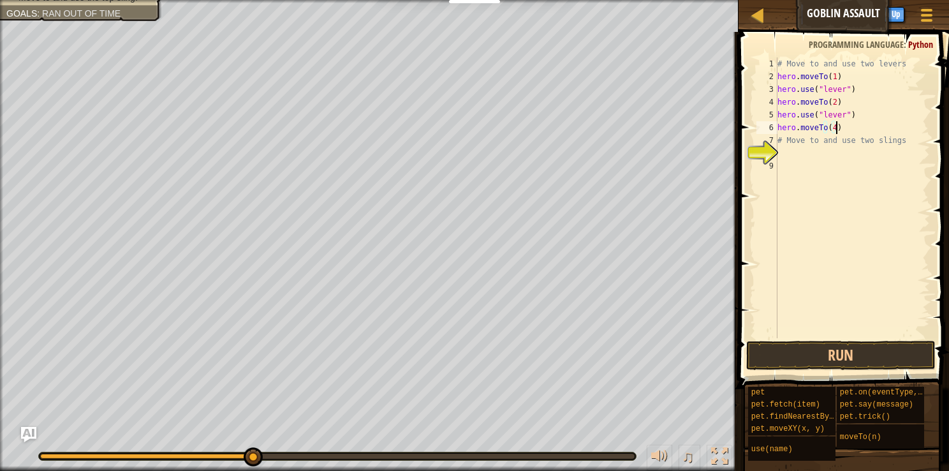
click at [458, 123] on div "# Move to and use two levers hero . moveTo ( 1 ) hero . use ( "lever" ) hero . …" at bounding box center [852, 210] width 155 height 306
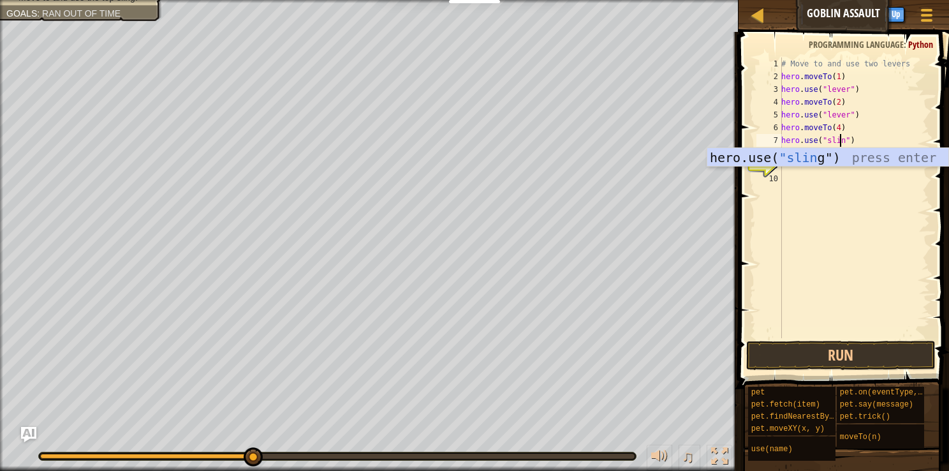
scroll to position [6, 5]
type textarea "hero.use("sling")"
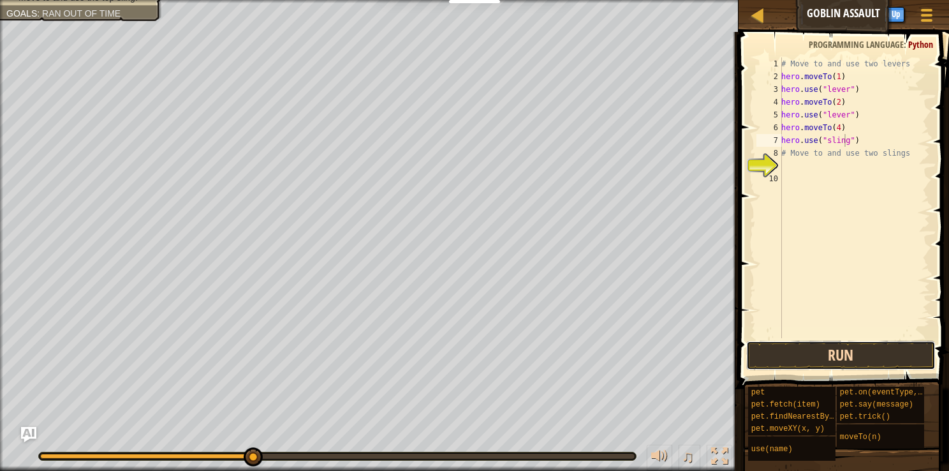
click at [458, 366] on button "Run" at bounding box center [840, 355] width 189 height 29
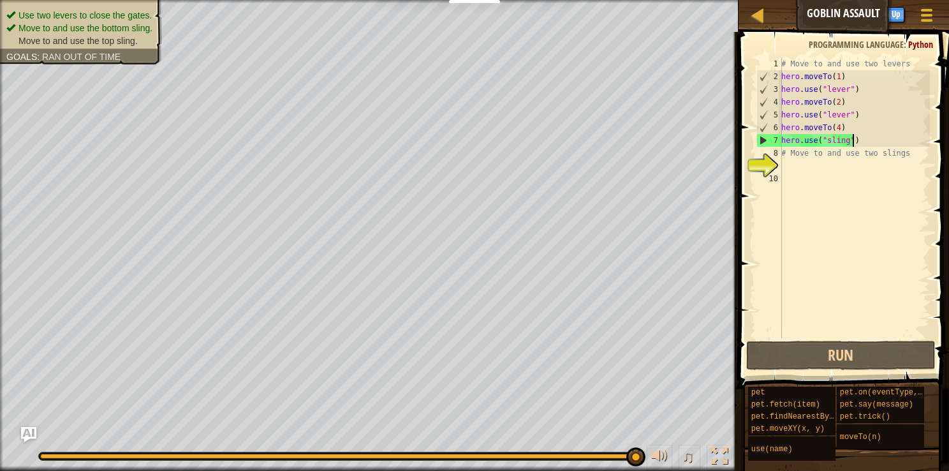
click at [458, 140] on div "# Move to and use two levers hero . moveTo ( 1 ) hero . use ( "lever" ) hero . …" at bounding box center [854, 210] width 151 height 306
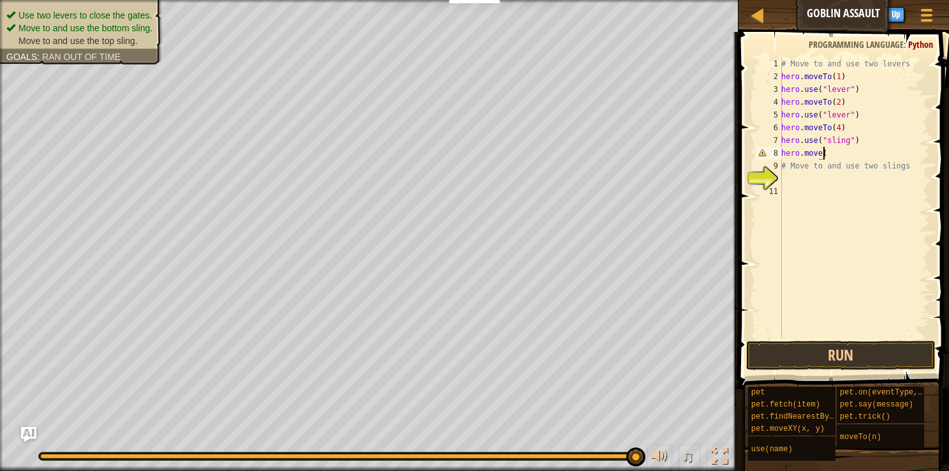
scroll to position [6, 3]
click at [458, 155] on div "# Move to and use two levers hero . moveTo ( 1 ) hero . use ( "lever" ) hero . …" at bounding box center [854, 210] width 151 height 306
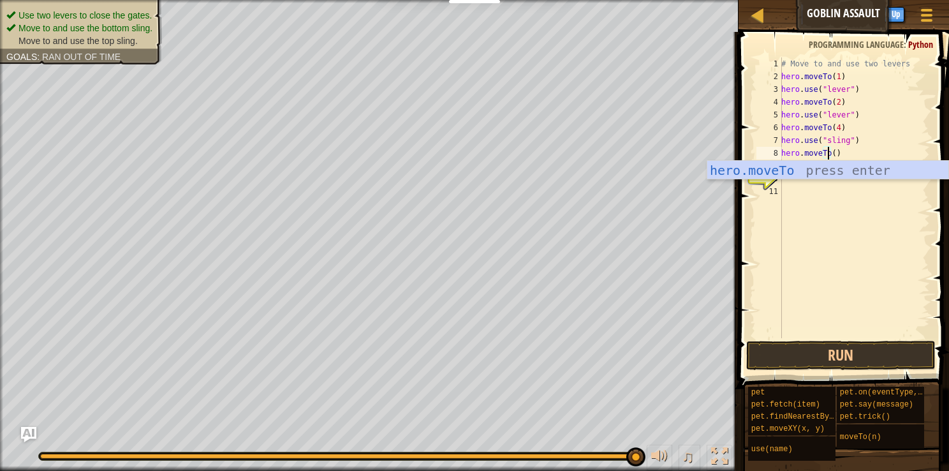
scroll to position [6, 3]
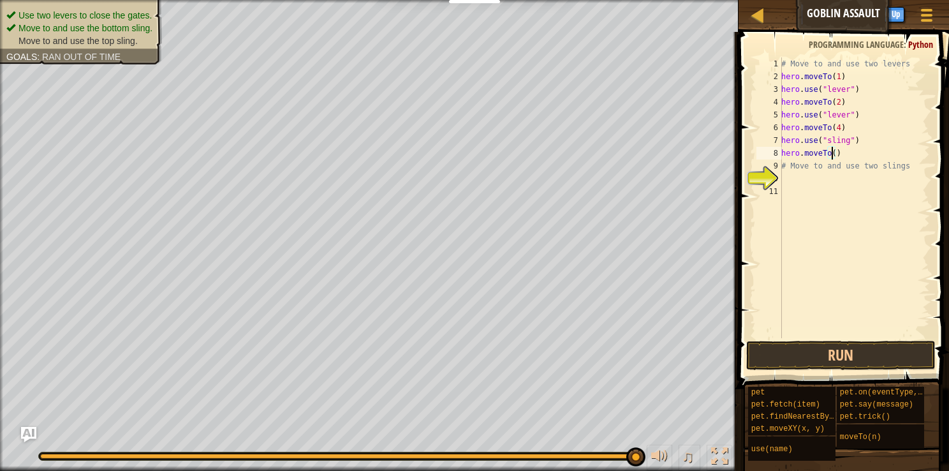
type textarea "hero.moveTo(3)"
click at [458, 147] on div "# Move to and use two levers hero . moveTo ( 1 ) hero . use ( "lever" ) hero . …" at bounding box center [854, 210] width 151 height 306
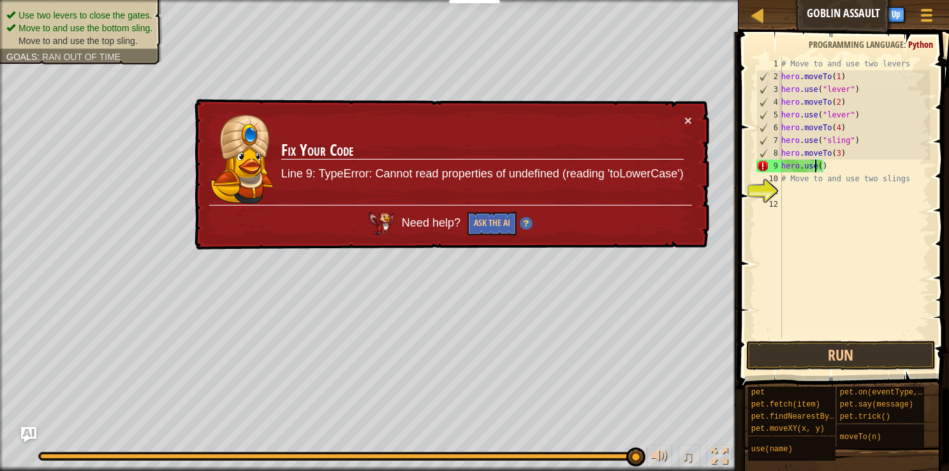
click at [458, 172] on div "# Move to and use two levers hero . moveTo ( 1 ) hero . use ( "lever" ) hero . …" at bounding box center [854, 210] width 151 height 306
click at [458, 166] on div "# Move to and use two levers hero . moveTo ( 1 ) hero . use ( "lever" ) hero . …" at bounding box center [854, 210] width 151 height 306
drag, startPoint x: 690, startPoint y: 112, endPoint x: 686, endPoint y: 118, distance: 7.4
click at [458, 118] on div "× Fix Your Code Line 9: TypeError: Cannot read properties of undefined (reading…" at bounding box center [450, 174] width 517 height 151
click at [458, 118] on button "×" at bounding box center [688, 120] width 8 height 13
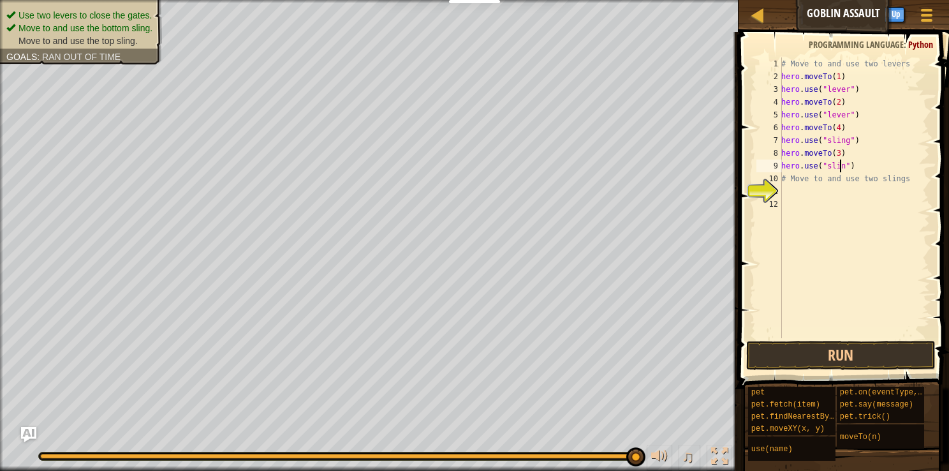
scroll to position [6, 5]
type textarea "hero.use("sling")"
click at [458, 365] on button "Run" at bounding box center [840, 355] width 189 height 29
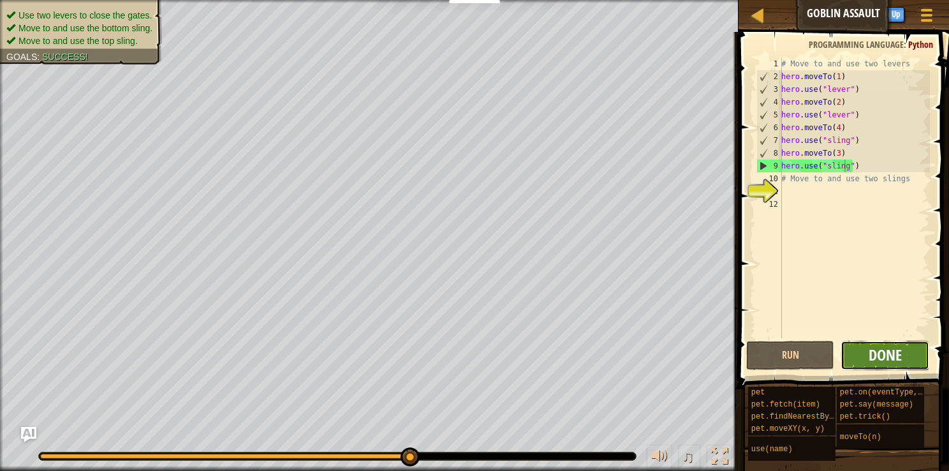
click at [458, 353] on span "Done" at bounding box center [885, 354] width 33 height 20
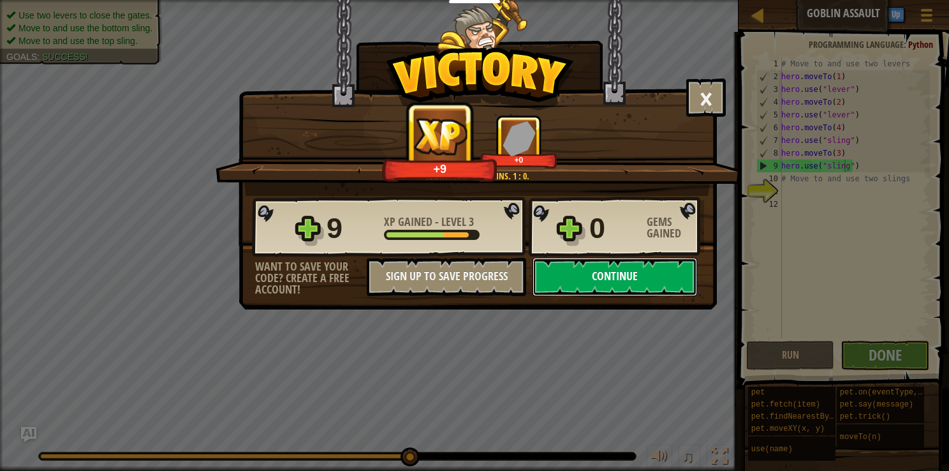
click at [458, 284] on button "Continue" at bounding box center [615, 277] width 165 height 38
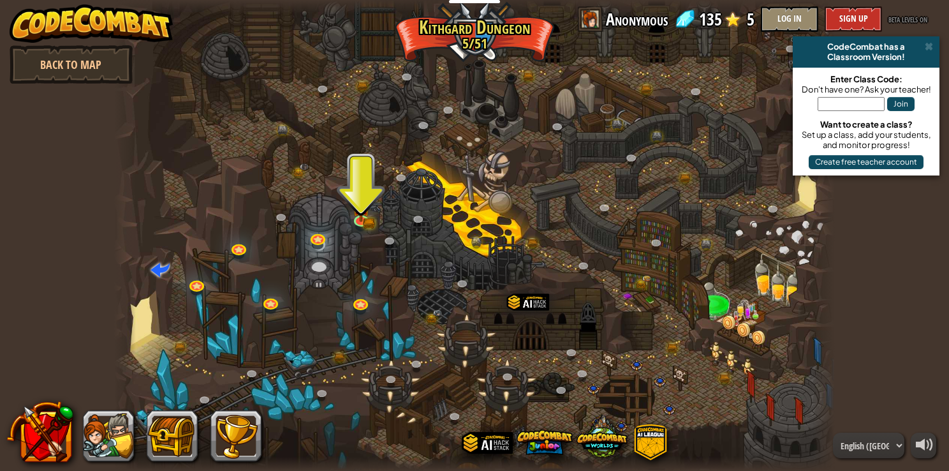
click at [350, 209] on div at bounding box center [474, 235] width 720 height 471
click at [355, 209] on img at bounding box center [361, 200] width 18 height 40
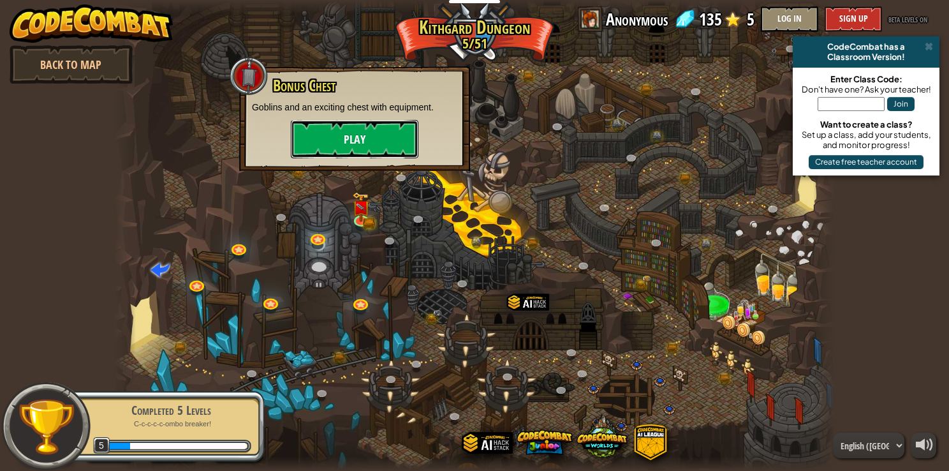
click at [363, 158] on button "Play" at bounding box center [355, 139] width 128 height 38
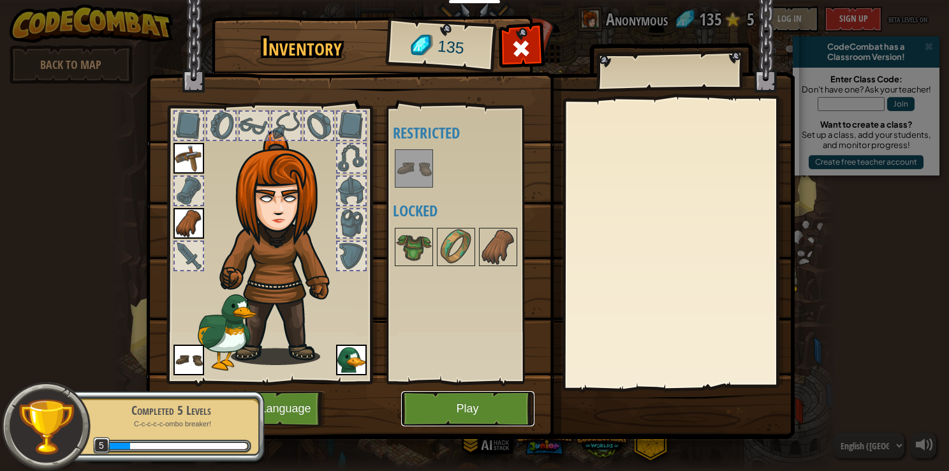
click at [443, 418] on button "Play" at bounding box center [467, 408] width 133 height 35
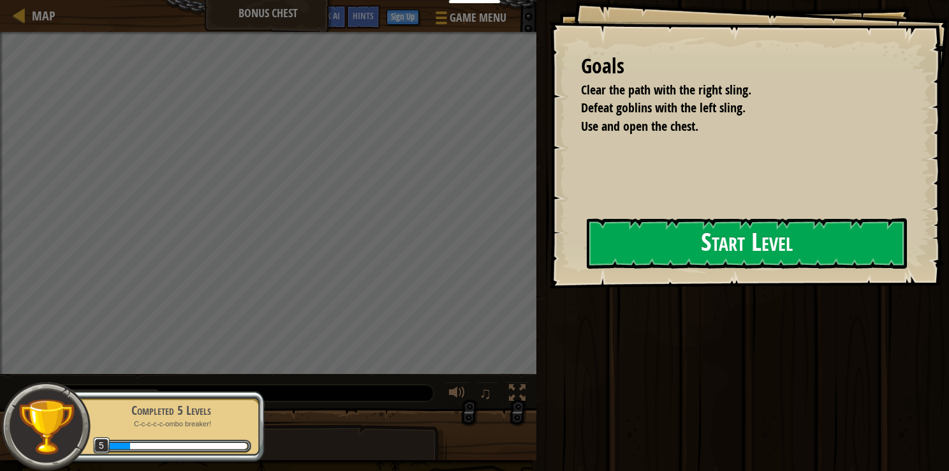
click at [458, 250] on div "Educators Create Free Account School & District Solutions Teacher Toolkit Previ…" at bounding box center [474, 235] width 949 height 471
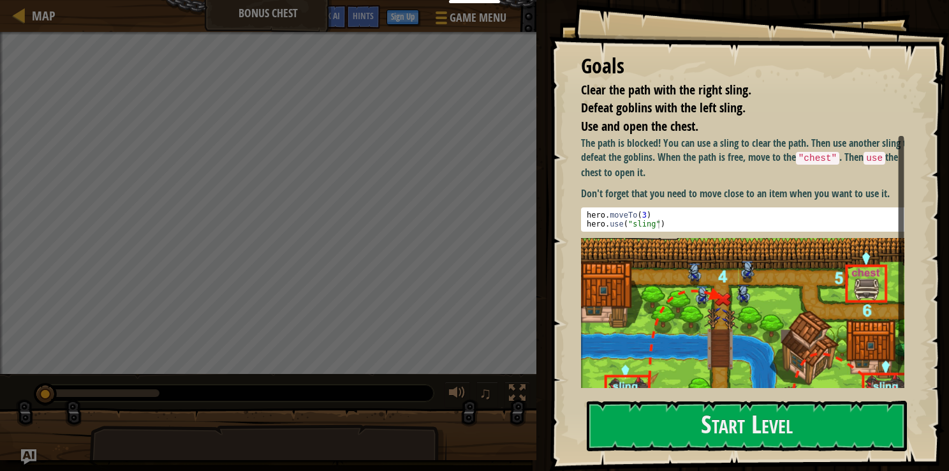
click at [458, 155] on code "use" at bounding box center [875, 158] width 22 height 13
drag, startPoint x: 895, startPoint y: 155, endPoint x: 827, endPoint y: 164, distance: 68.2
click at [458, 164] on p "The path is blocked! You can use a sling to clear the path. Then use another sl…" at bounding box center [747, 158] width 333 height 44
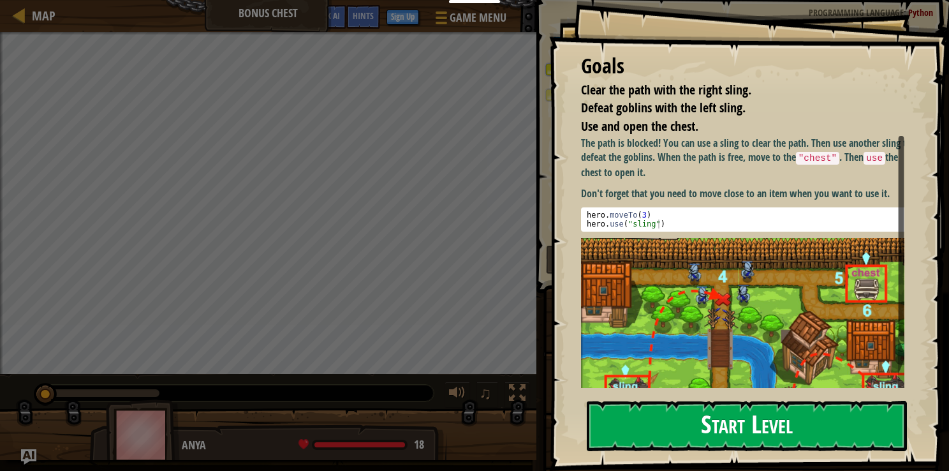
click at [458, 422] on button "Start Level" at bounding box center [747, 426] width 320 height 50
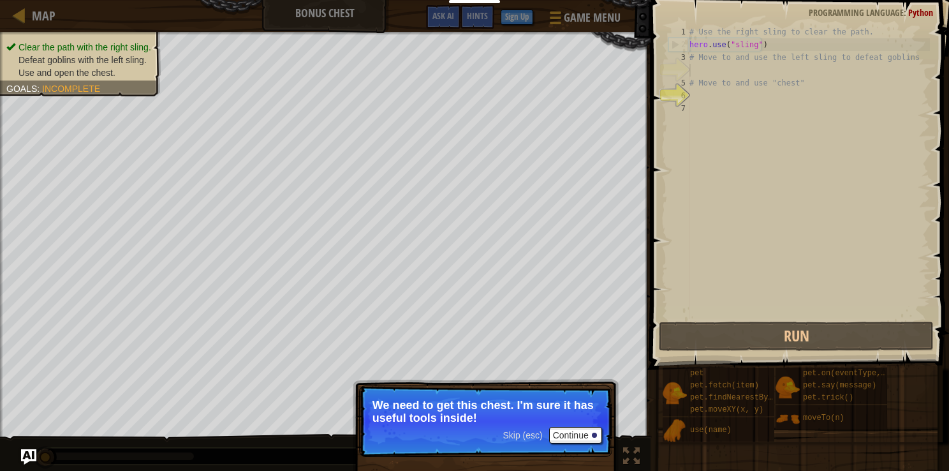
drag, startPoint x: 546, startPoint y: 427, endPoint x: 530, endPoint y: 432, distance: 16.7
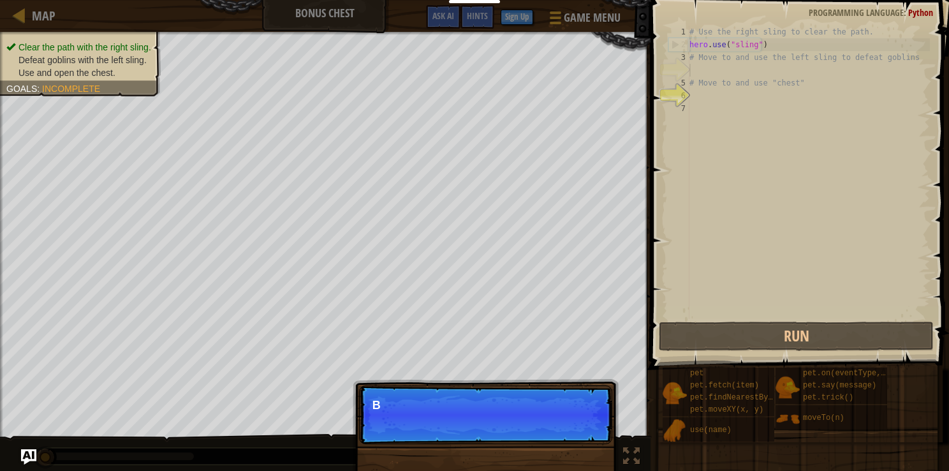
scroll to position [6, 0]
click at [458, 432] on p "Skip (esc) Continue But firs" at bounding box center [485, 414] width 253 height 59
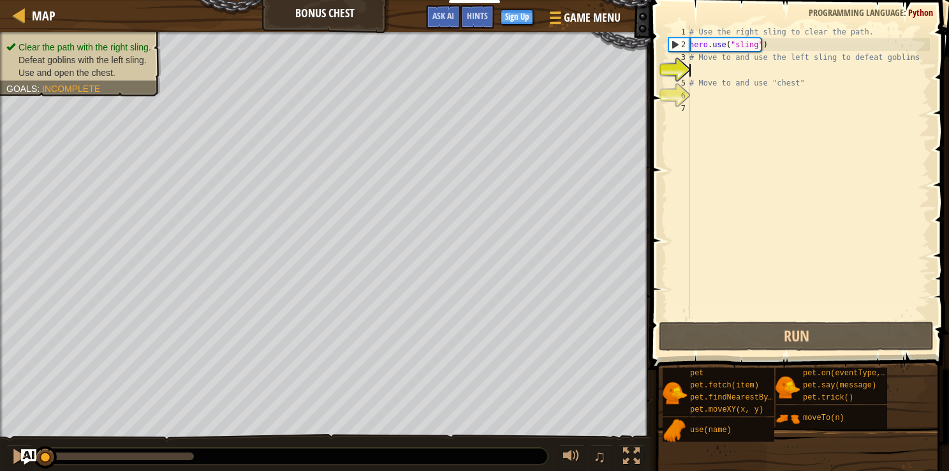
click at [458, 67] on div "# Use the right sling to clear the path. hero . use ( "sling" ) # Move to and u…" at bounding box center [808, 185] width 243 height 319
click at [458, 38] on div "# Use the right sling to clear the path. hero . use ( "sling" ) # Move to and u…" at bounding box center [808, 185] width 243 height 319
type textarea "hero.use("sling")"
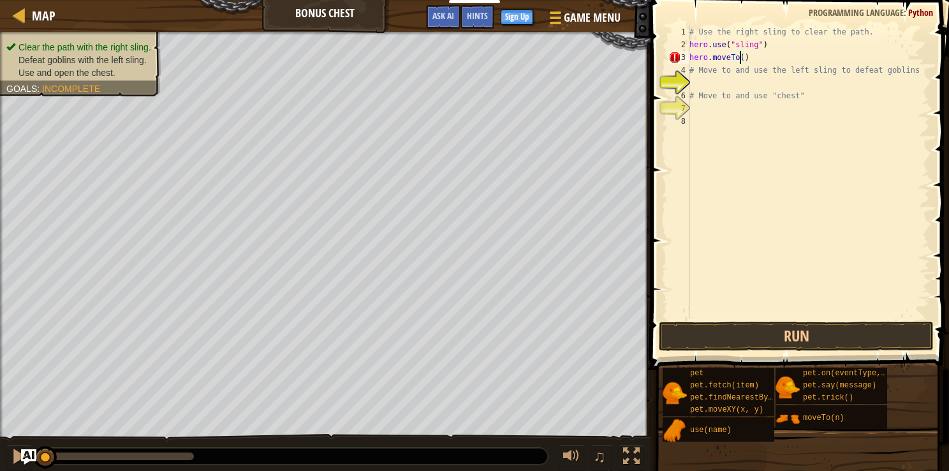
scroll to position [6, 3]
type textarea "hero.moveTo(2)"
click at [458, 57] on div "# Use the right sling to clear the path. hero . use ( "sling" ) hero . moveTo (…" at bounding box center [808, 185] width 243 height 319
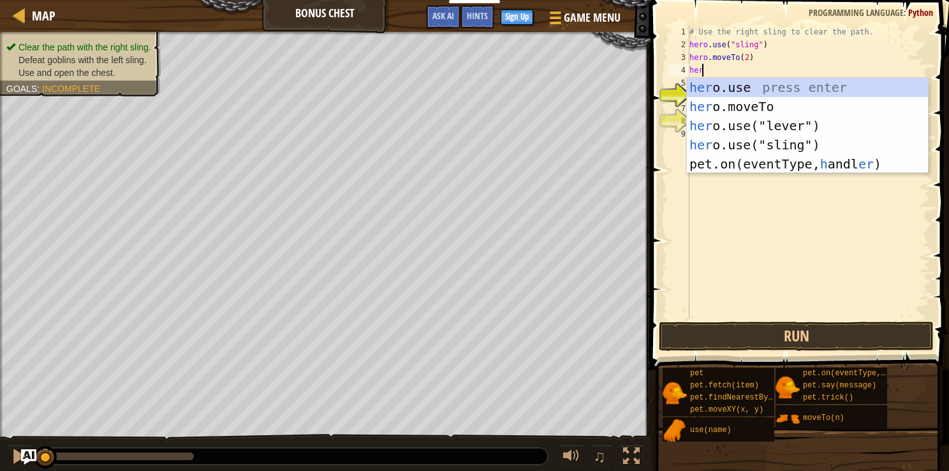
scroll to position [6, 0]
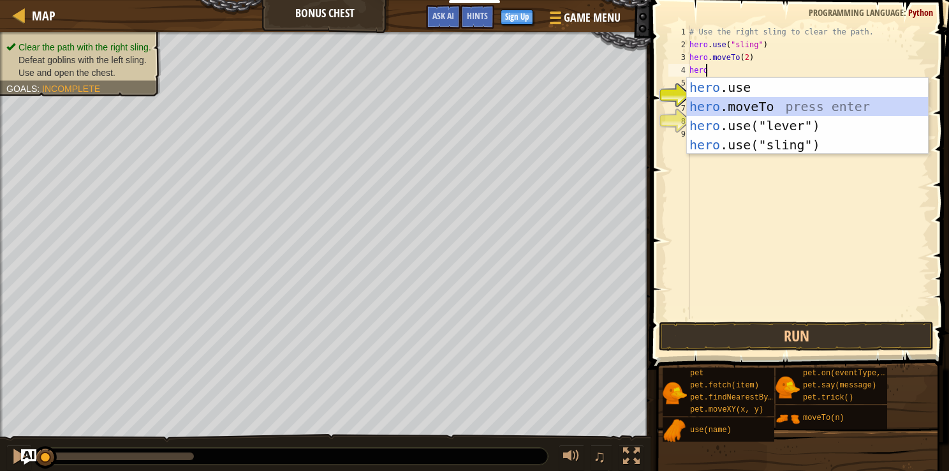
click at [458, 106] on div "hero .use press enter hero .moveTo press enter hero .use("lever") press enter h…" at bounding box center [807, 135] width 241 height 115
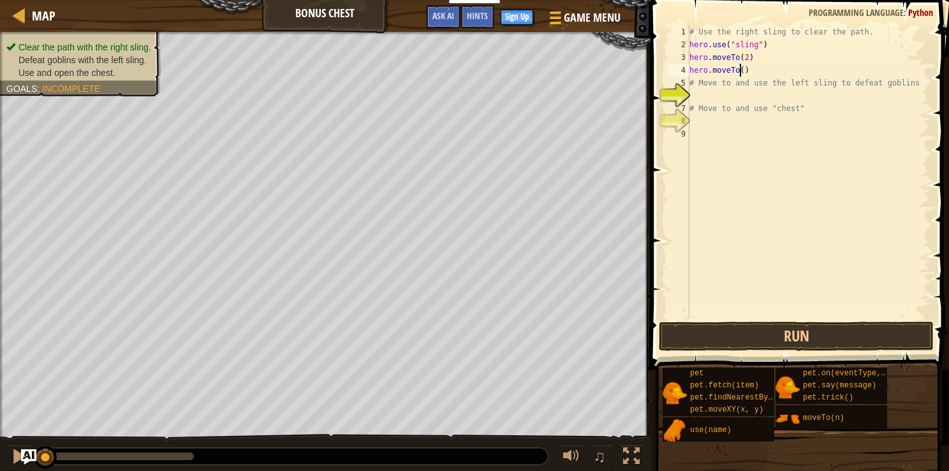
type textarea "hero.moveTo(3)"
click at [458, 71] on div "# Use the right sling to clear the path. hero . use ( "sling" ) hero . moveTo (…" at bounding box center [808, 185] width 243 height 319
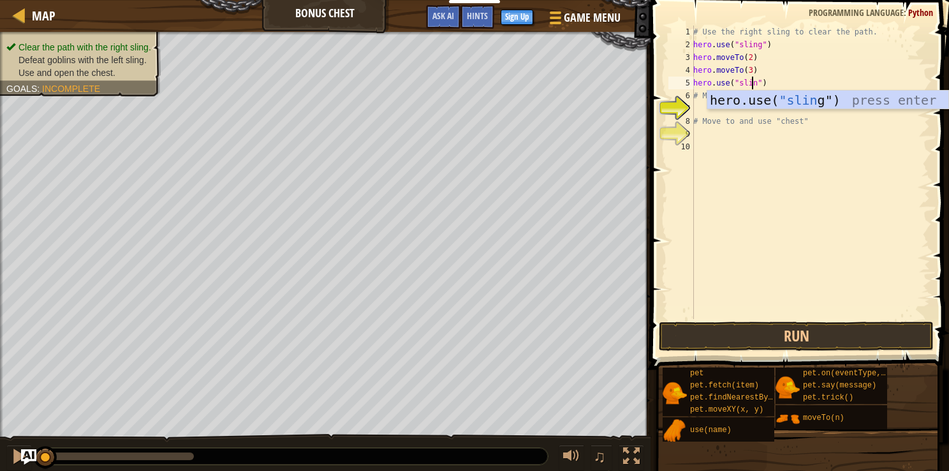
scroll to position [6, 5]
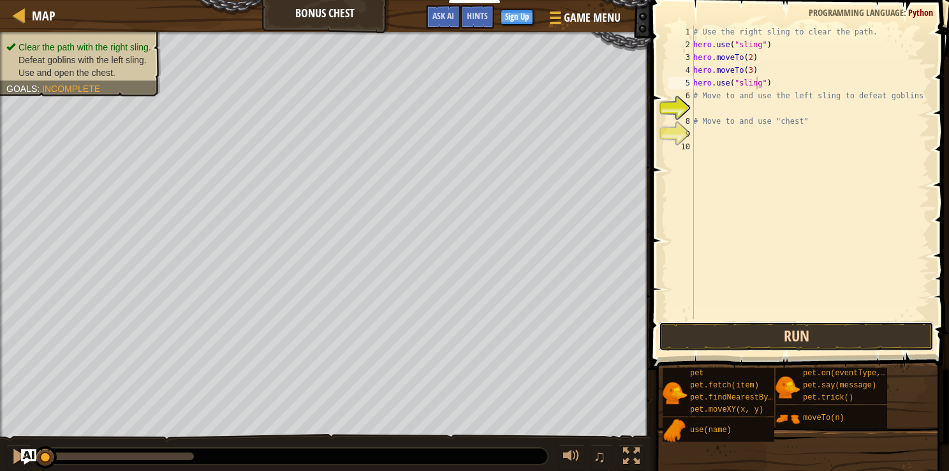
click at [458, 337] on button "Run" at bounding box center [796, 335] width 275 height 29
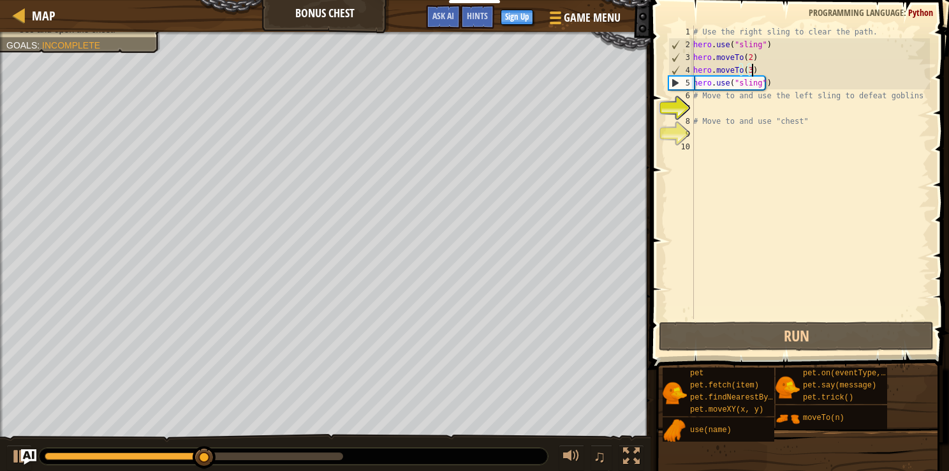
click at [458, 76] on div "# Use the right sling to clear the path. hero . use ( "sling" ) hero . moveTo (…" at bounding box center [810, 185] width 239 height 319
click at [458, 80] on div "# Use the right sling to clear the path. hero . use ( "sling" ) hero . moveTo (…" at bounding box center [810, 185] width 239 height 319
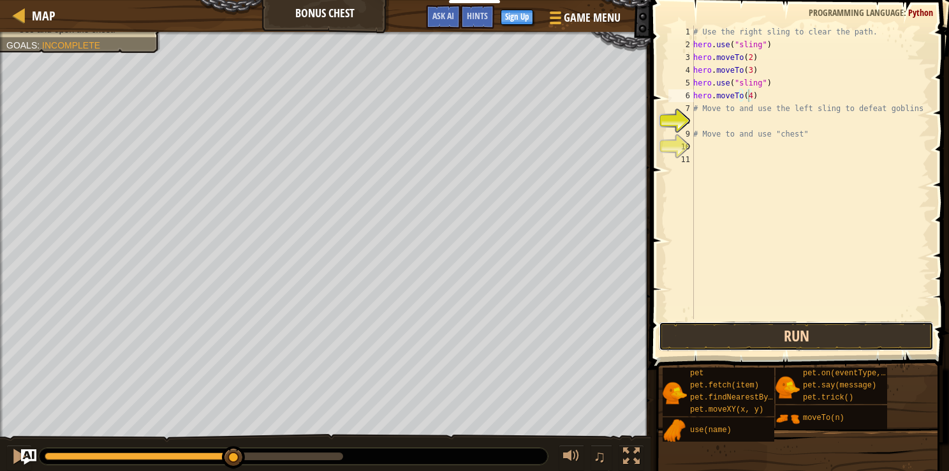
click at [458, 327] on button "Run" at bounding box center [796, 335] width 275 height 29
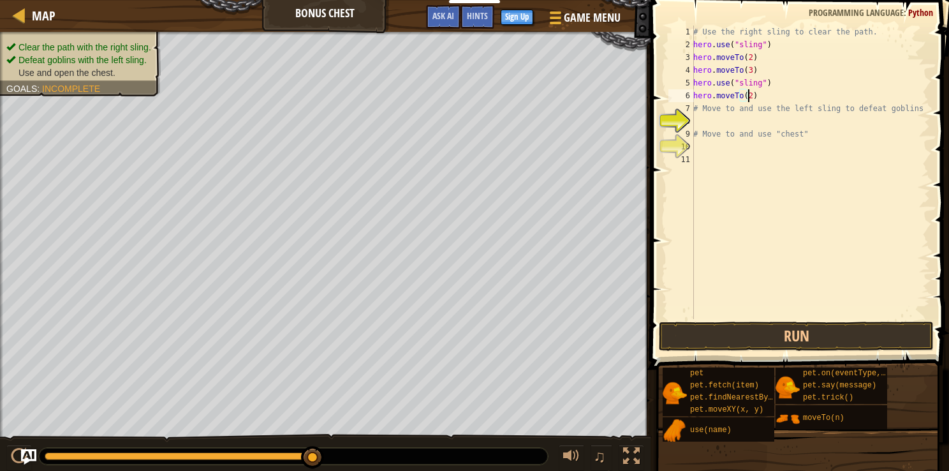
type textarea "hero.moveTo(2)"
click at [458, 96] on div "# Use the right sling to clear the path. hero . use ( "sling" ) hero . moveTo (…" at bounding box center [810, 185] width 239 height 319
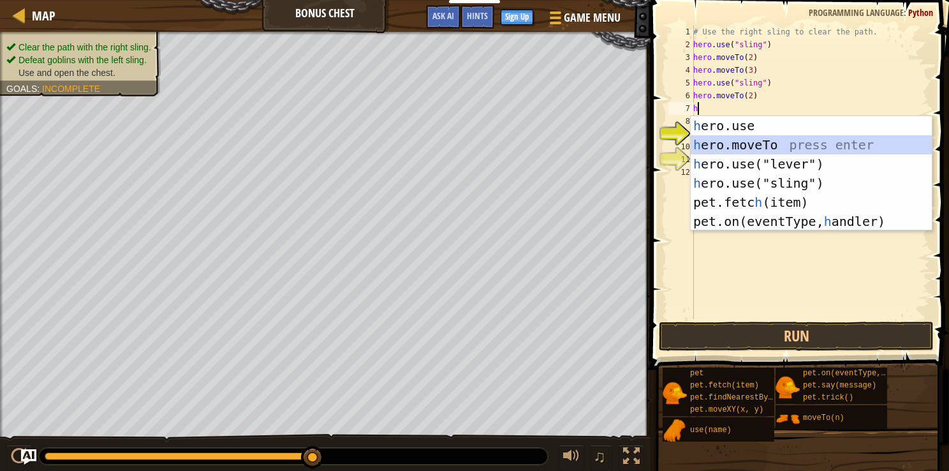
click at [458, 138] on div "h ero.use press enter h ero.moveTo press enter h ero.use("lever") press enter h…" at bounding box center [811, 192] width 241 height 153
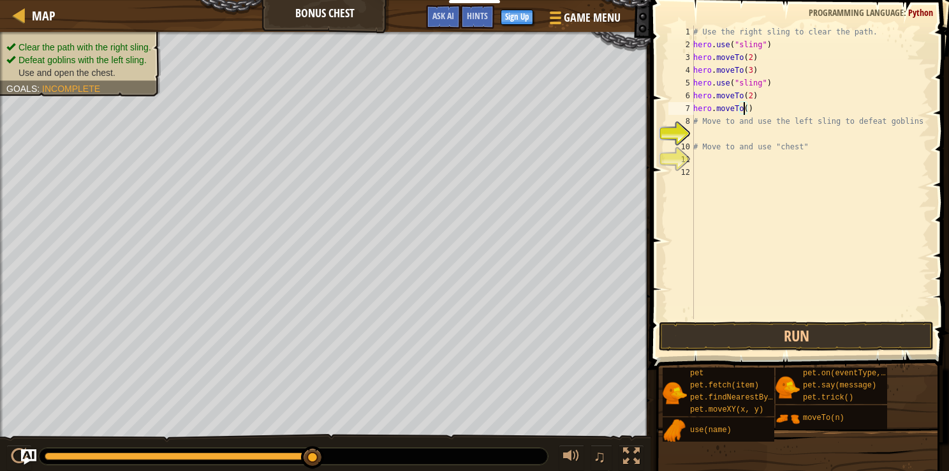
type textarea "hero.moveTo(4)"
click at [458, 103] on div "# Use the right sling to clear the path. hero . use ( "sling" ) hero . moveTo (…" at bounding box center [810, 185] width 239 height 319
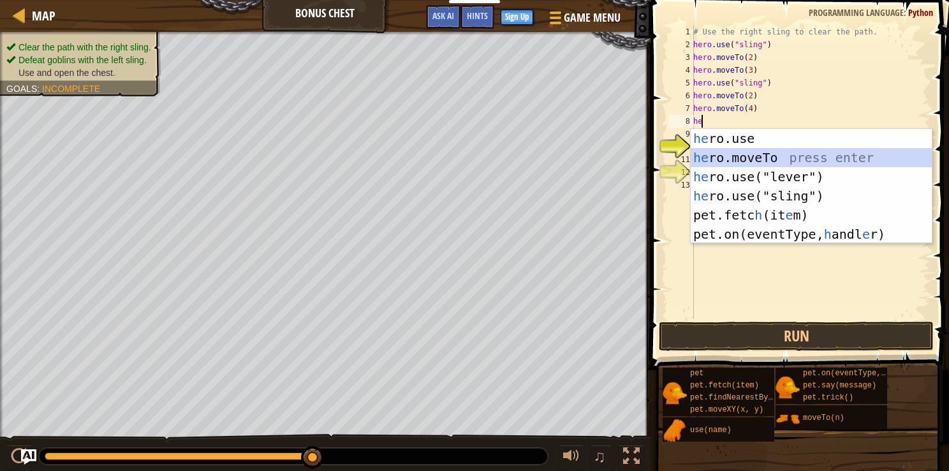
click at [458, 160] on div "he ro.use press enter he ro.moveTo press enter he ro.use("lever") press enter h…" at bounding box center [811, 205] width 241 height 153
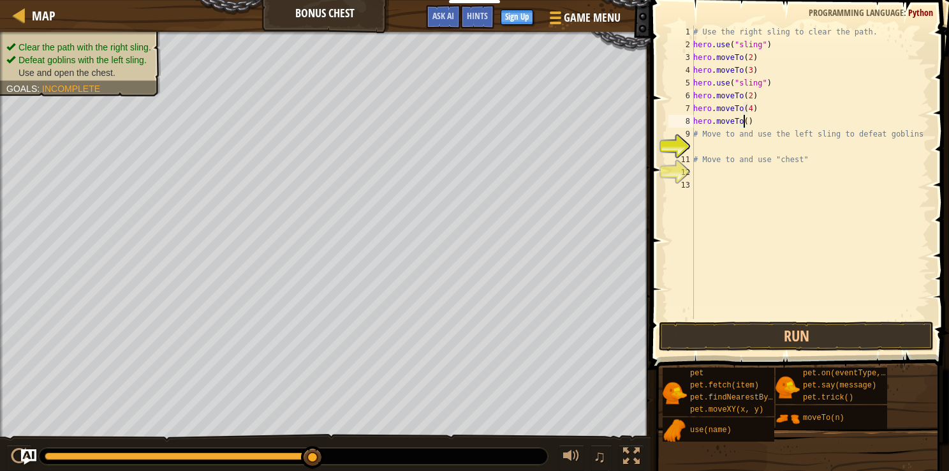
type textarea "hero.moveTo(5)"
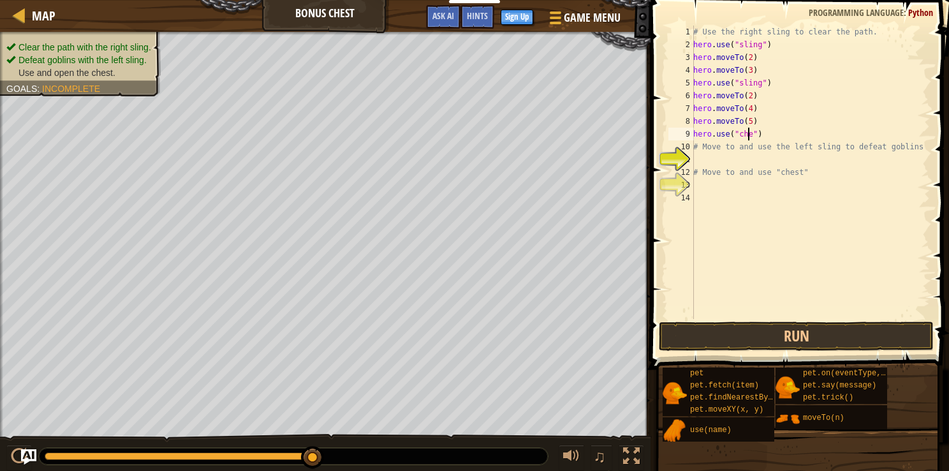
scroll to position [6, 4]
type textarea "hero.use("chest")"
click at [458, 128] on div "# Use the right sling to clear the path. hero . use ( "sling" ) hero . moveTo (…" at bounding box center [810, 185] width 239 height 319
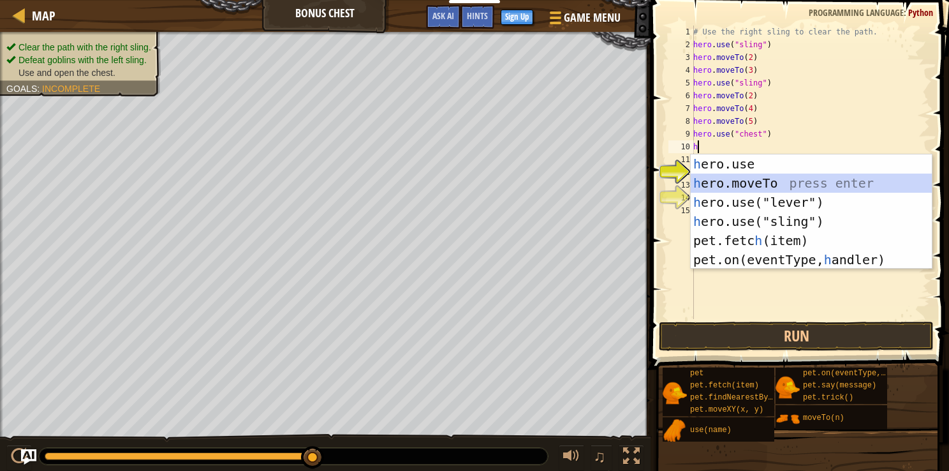
click at [458, 175] on div "h ero.use press enter h ero.moveTo press enter h ero.use("lever") press enter h…" at bounding box center [811, 230] width 241 height 153
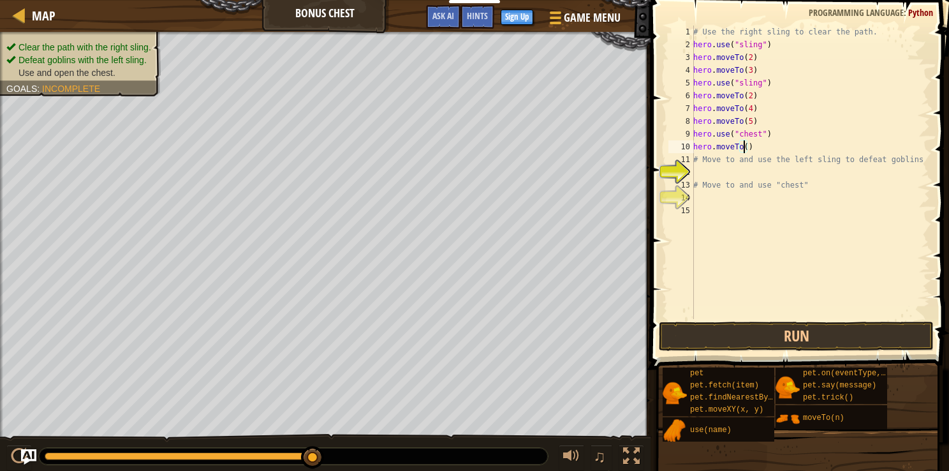
scroll to position [6, 4]
type textarea "hero.moveTo(6)"
click at [458, 341] on button "Run" at bounding box center [796, 335] width 275 height 29
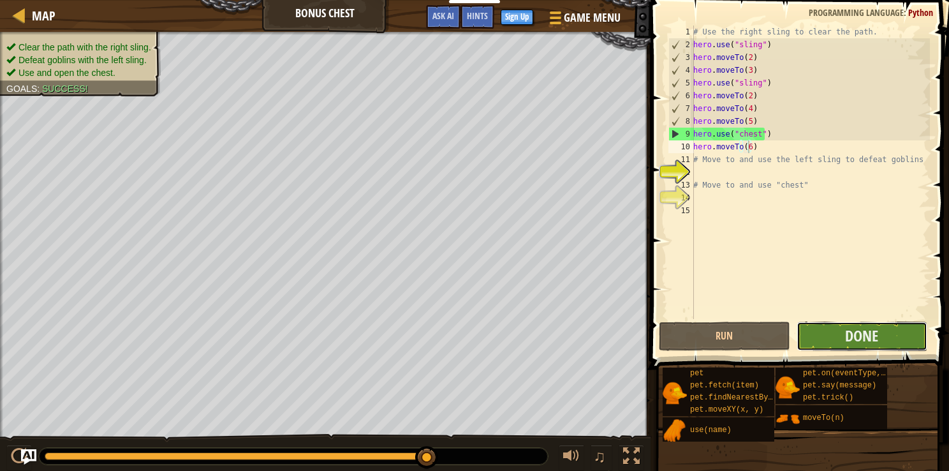
click at [458, 323] on button "Done" at bounding box center [862, 335] width 131 height 29
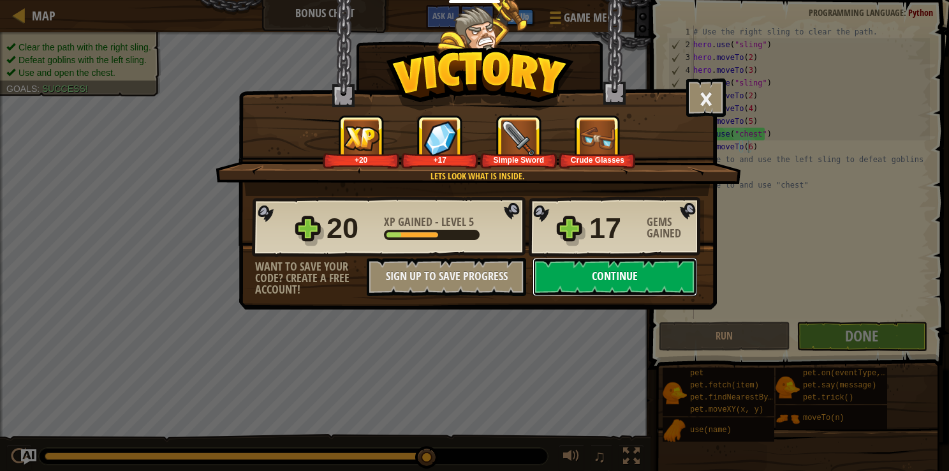
click at [458, 272] on button "Continue" at bounding box center [615, 277] width 165 height 38
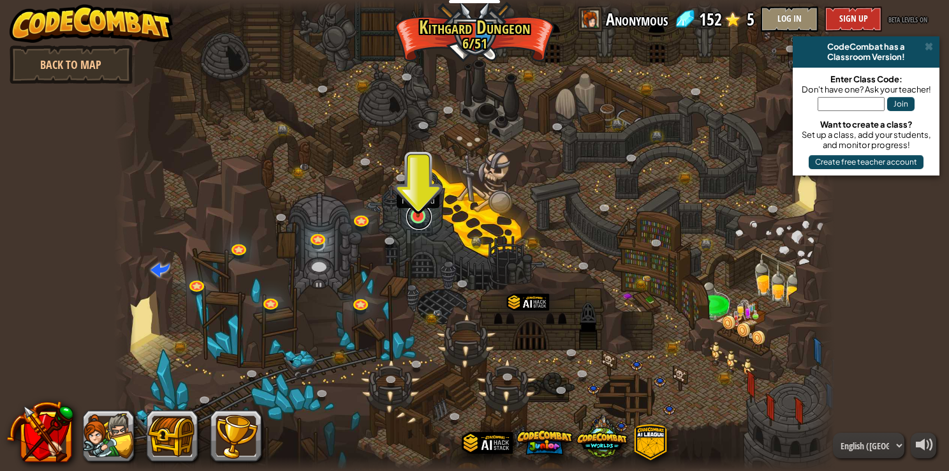
click at [421, 221] on link at bounding box center [419, 217] width 26 height 26
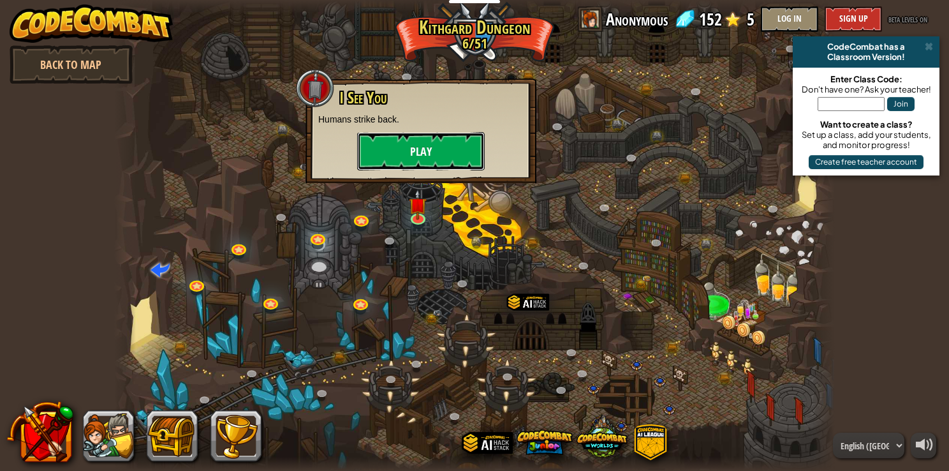
click at [431, 144] on button "Play" at bounding box center [421, 151] width 128 height 38
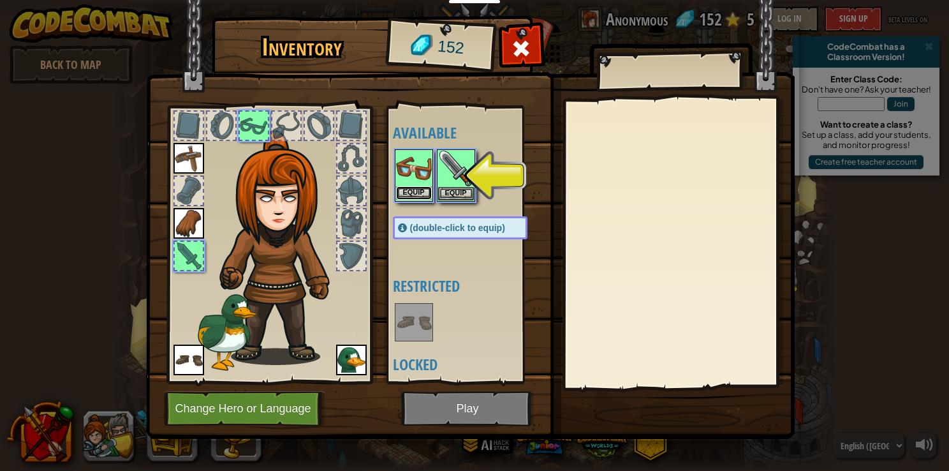
click at [418, 186] on button "Equip" at bounding box center [414, 192] width 36 height 13
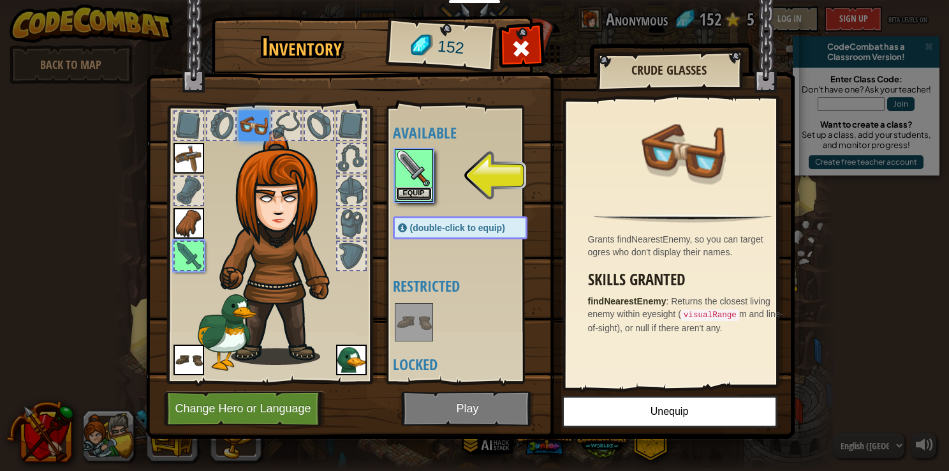
click at [418, 187] on button "Equip" at bounding box center [414, 193] width 36 height 13
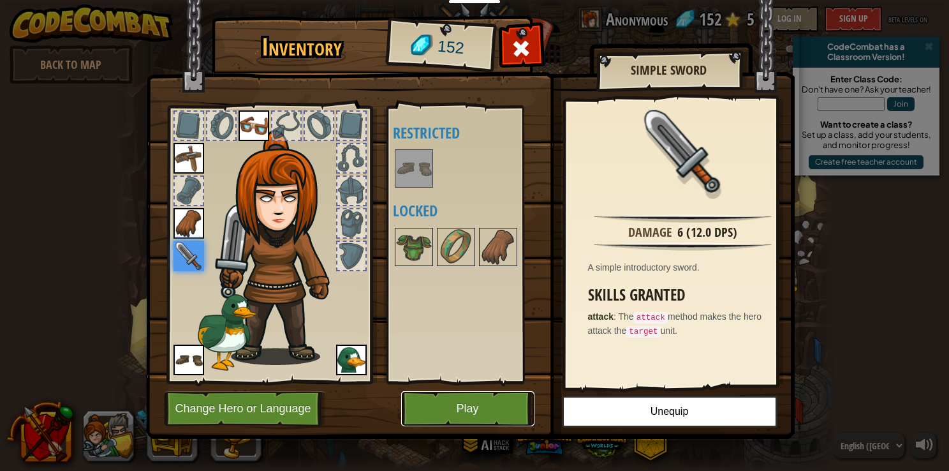
click at [458, 397] on button "Play" at bounding box center [467, 408] width 133 height 35
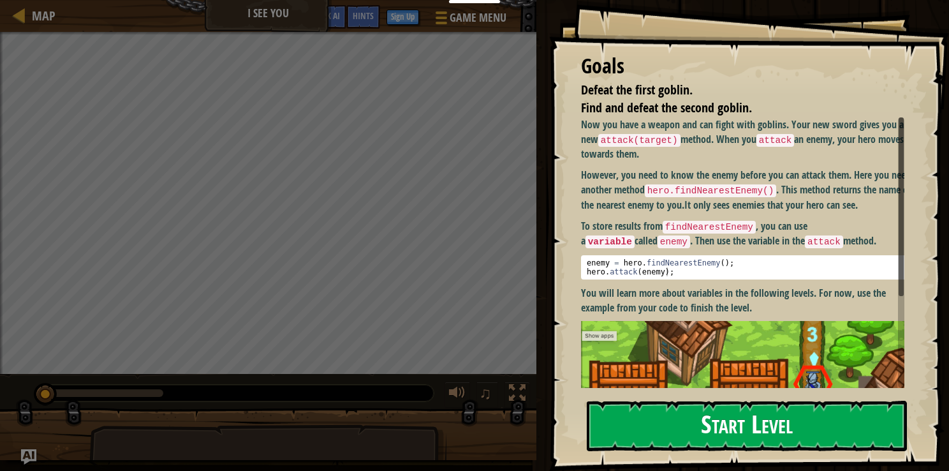
click at [458, 242] on div "Educators Create Free Account School & District Solutions Teacher Toolkit Previ…" at bounding box center [474, 235] width 949 height 471
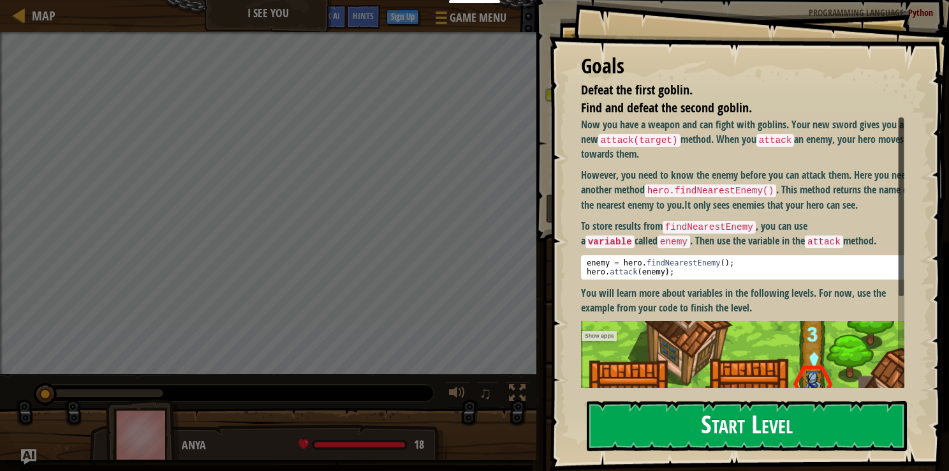
click at [458, 242] on div "Goals Defeat the first goblin. Find and defeat the second goblin. Now you have …" at bounding box center [749, 235] width 400 height 471
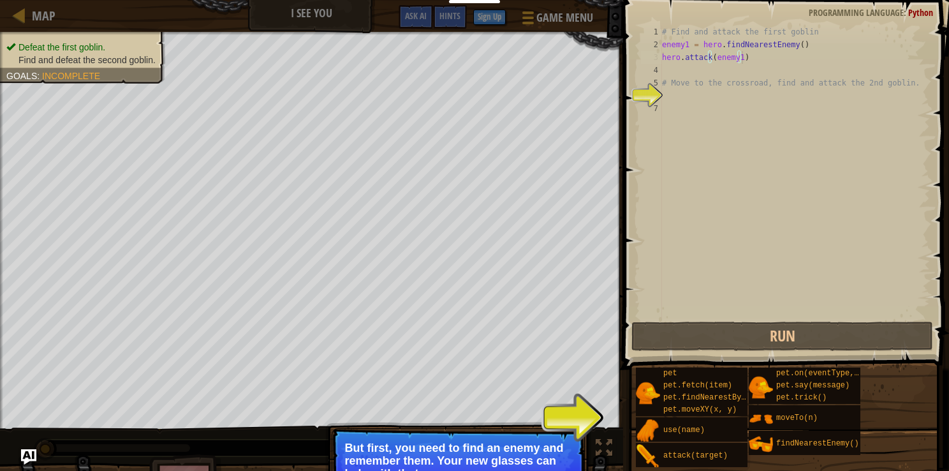
click at [458, 59] on div "# Find and attack the first goblin enemy1 = hero . findNearestEnemy ( ) hero . …" at bounding box center [795, 185] width 270 height 319
type textarea "hero.attack(enemy1)"
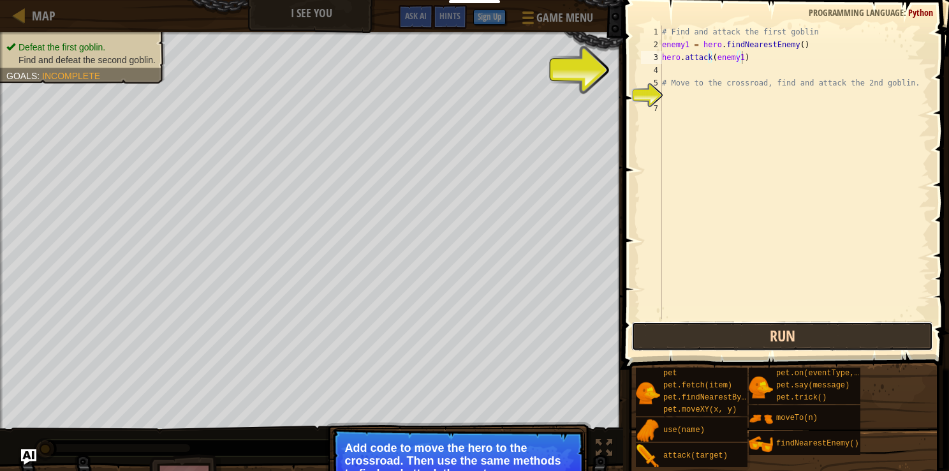
click at [458, 332] on button "Run" at bounding box center [782, 335] width 302 height 29
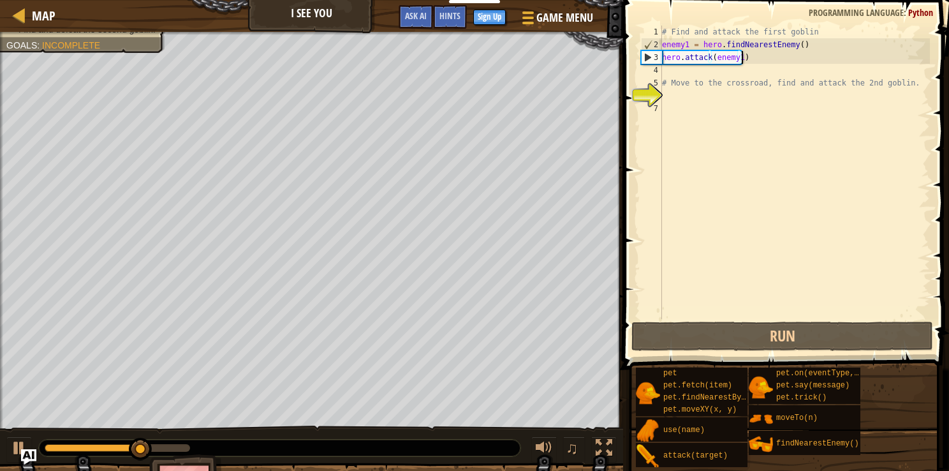
click at [458, 54] on div "# Find and attack the first goblin enemy1 = hero . findNearestEnemy ( ) hero . …" at bounding box center [795, 185] width 270 height 319
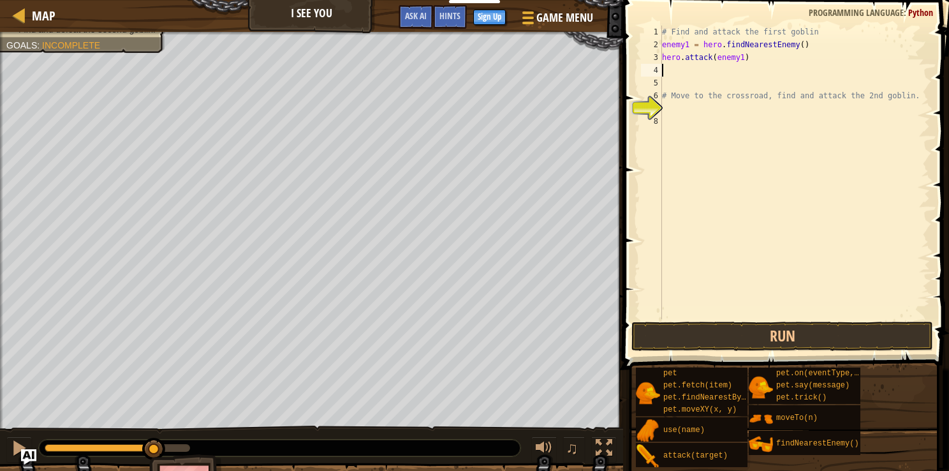
scroll to position [6, 0]
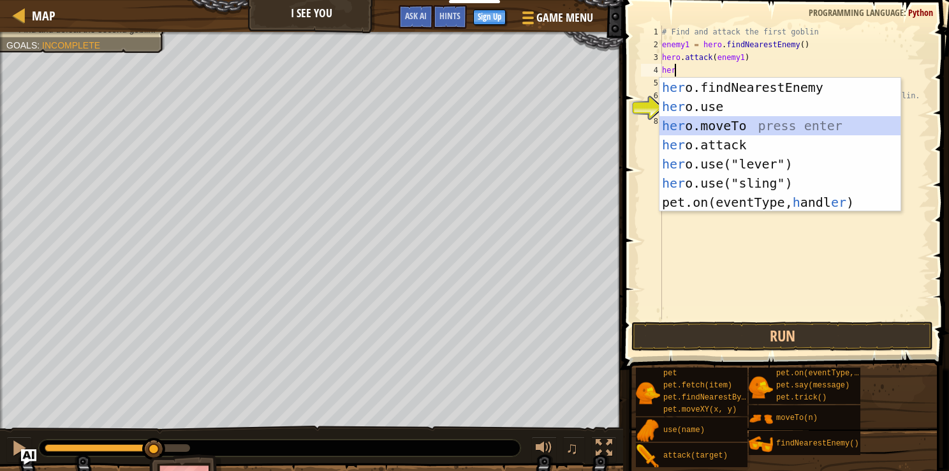
click at [458, 126] on div "her o.findNearestEnemy press enter her o.use press enter her o.moveTo press ent…" at bounding box center [780, 164] width 241 height 172
type textarea "hero.moveTo(2)"
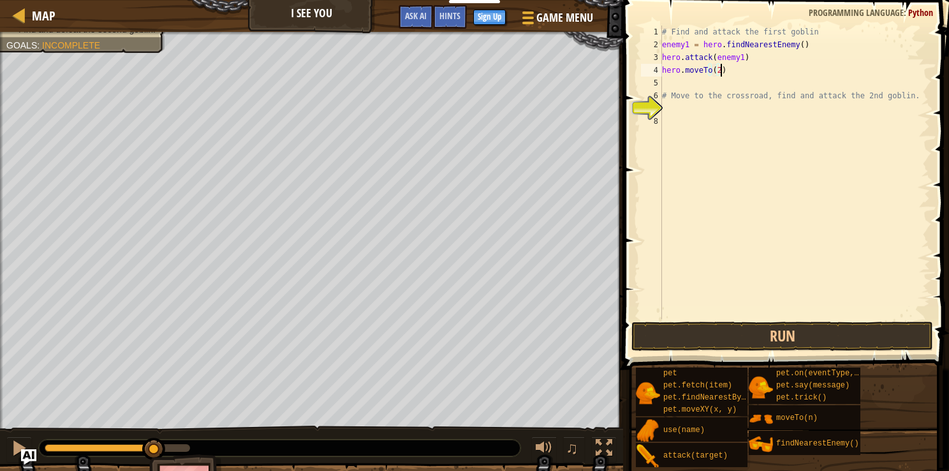
click at [458, 68] on div "# Find and attack the first goblin enemy1 = hero . findNearestEnemy ( ) hero . …" at bounding box center [795, 185] width 270 height 319
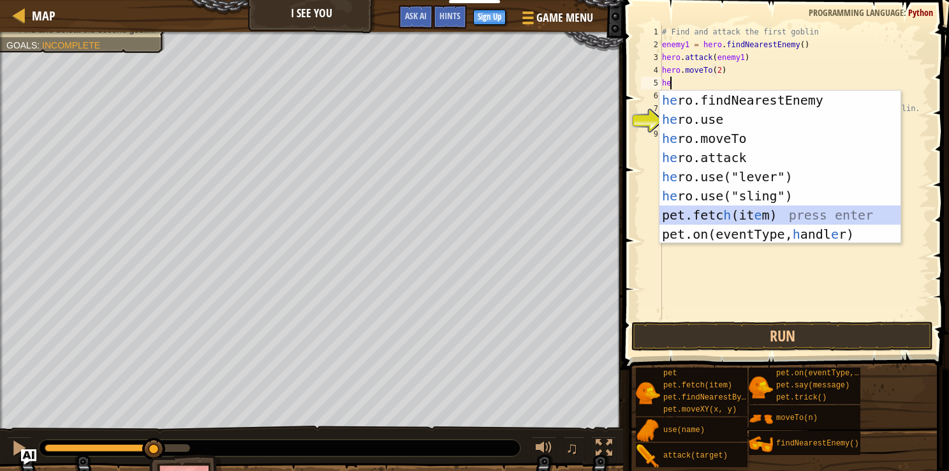
click at [458, 216] on div "he ro.findNearestEnemy press enter he ro.use press enter he ro.moveTo press ent…" at bounding box center [780, 186] width 241 height 191
type textarea "pet.fetch(item)"
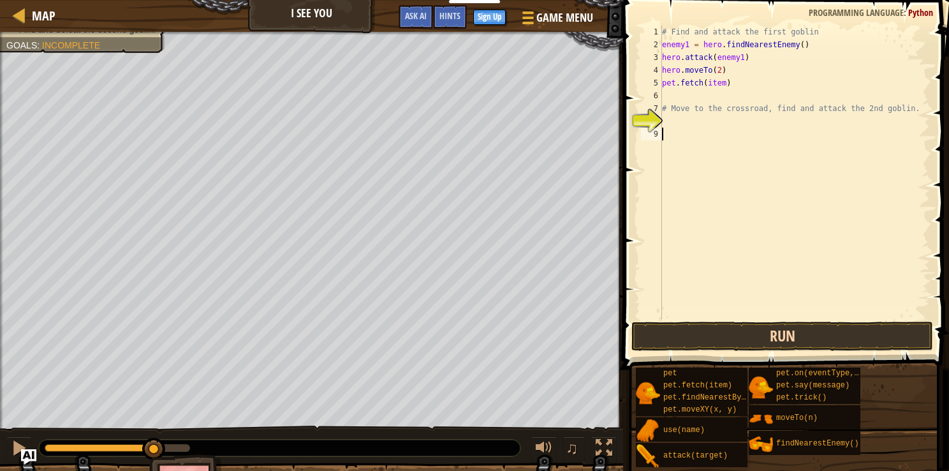
drag, startPoint x: 742, startPoint y: 310, endPoint x: 739, endPoint y: 338, distance: 28.2
click at [458, 338] on div "pet.fetch(item) 1 2 3 4 5 6 7 8 9 # Find and attack the first goblin enemy1 = h…" at bounding box center [784, 209] width 330 height 407
click at [458, 338] on button "Run" at bounding box center [782, 335] width 302 height 29
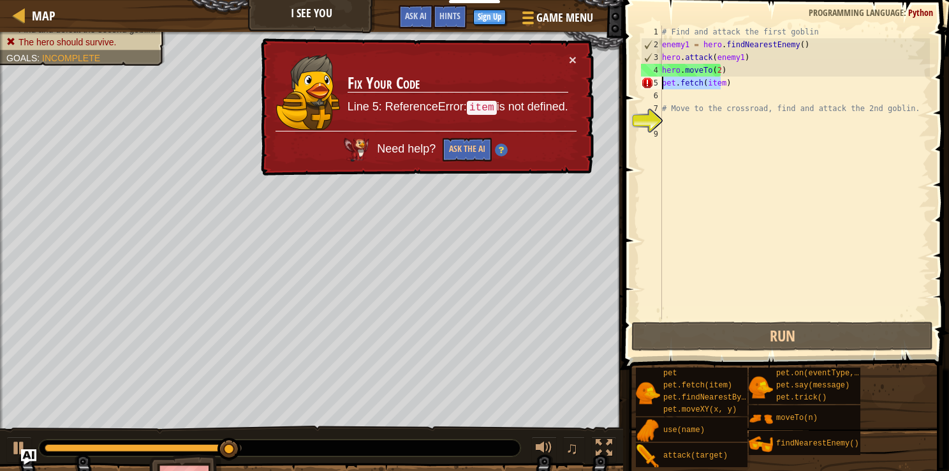
drag, startPoint x: 719, startPoint y: 83, endPoint x: 656, endPoint y: 85, distance: 63.8
click at [458, 85] on div "1 2 3 4 5 6 7 8 9 # Find and attack the first goblin enemy1 = hero . findNeares…" at bounding box center [783, 172] width 291 height 293
type textarea ")"
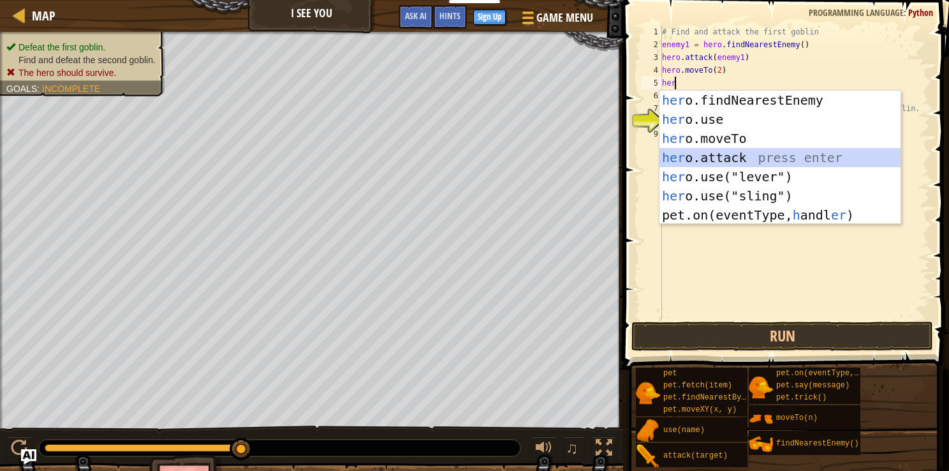
click at [458, 163] on div "her o.findNearestEnemy press enter her o.use press enter her o.moveTo press ent…" at bounding box center [780, 177] width 241 height 172
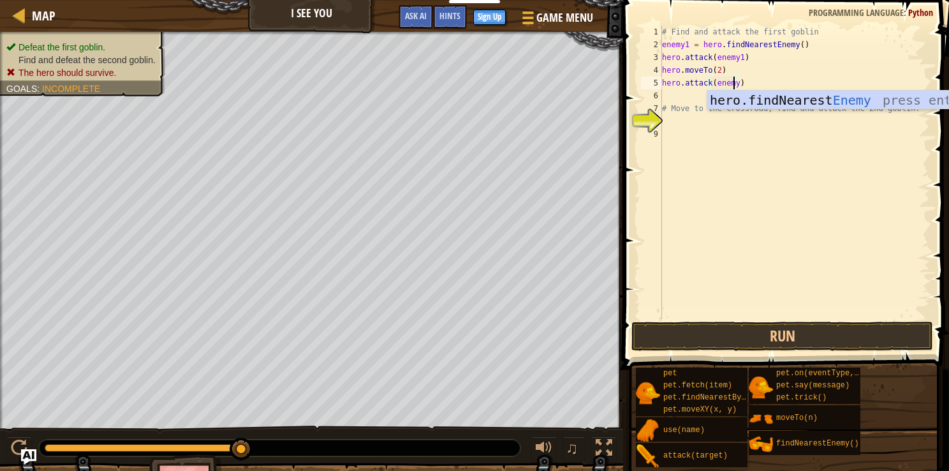
scroll to position [6, 5]
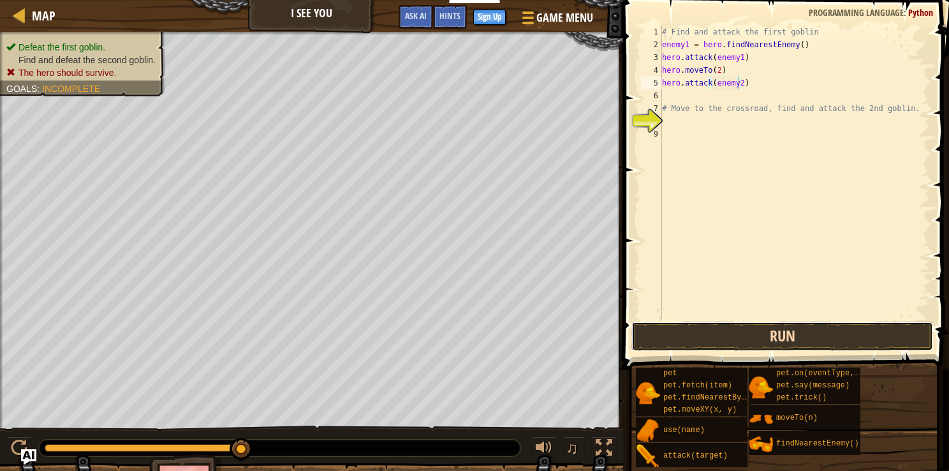
click at [458, 338] on button "Run" at bounding box center [782, 335] width 302 height 29
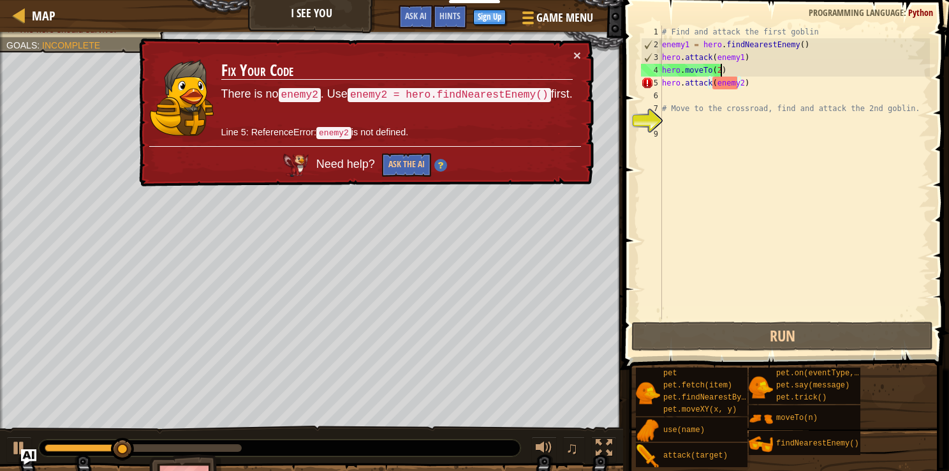
click at [458, 73] on div "# Find and attack the first goblin enemy1 = hero . findNearestEnemy ( ) hero . …" at bounding box center [795, 185] width 270 height 319
type textarea "hero.moveTo(2)"
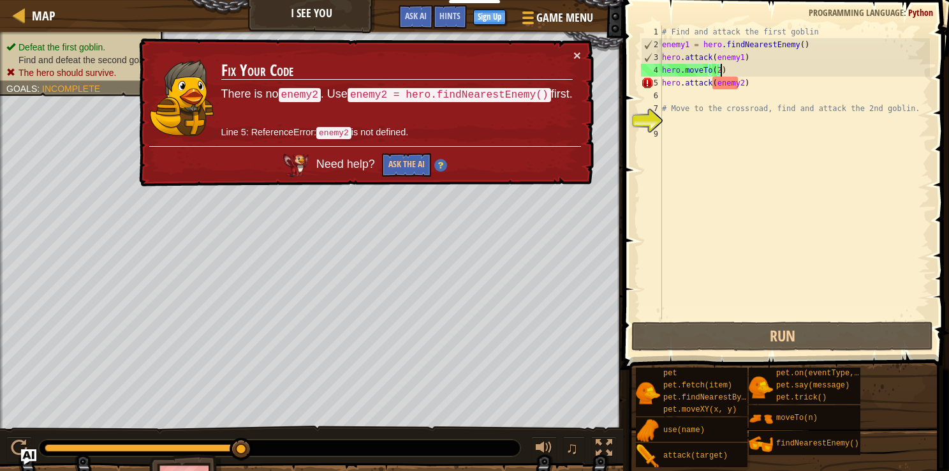
click at [458, 68] on div "# Find and attack the first goblin enemy1 = hero . findNearestEnemy ( ) hero . …" at bounding box center [795, 185] width 270 height 319
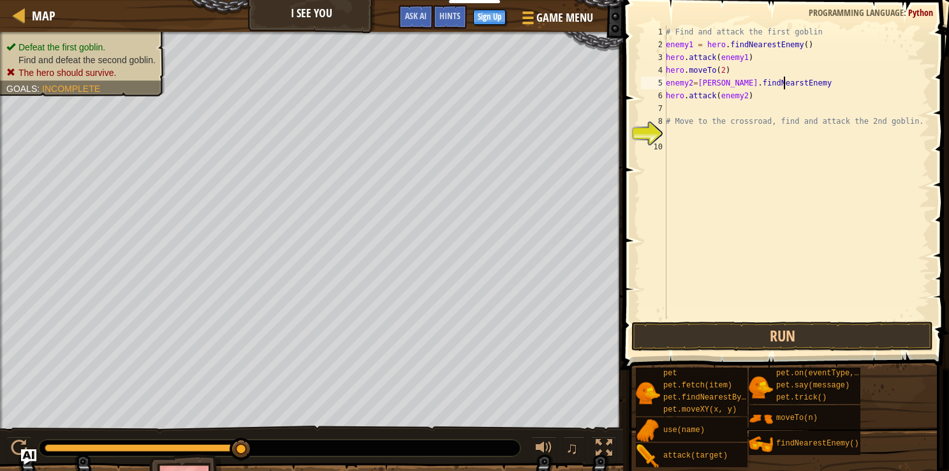
scroll to position [6, 9]
click at [769, 337] on button "Run" at bounding box center [782, 335] width 302 height 29
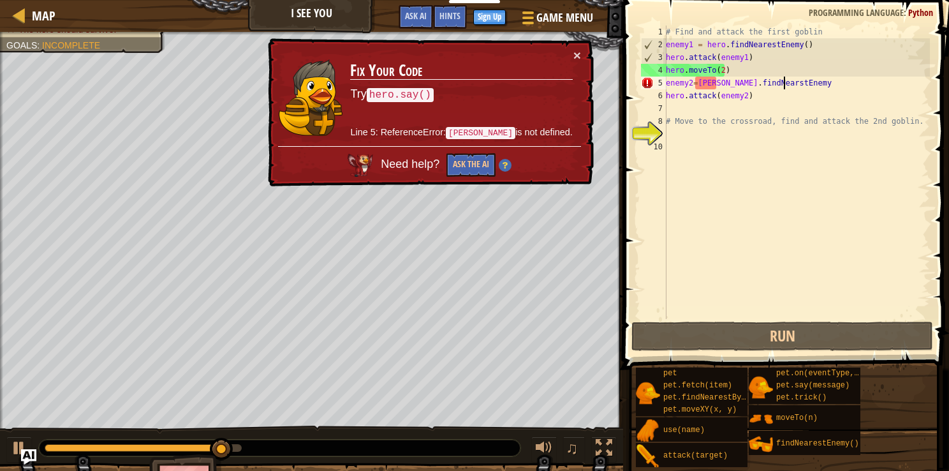
click at [711, 84] on div "# Find and attack the first goblin enemy1 = hero . findNearestEnemy ( ) hero . …" at bounding box center [796, 185] width 267 height 319
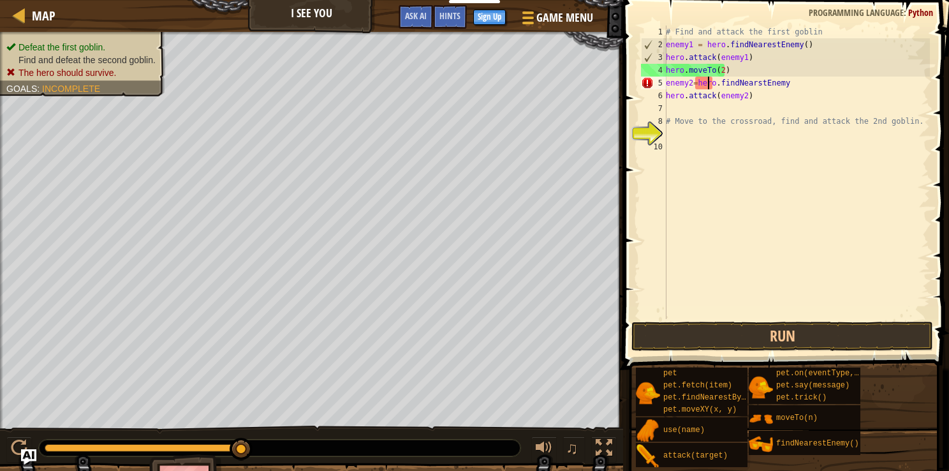
scroll to position [6, 8]
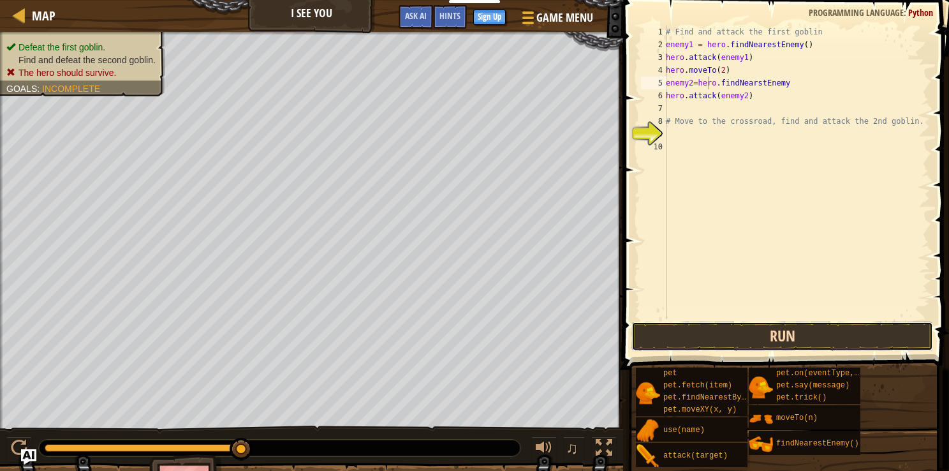
click at [738, 325] on button "Run" at bounding box center [782, 335] width 302 height 29
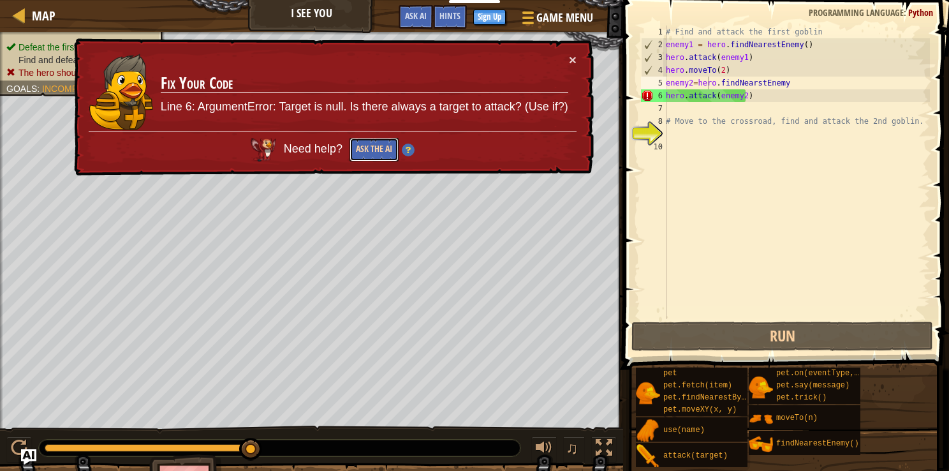
click at [367, 152] on button "Ask the AI" at bounding box center [374, 150] width 49 height 24
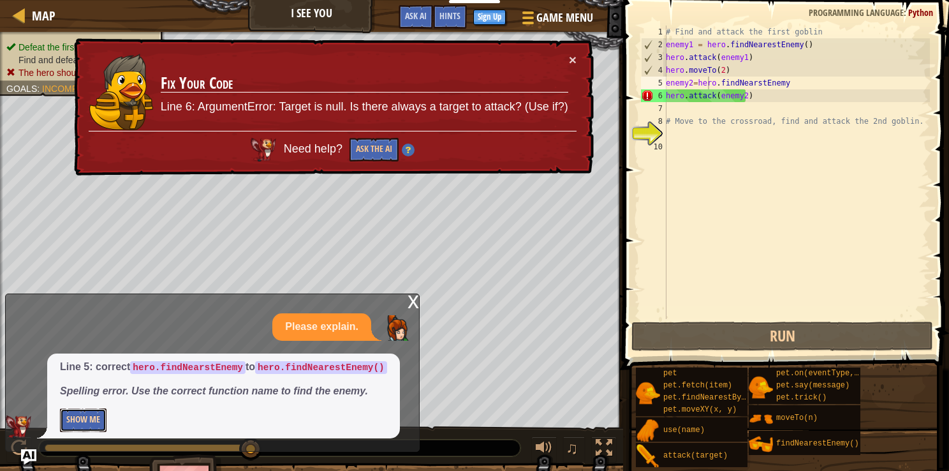
click at [87, 420] on button "Show Me" at bounding box center [83, 420] width 47 height 24
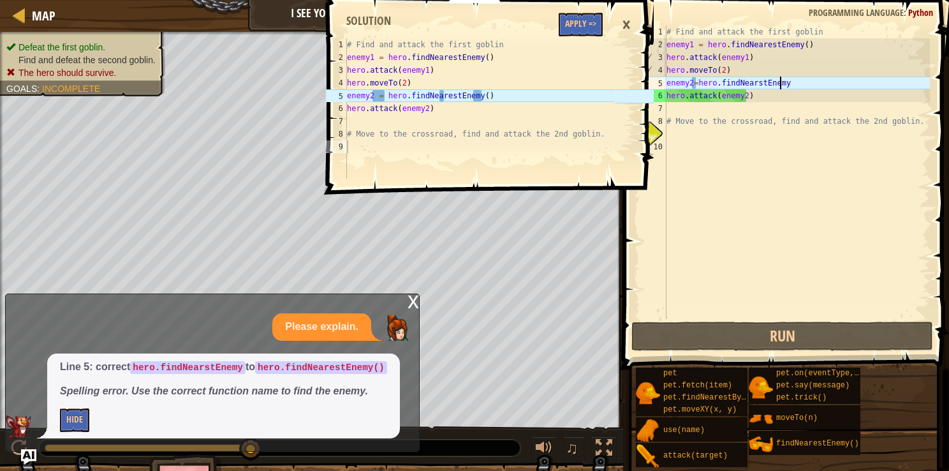
click at [791, 85] on div "# Find and attack the first goblin enemy1 = hero . findNearestEnemy ( ) hero . …" at bounding box center [797, 185] width 266 height 319
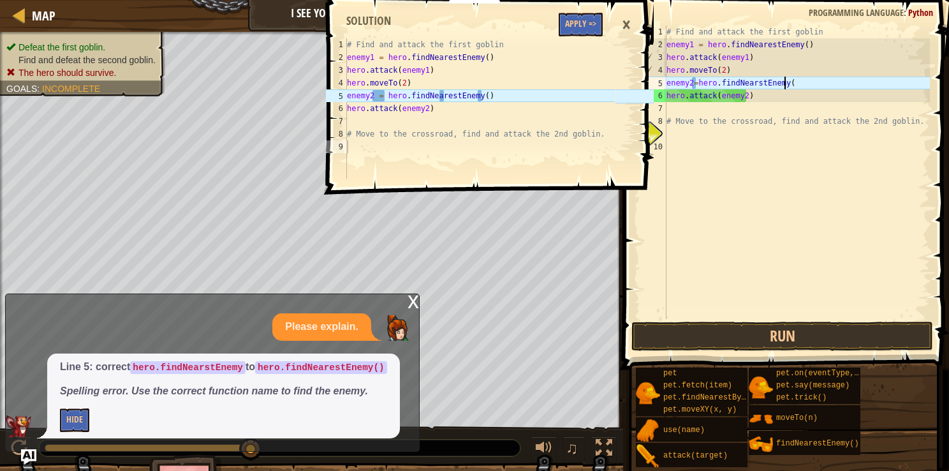
scroll to position [6, 9]
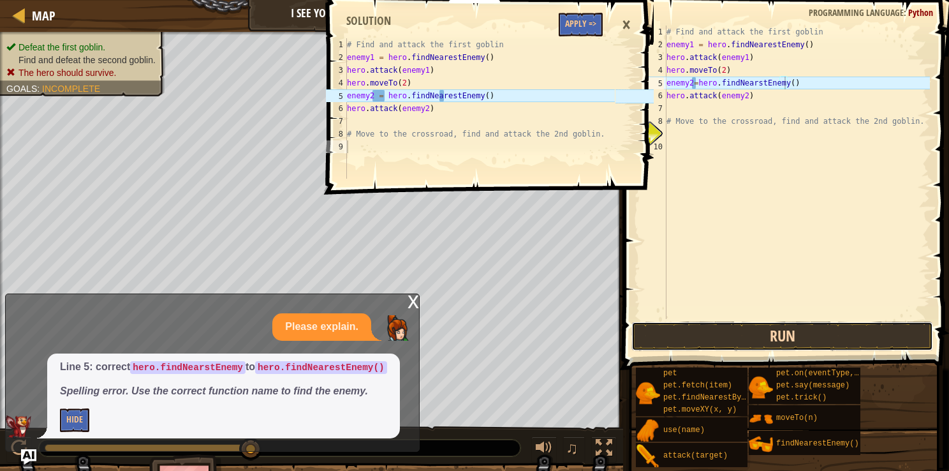
click at [786, 328] on button "Run" at bounding box center [782, 335] width 302 height 29
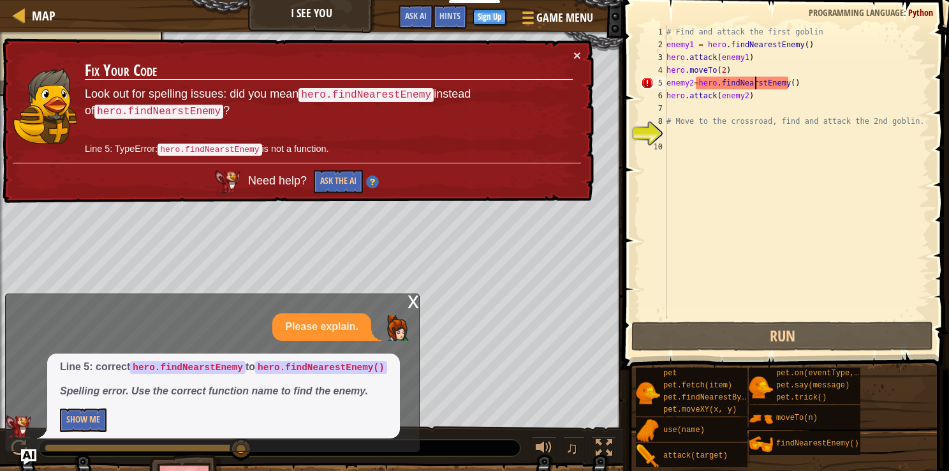
click at [753, 81] on div "# Find and attack the first goblin enemy1 = hero . findNearestEnemy ( ) hero . …" at bounding box center [797, 185] width 266 height 319
click at [750, 81] on div "# Find and attack the first goblin enemy1 = hero . findNearestEnemy ( ) hero . …" at bounding box center [797, 185] width 266 height 319
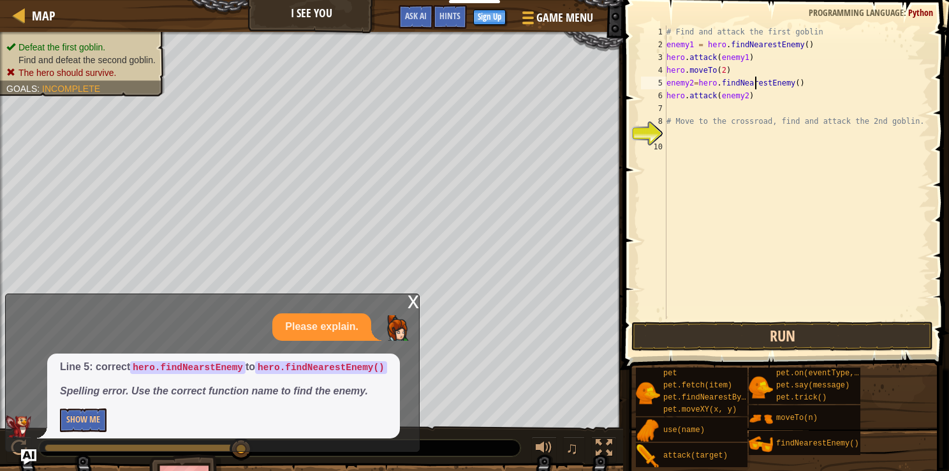
type textarea "enemy2=hero.findNearestEnemy()"
click at [783, 321] on button "Run" at bounding box center [782, 335] width 302 height 29
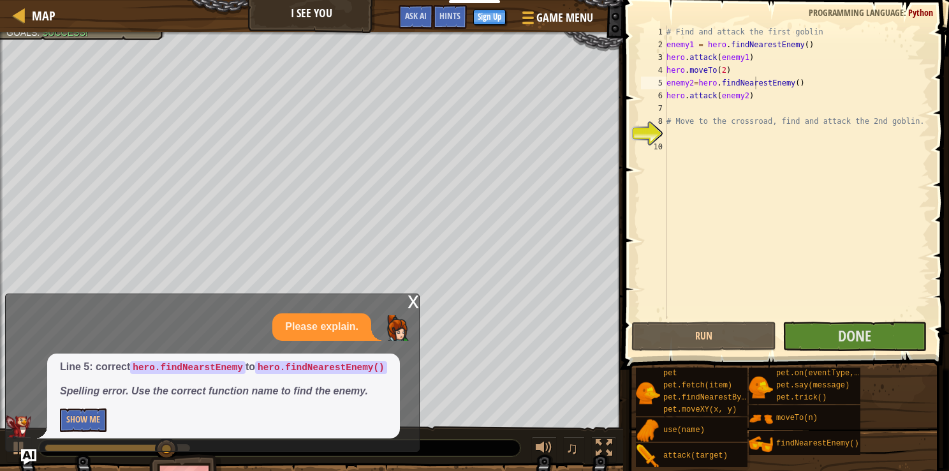
click at [411, 302] on div "x" at bounding box center [413, 300] width 11 height 13
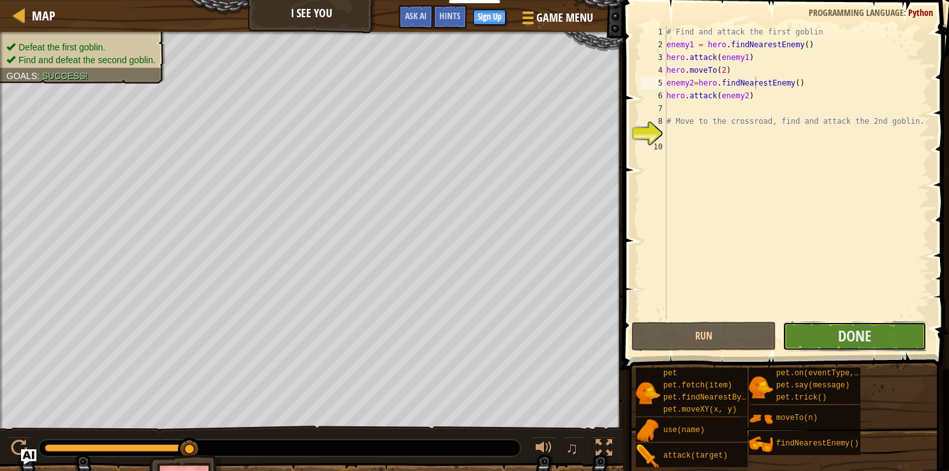
click at [804, 338] on button "Done" at bounding box center [855, 335] width 144 height 29
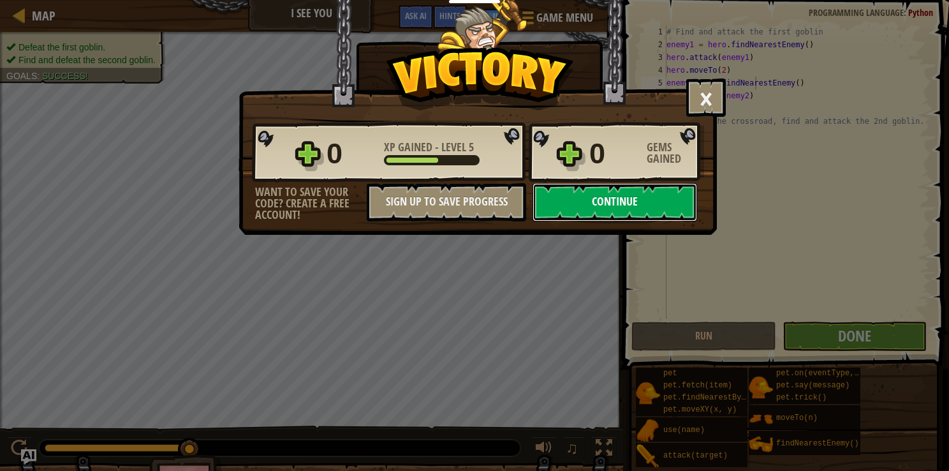
click at [664, 186] on button "Continue" at bounding box center [615, 202] width 165 height 38
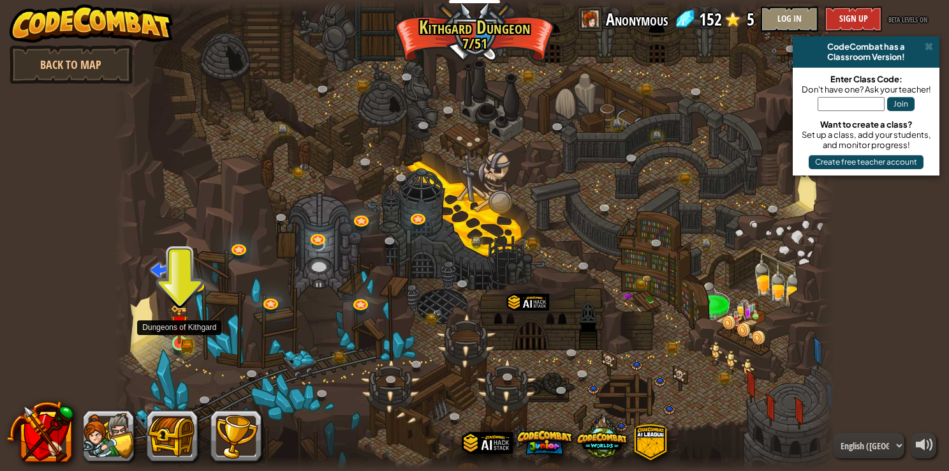
click at [184, 339] on img at bounding box center [179, 324] width 18 height 40
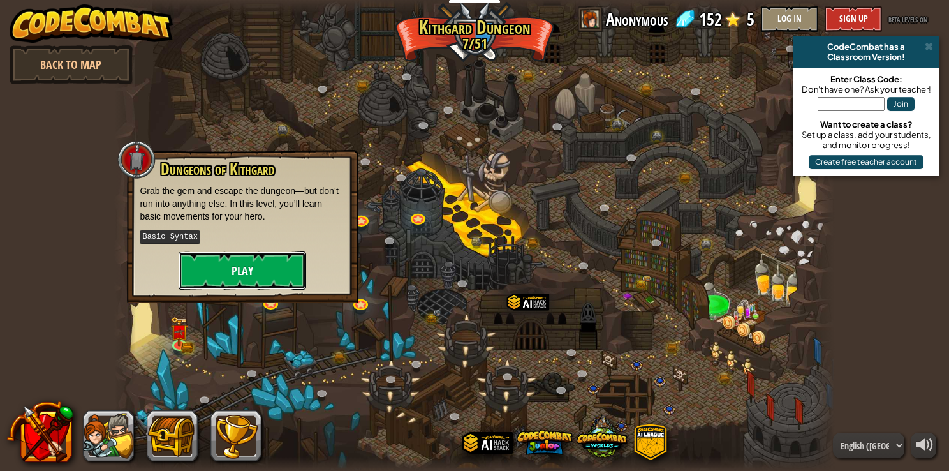
click at [248, 265] on button "Play" at bounding box center [243, 270] width 128 height 38
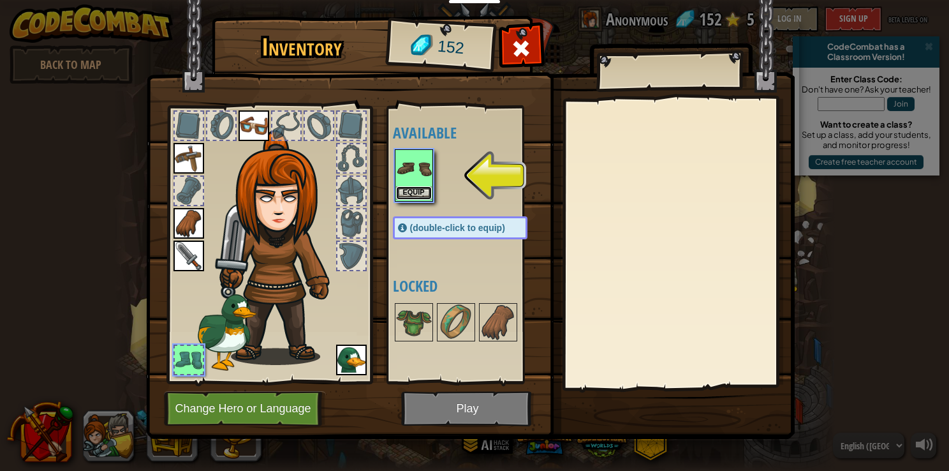
click at [404, 188] on button "Equip" at bounding box center [414, 192] width 36 height 13
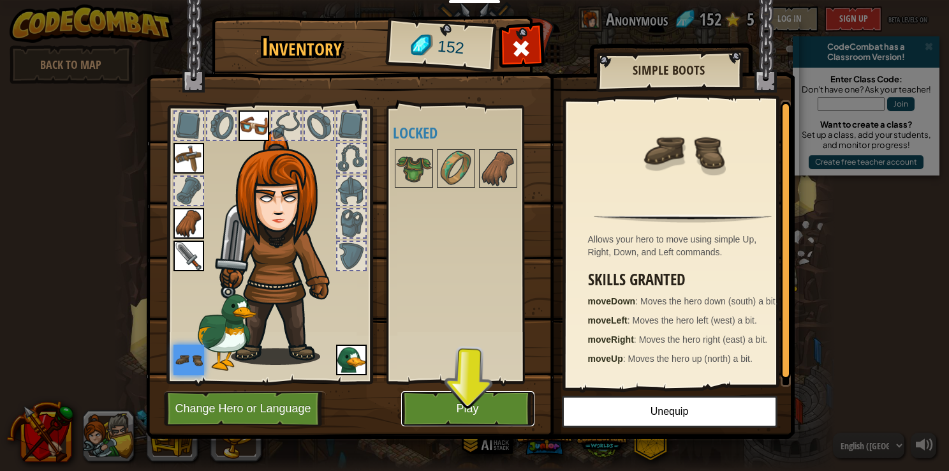
click at [445, 411] on button "Play" at bounding box center [467, 408] width 133 height 35
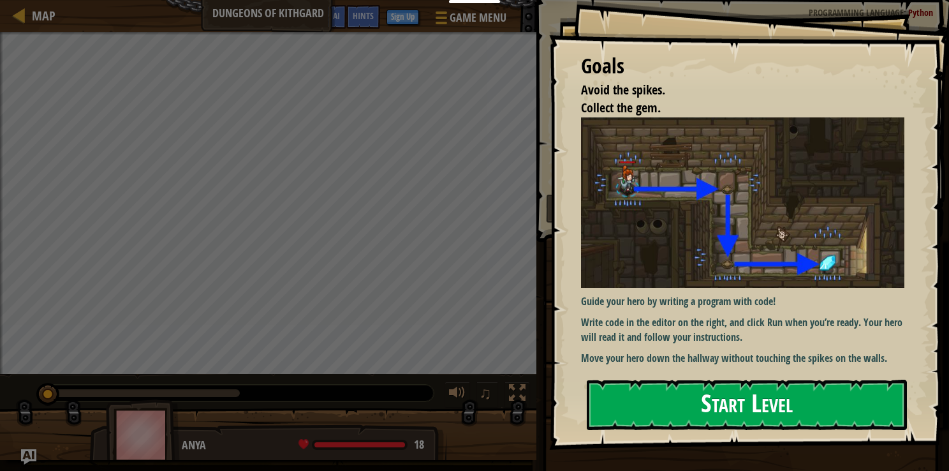
click at [685, 404] on button "Start Level" at bounding box center [747, 405] width 320 height 50
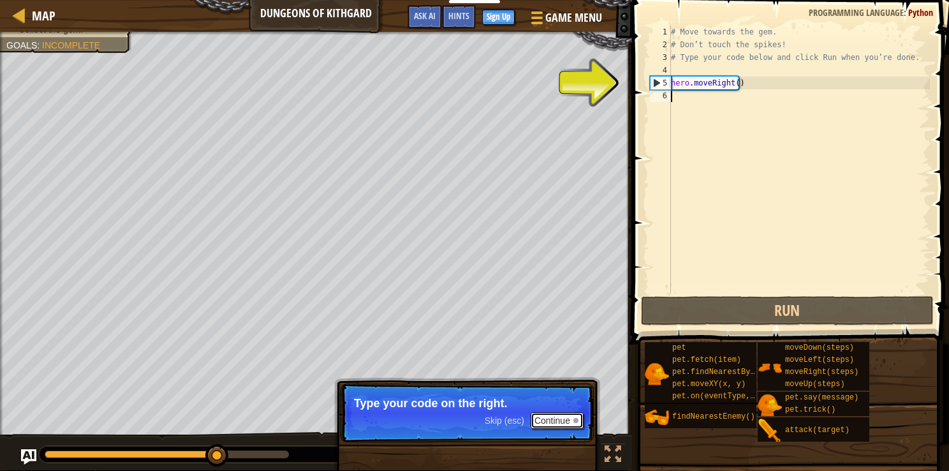
click at [564, 422] on button "Continue" at bounding box center [557, 420] width 53 height 17
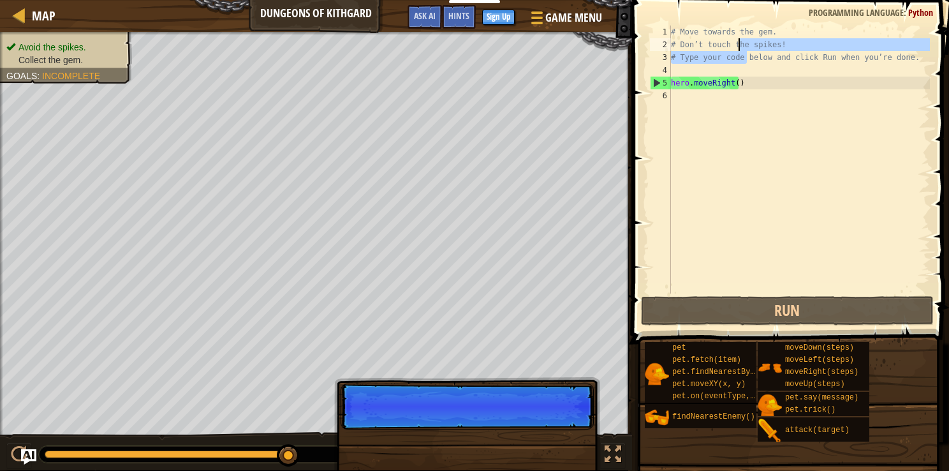
drag, startPoint x: 745, startPoint y: 60, endPoint x: 740, endPoint y: 48, distance: 13.1
click at [740, 48] on div "# Move towards the gem. # Don’t touch the spikes! # Type your code below and cl…" at bounding box center [799, 172] width 262 height 293
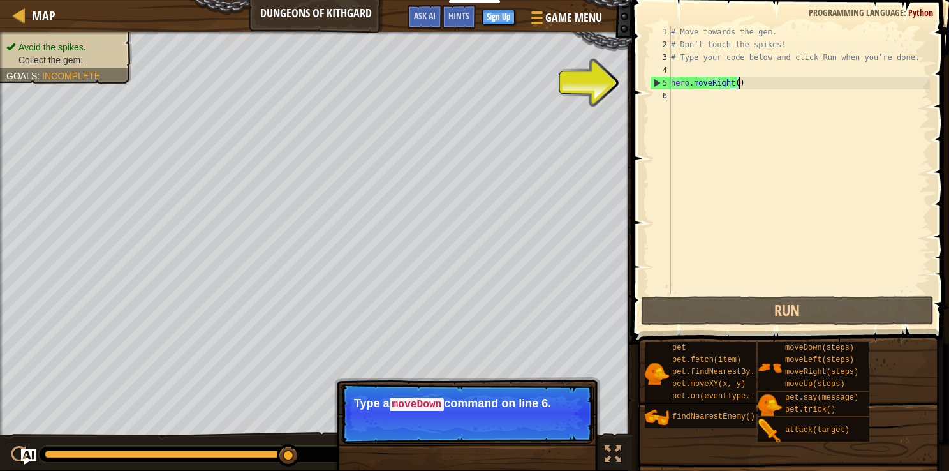
click at [748, 77] on div "# Move towards the gem. # Don’t touch the spikes! # Type your code below and cl…" at bounding box center [799, 172] width 262 height 293
type textarea "hero.moveRight()"
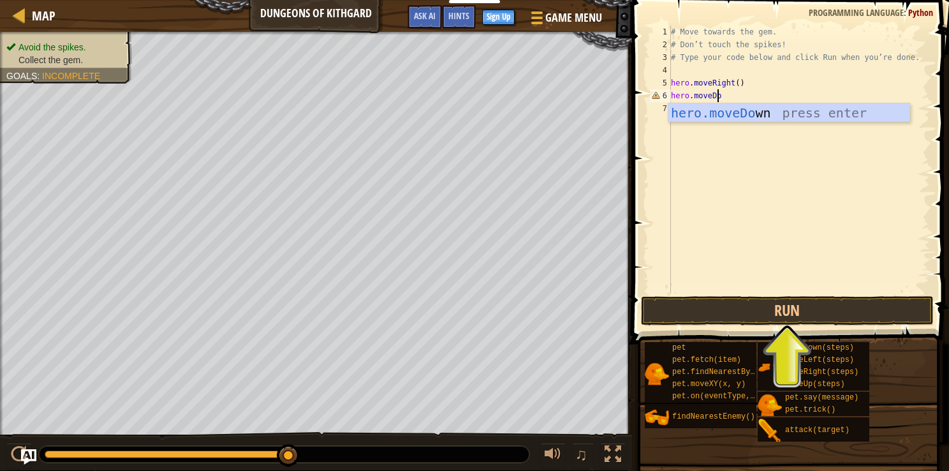
scroll to position [6, 3]
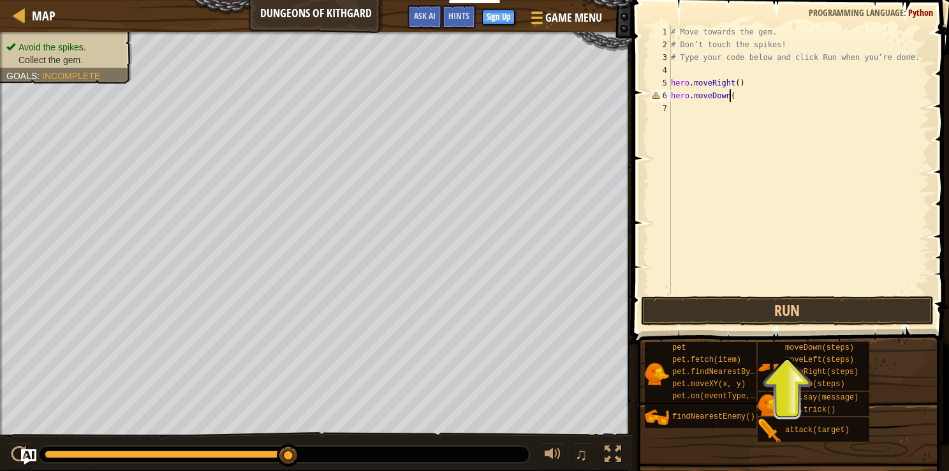
type textarea "hero.moveDown()"
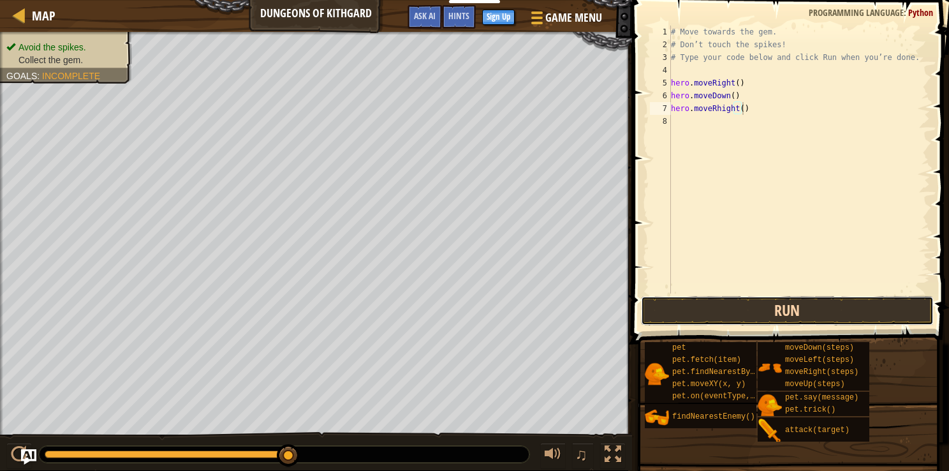
click at [731, 301] on button "Run" at bounding box center [787, 310] width 293 height 29
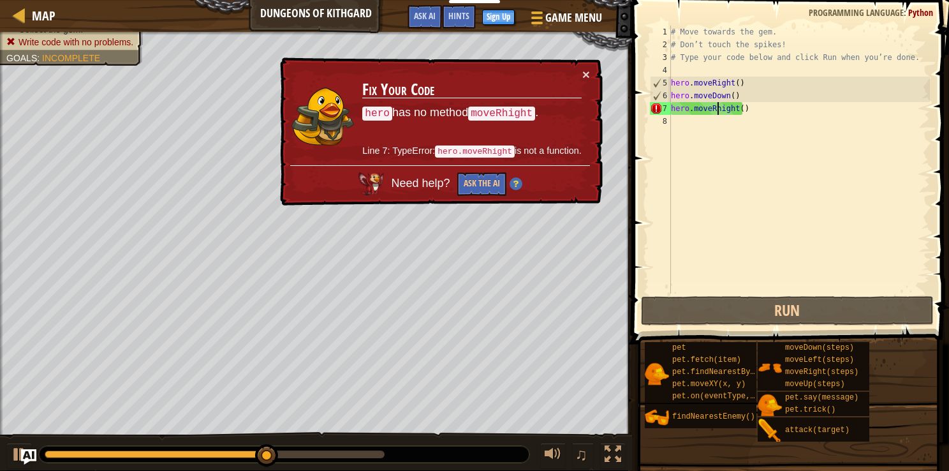
click at [719, 103] on div "# Move towards the gem. # Don’t touch the spikes! # Type your code below and cl…" at bounding box center [799, 172] width 262 height 293
type textarea "hero.moveRight()"
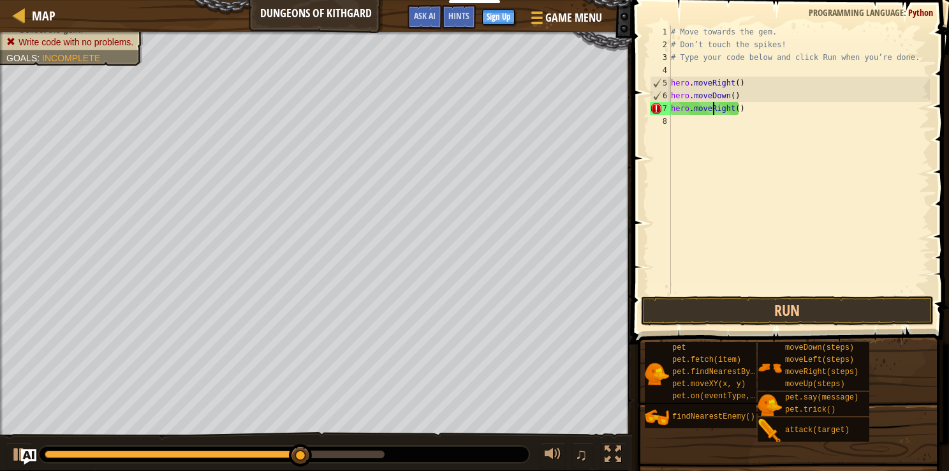
scroll to position [6, 4]
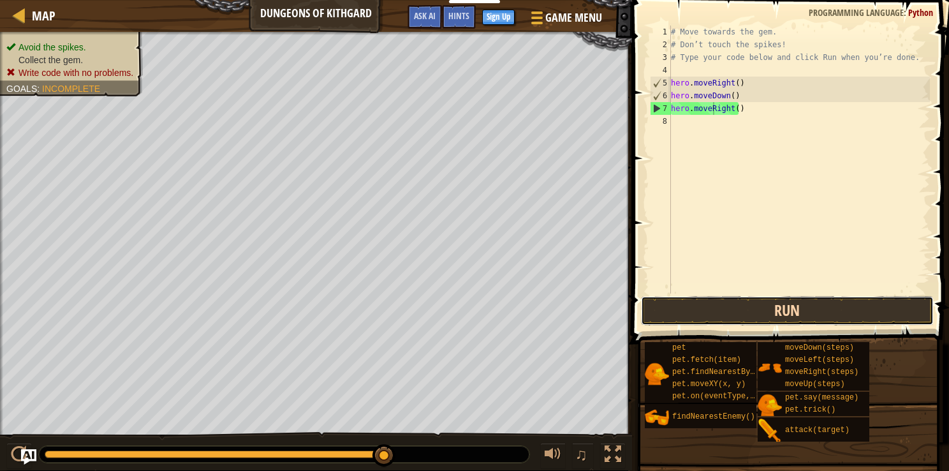
click at [714, 316] on button "Run" at bounding box center [787, 310] width 293 height 29
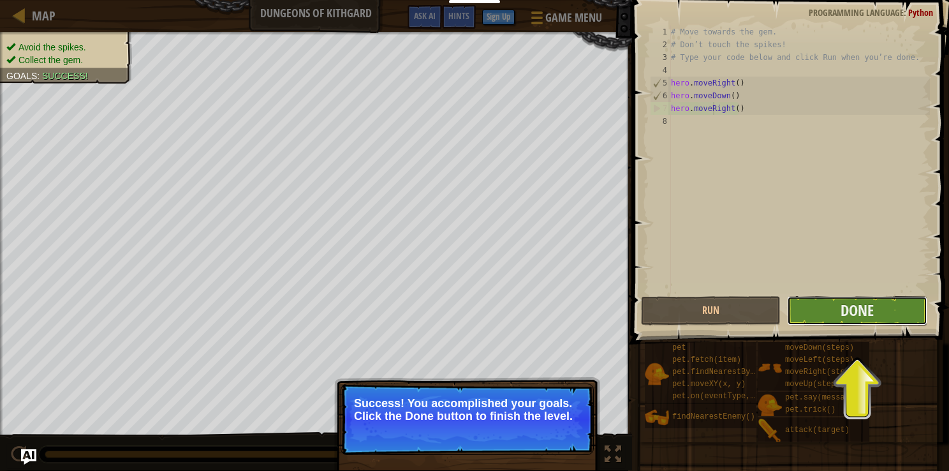
click at [811, 310] on button "Done" at bounding box center [857, 310] width 140 height 29
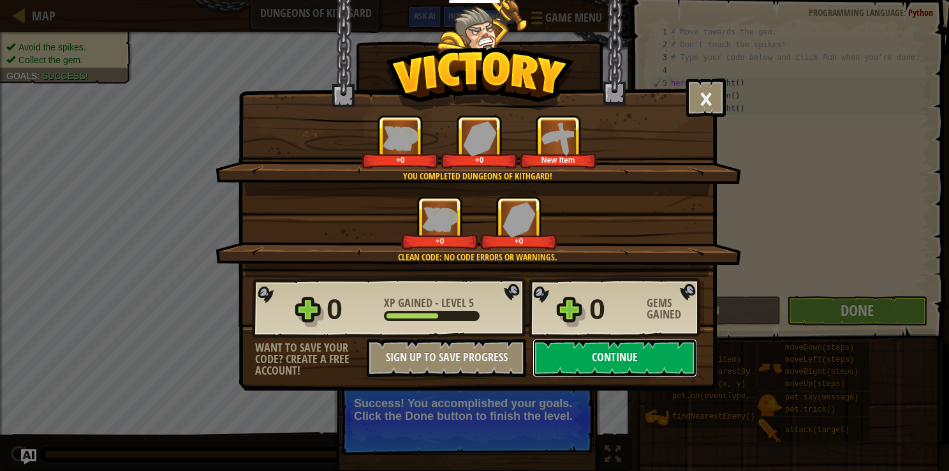
click at [624, 361] on button "Continue" at bounding box center [615, 358] width 165 height 38
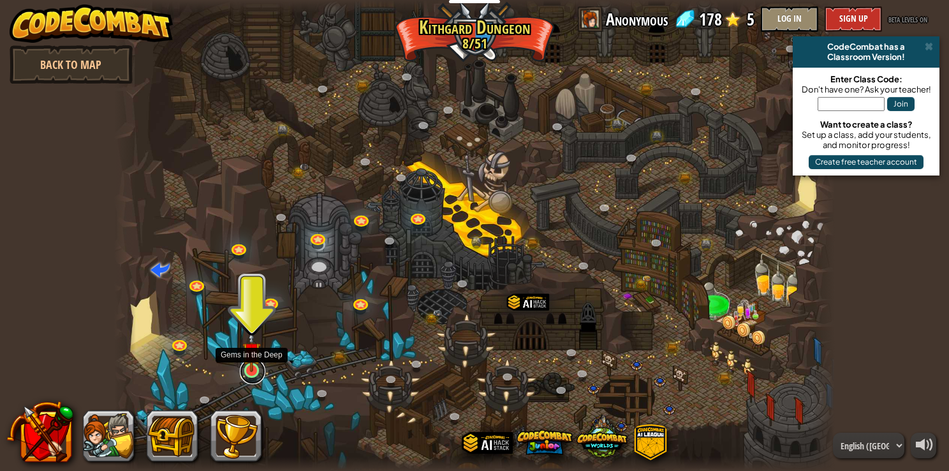
click at [246, 376] on link at bounding box center [253, 371] width 26 height 26
